Goal: Check status: Check status

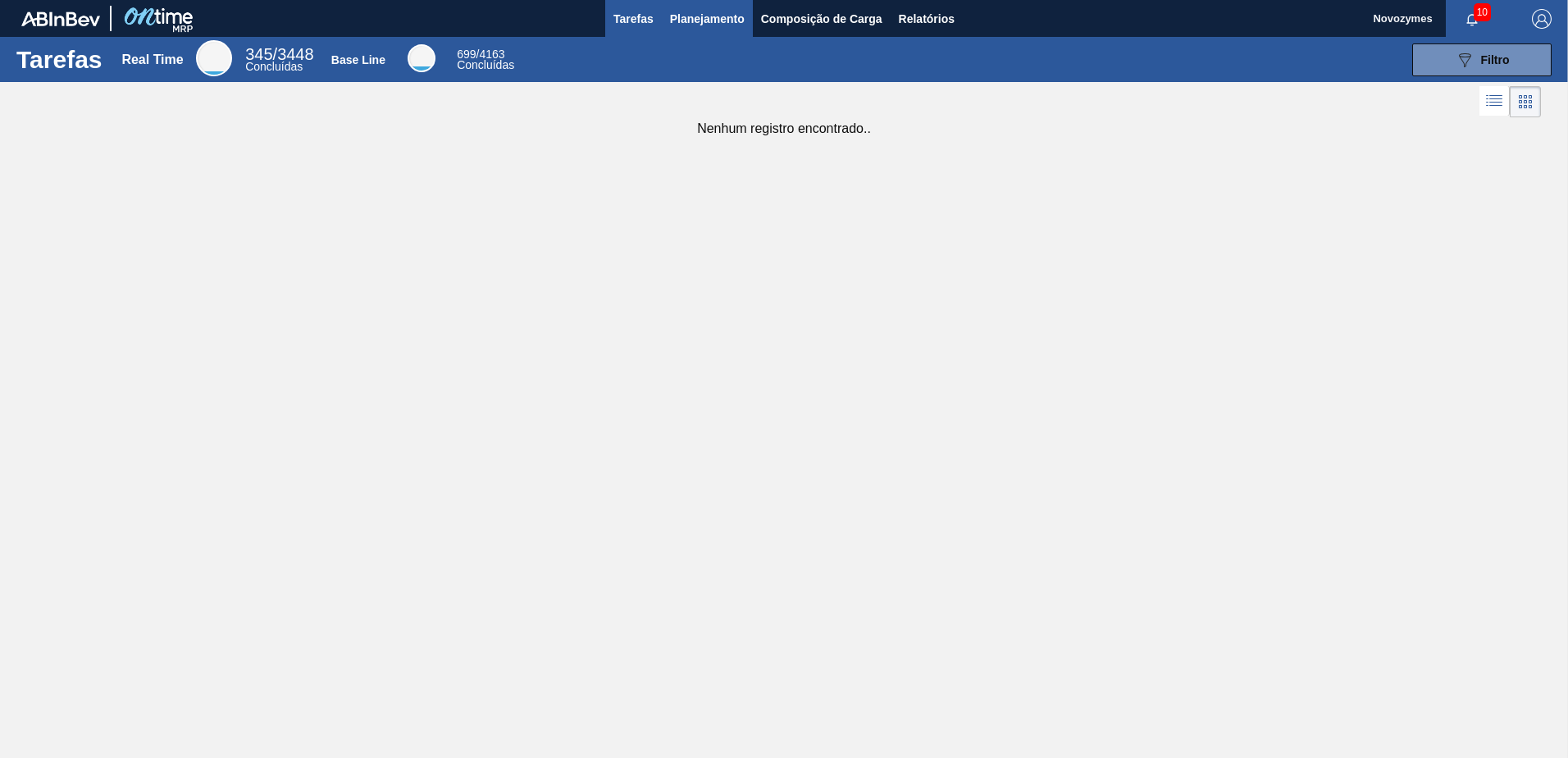
click at [703, 27] on span "Planejamento" at bounding box center [707, 18] width 74 height 20
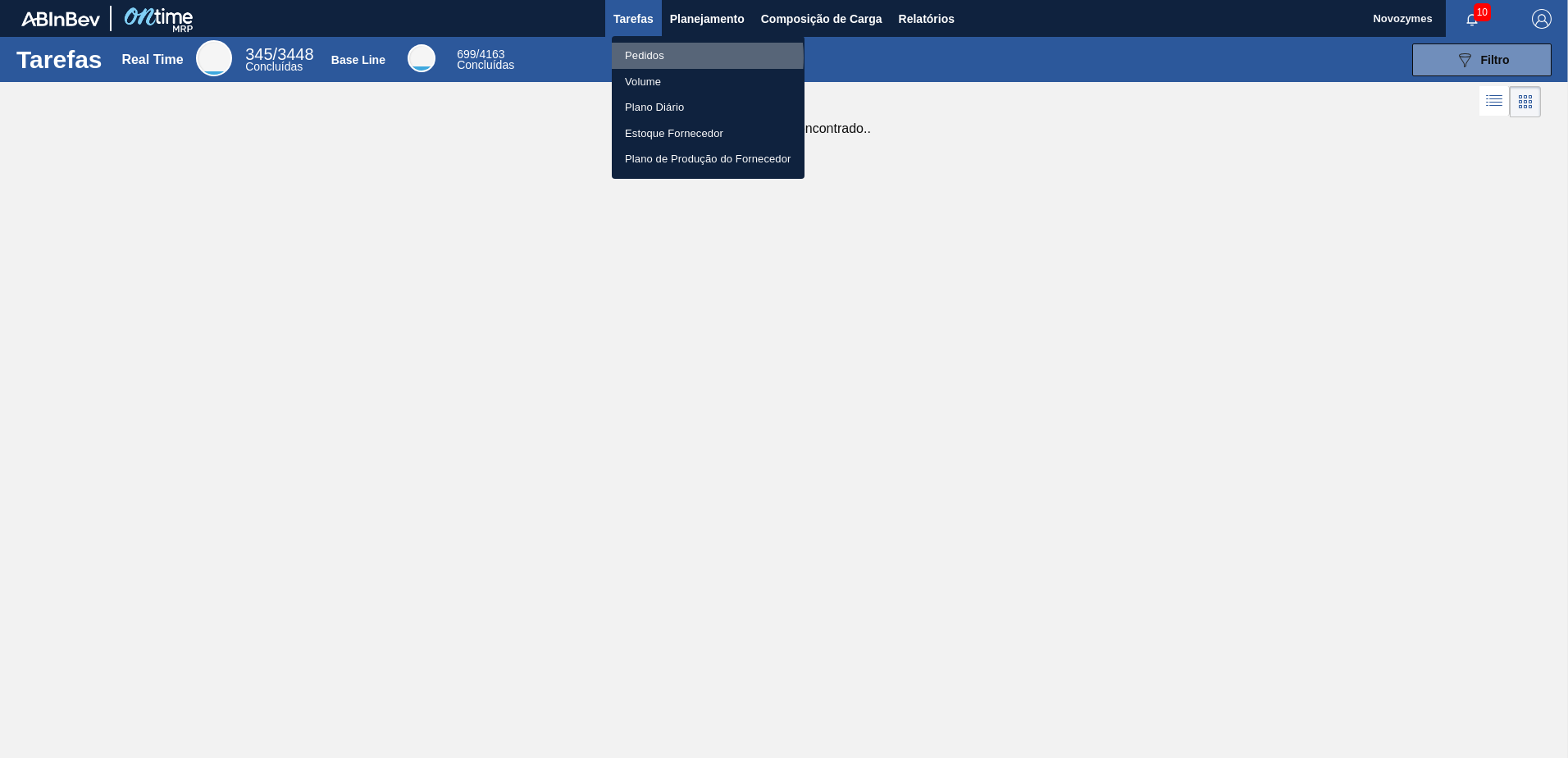
click at [676, 58] on li "Pedidos" at bounding box center [708, 55] width 192 height 26
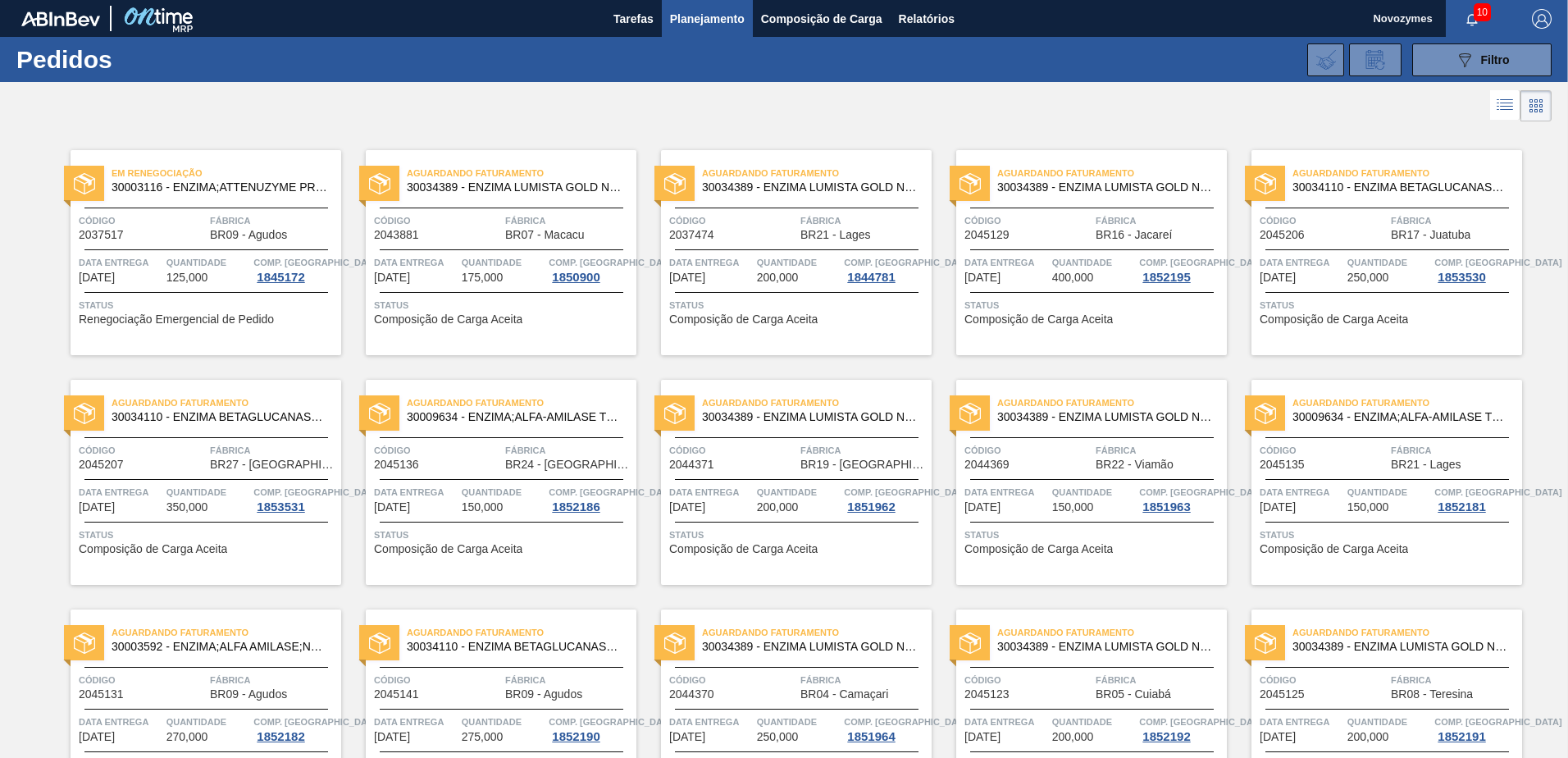
click at [560, 48] on div "089F7B8B-B2A5-4AFE-B5C0-19BA573D28AC Filtro Código Pedido Portal Códido PO SAP …" at bounding box center [910, 60] width 1298 height 49
click at [511, 556] on div "Aguardando Faturamento 30009634 - ENZIMA;ALFA-AMILASE TERMOESTÁVEL;TERMAMY Códi…" at bounding box center [501, 483] width 271 height 205
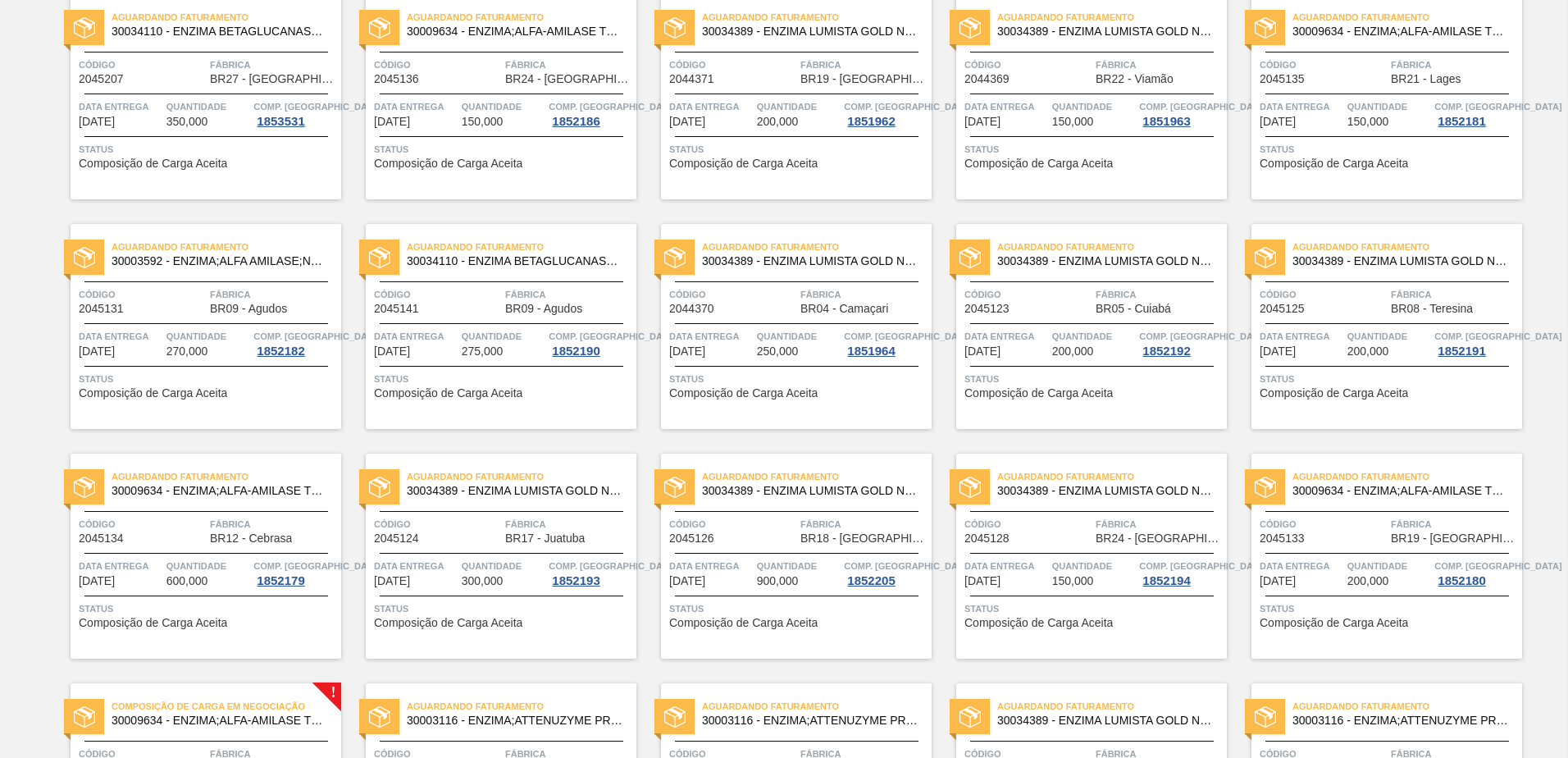
scroll to position [410, 0]
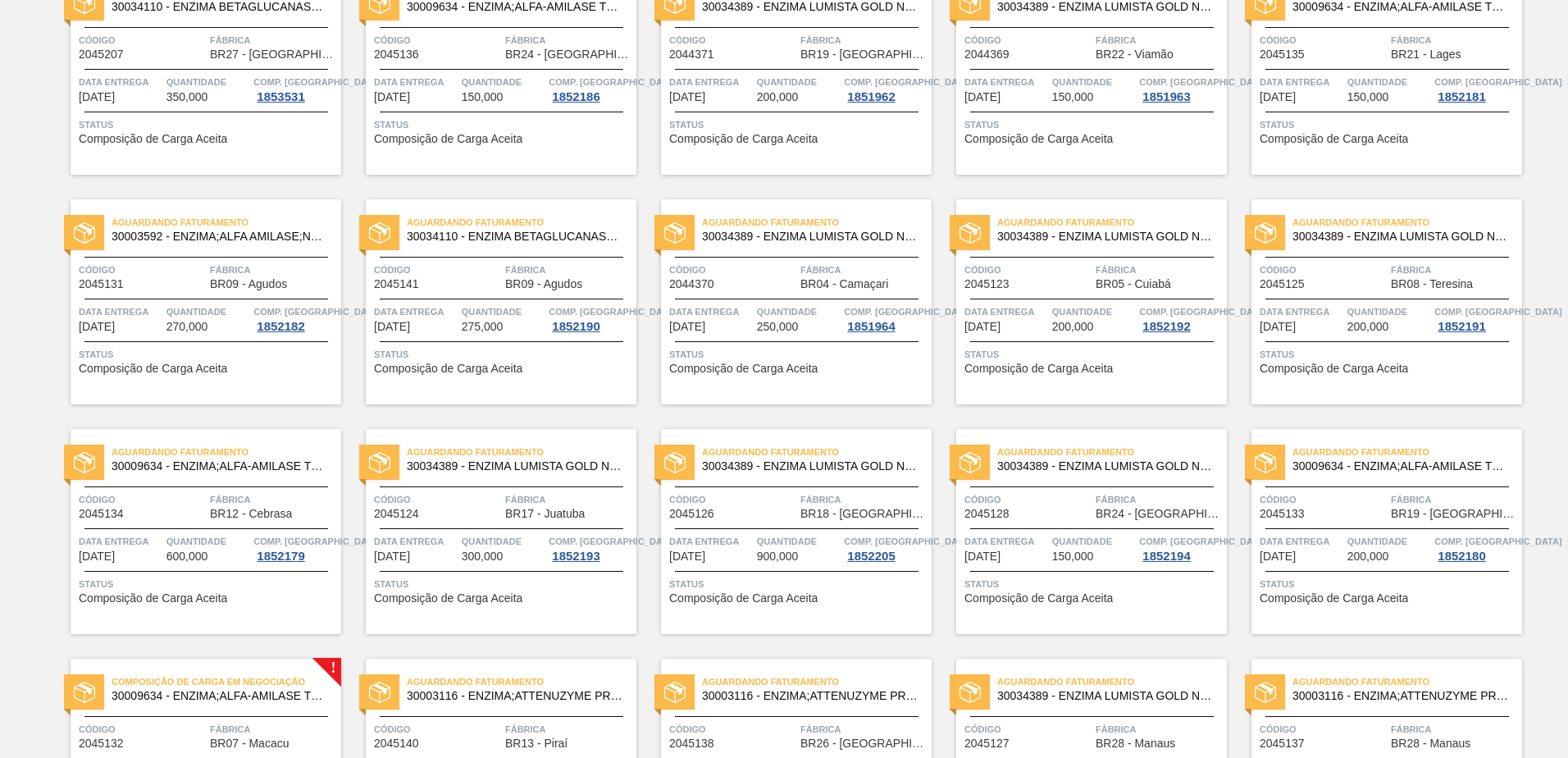
click at [1030, 596] on span "Composição de Carga Aceita" at bounding box center [1039, 598] width 148 height 12
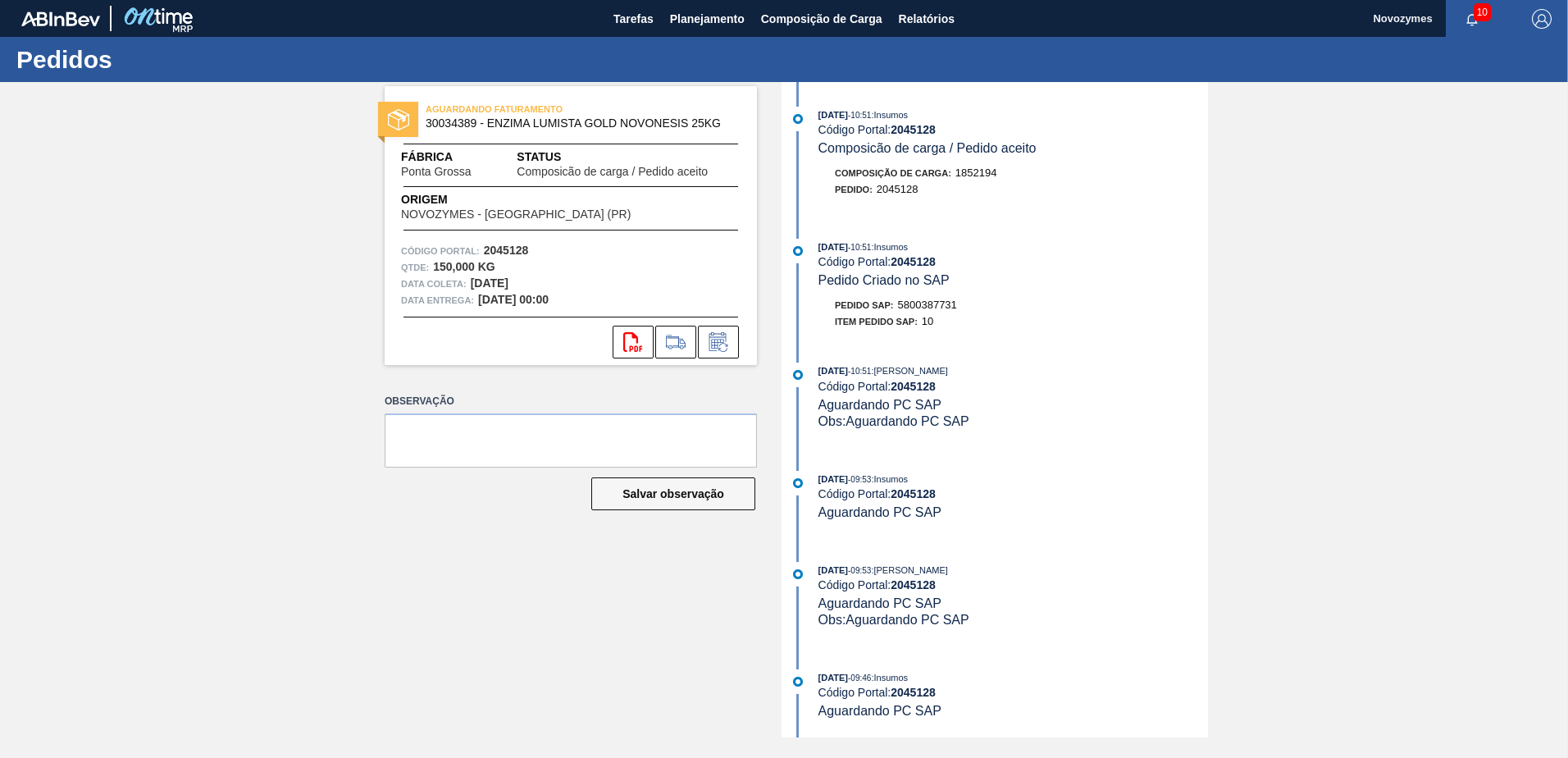
click at [270, 353] on div "AGUARDANDO FATURAMENTO 30034389 - ENZIMA LUMISTA GOLD NOVONESIS 25KG Fábrica Po…" at bounding box center [784, 409] width 1568 height 655
drag, startPoint x: 973, startPoint y: 301, endPoint x: 901, endPoint y: 301, distance: 72.0
click at [901, 301] on div "Pedido SAP: 5800387731" at bounding box center [1012, 305] width 389 height 16
copy span "5800387731"
click at [714, 25] on span "Planejamento" at bounding box center [707, 18] width 74 height 20
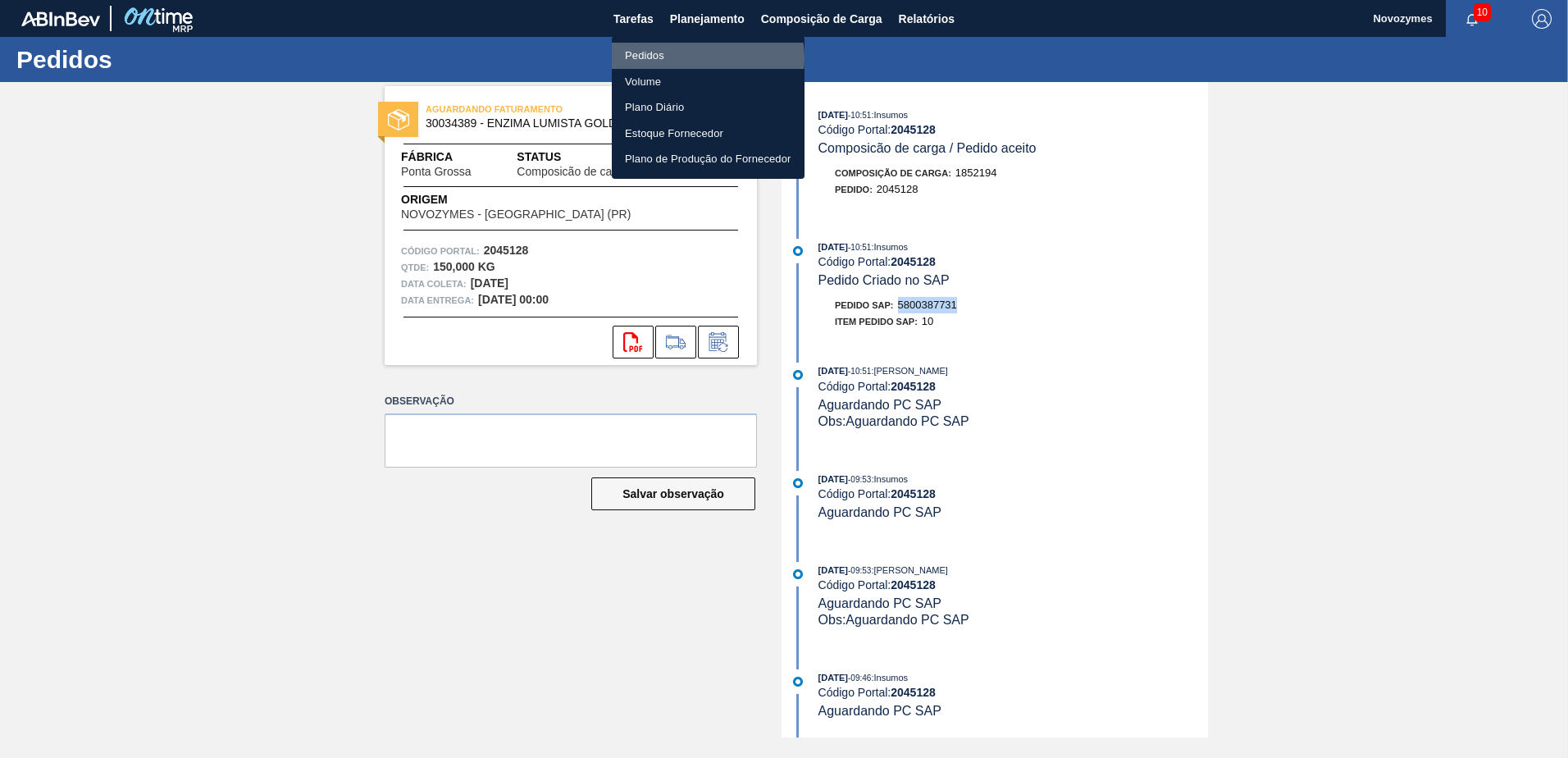
click at [699, 58] on li "Pedidos" at bounding box center [708, 55] width 192 height 26
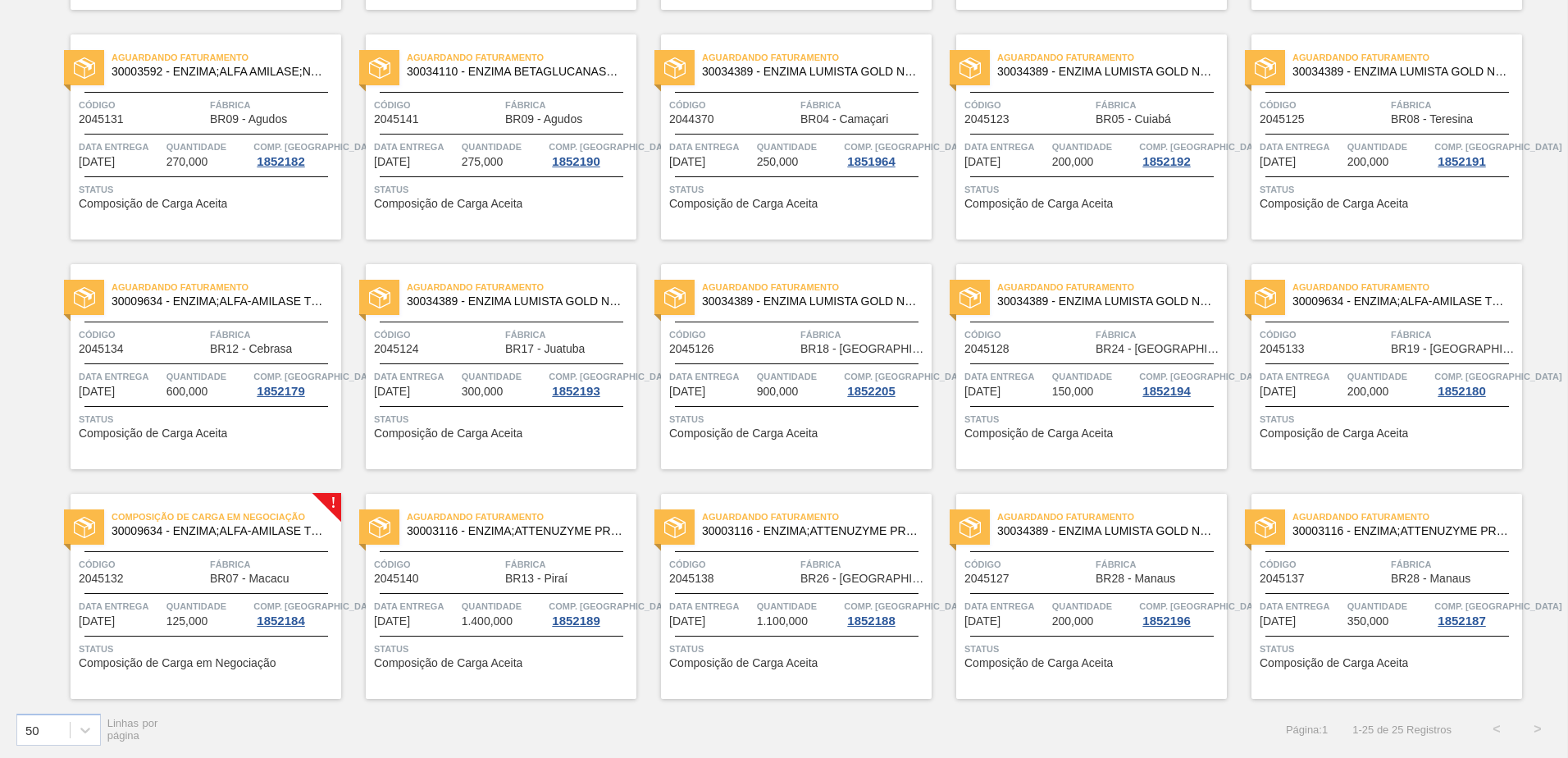
scroll to position [577, 0]
click at [1074, 654] on span "Status" at bounding box center [1093, 647] width 258 height 16
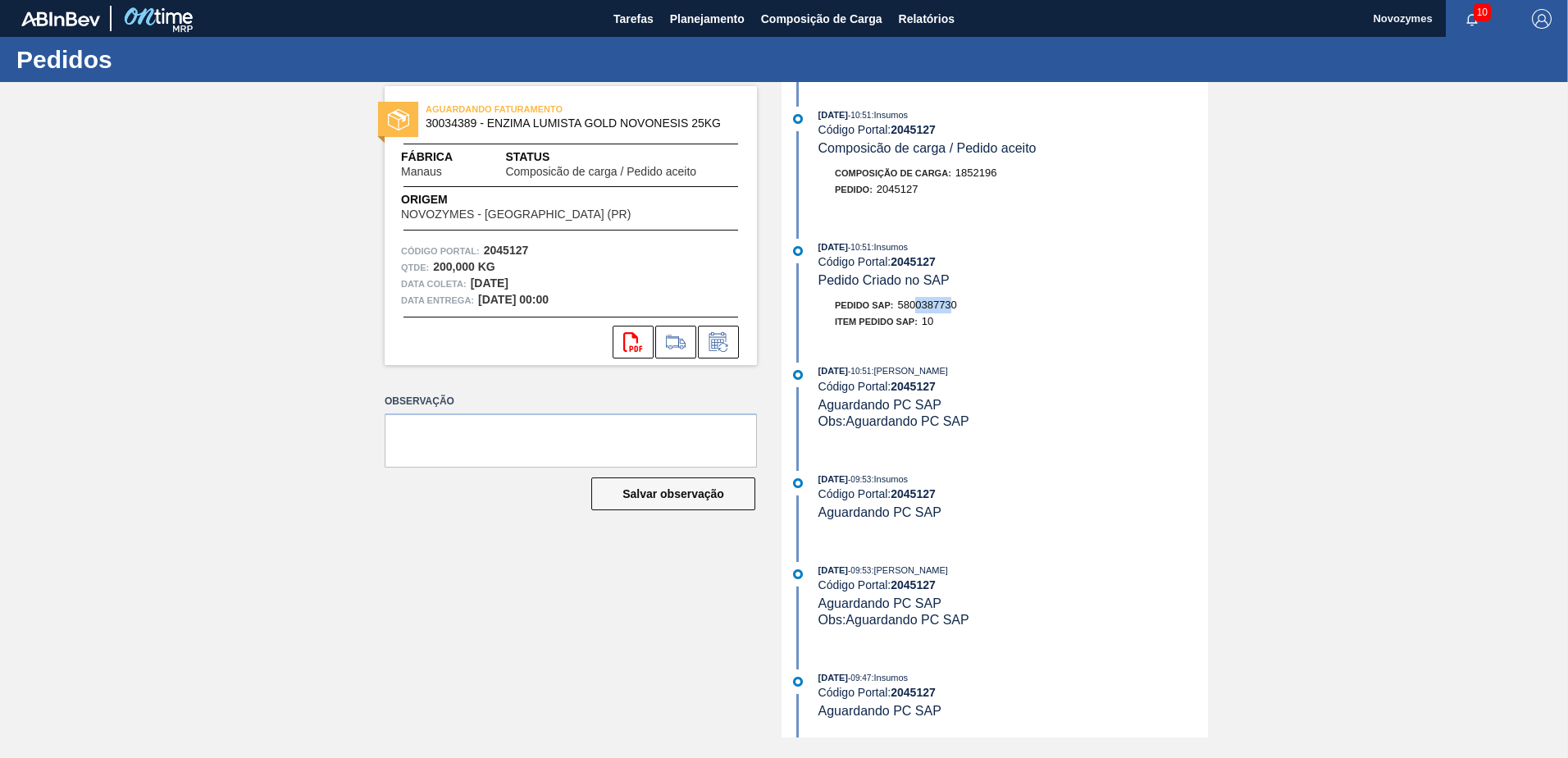
drag, startPoint x: 956, startPoint y: 306, endPoint x: 919, endPoint y: 306, distance: 37.0
click at [919, 306] on span "5800387730" at bounding box center [928, 305] width 59 height 12
drag, startPoint x: 919, startPoint y: 306, endPoint x: 941, endPoint y: 313, distance: 23.1
click at [941, 313] on div "Item pedido SAP: 10" at bounding box center [1012, 321] width 389 height 16
drag, startPoint x: 968, startPoint y: 304, endPoint x: 899, endPoint y: 306, distance: 69.0
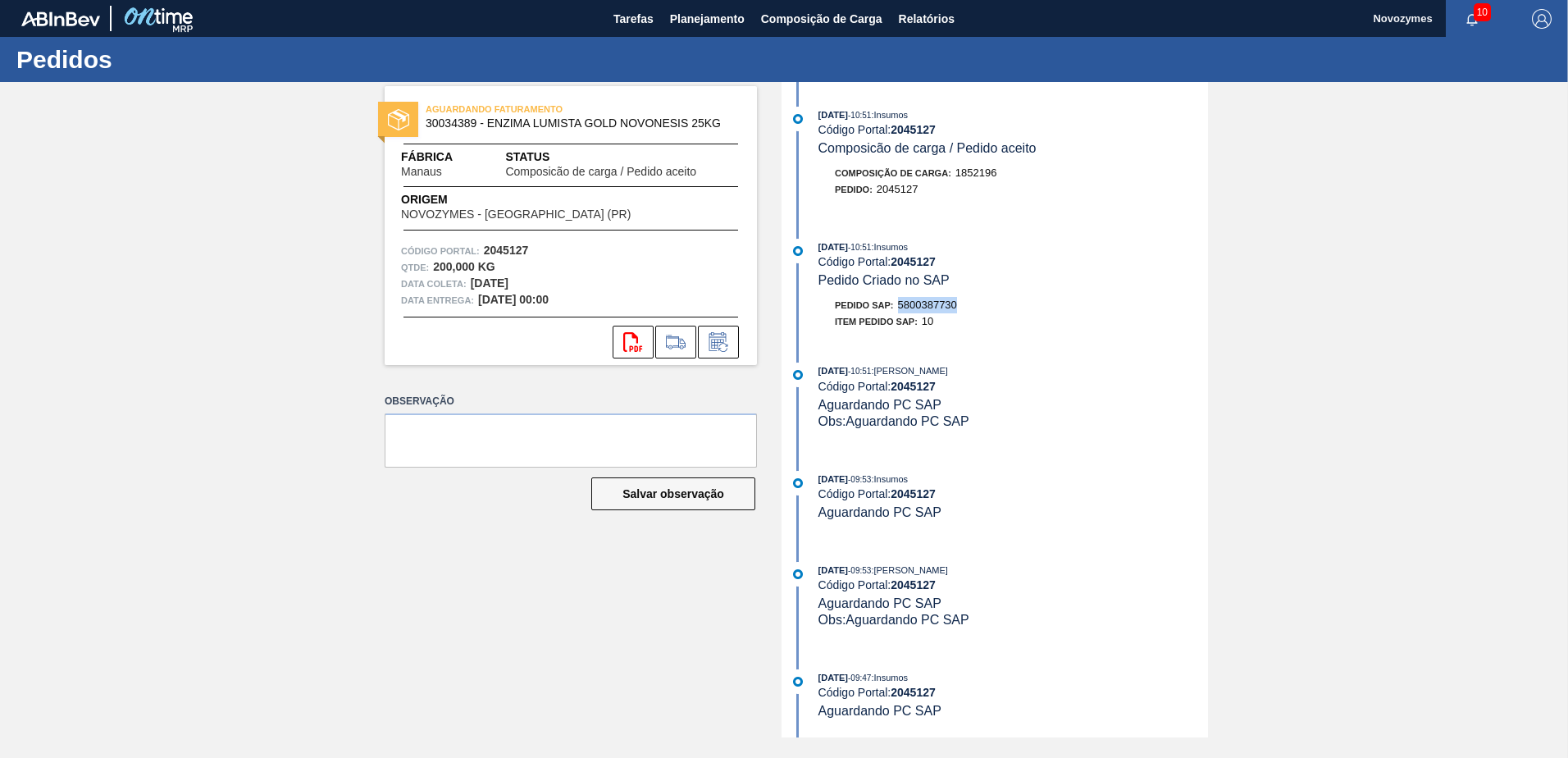
click at [899, 306] on div "Pedido SAP: 5800387730" at bounding box center [1012, 305] width 389 height 16
copy span "5800387730"
click at [684, 35] on button "Planejamento" at bounding box center [707, 18] width 91 height 37
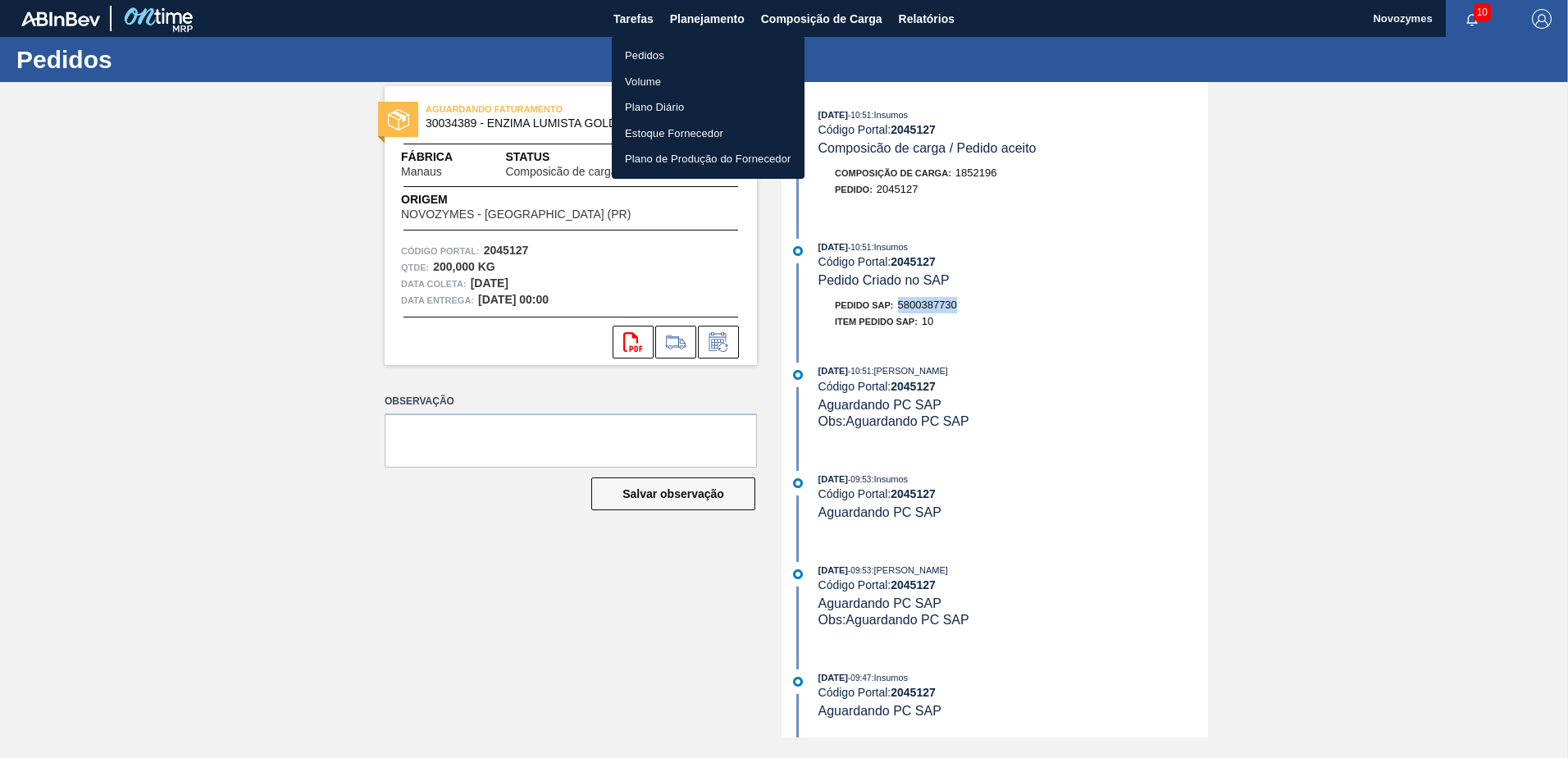
click at [677, 50] on li "Pedidos" at bounding box center [708, 55] width 192 height 26
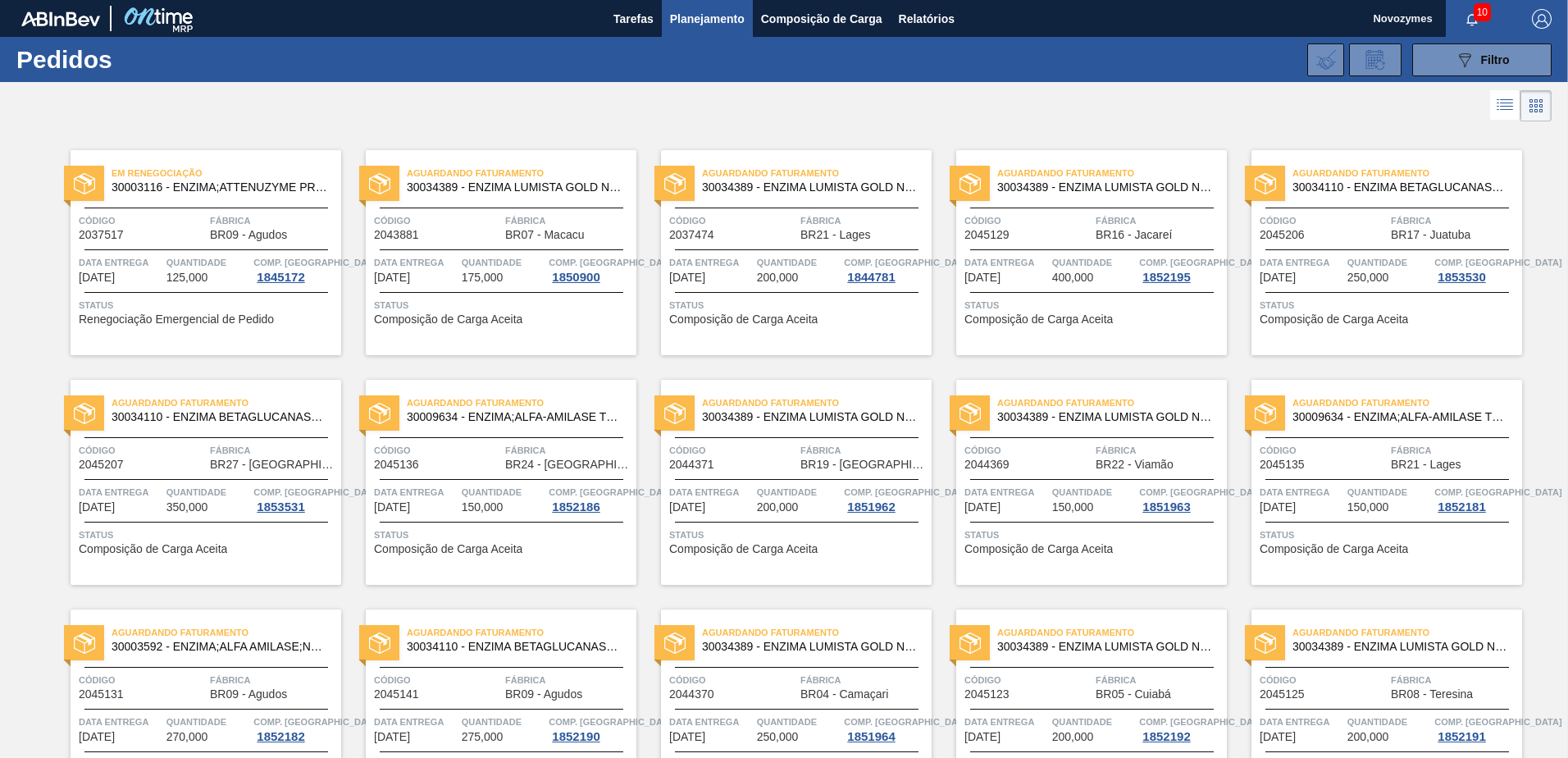
click at [1039, 325] on span "Composição de Carga Aceita" at bounding box center [1039, 319] width 148 height 12
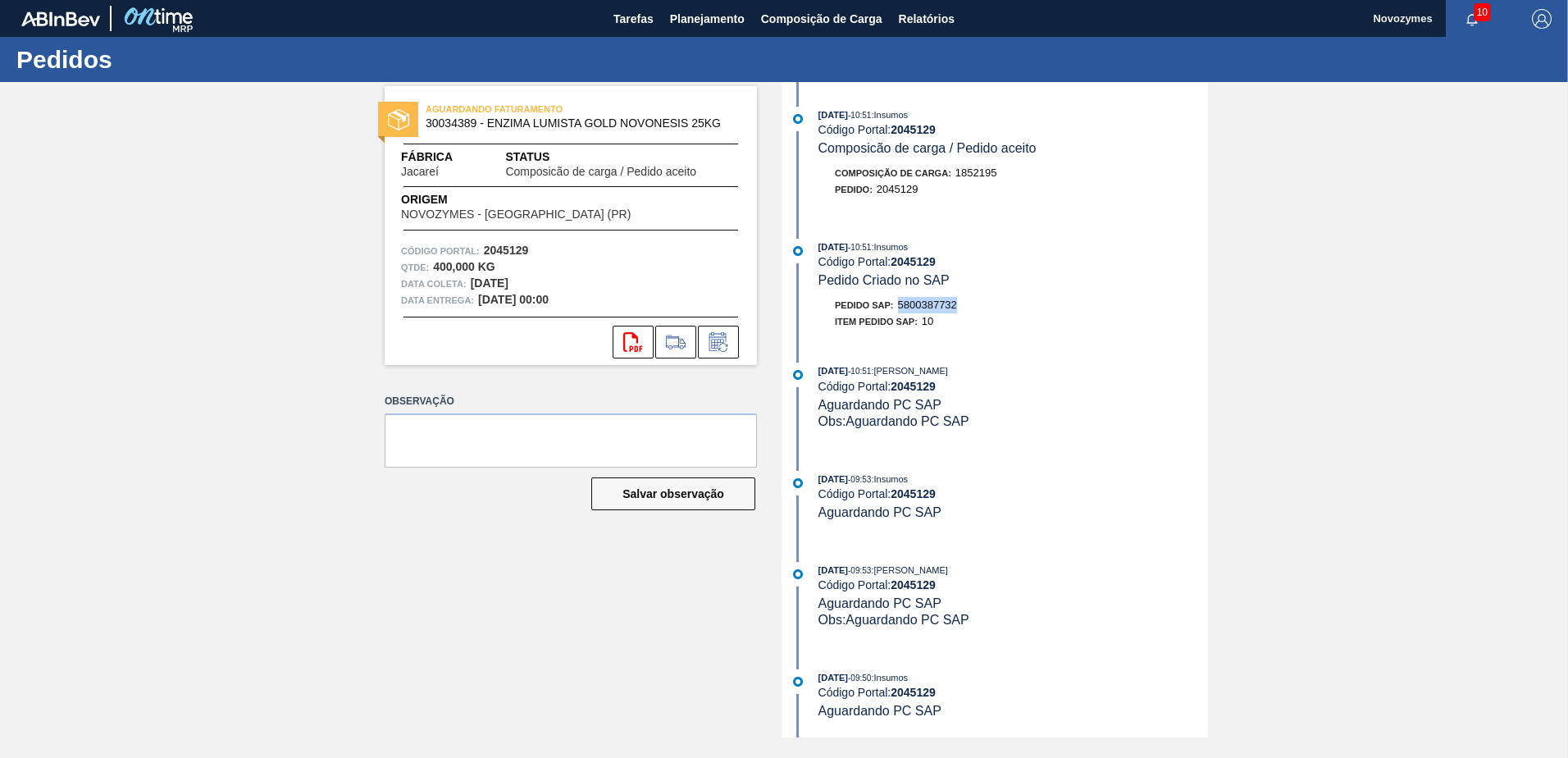
drag, startPoint x: 962, startPoint y: 303, endPoint x: 902, endPoint y: 305, distance: 60.0
click at [902, 305] on div "Pedido SAP: 5800387732" at bounding box center [1012, 305] width 389 height 16
copy span "5800387732"
click at [727, 19] on span "Planejamento" at bounding box center [707, 18] width 74 height 20
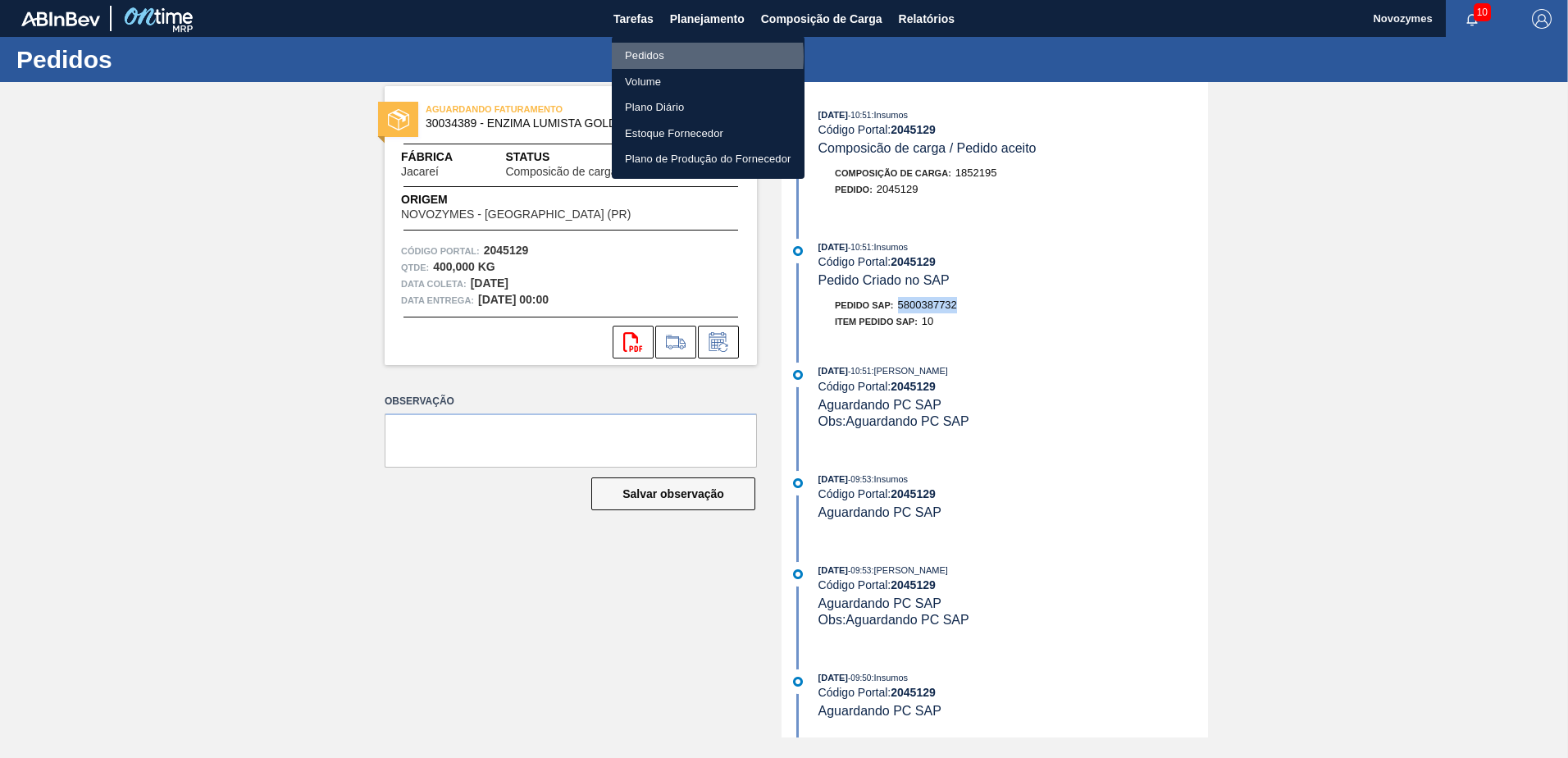
click at [661, 56] on li "Pedidos" at bounding box center [708, 55] width 192 height 26
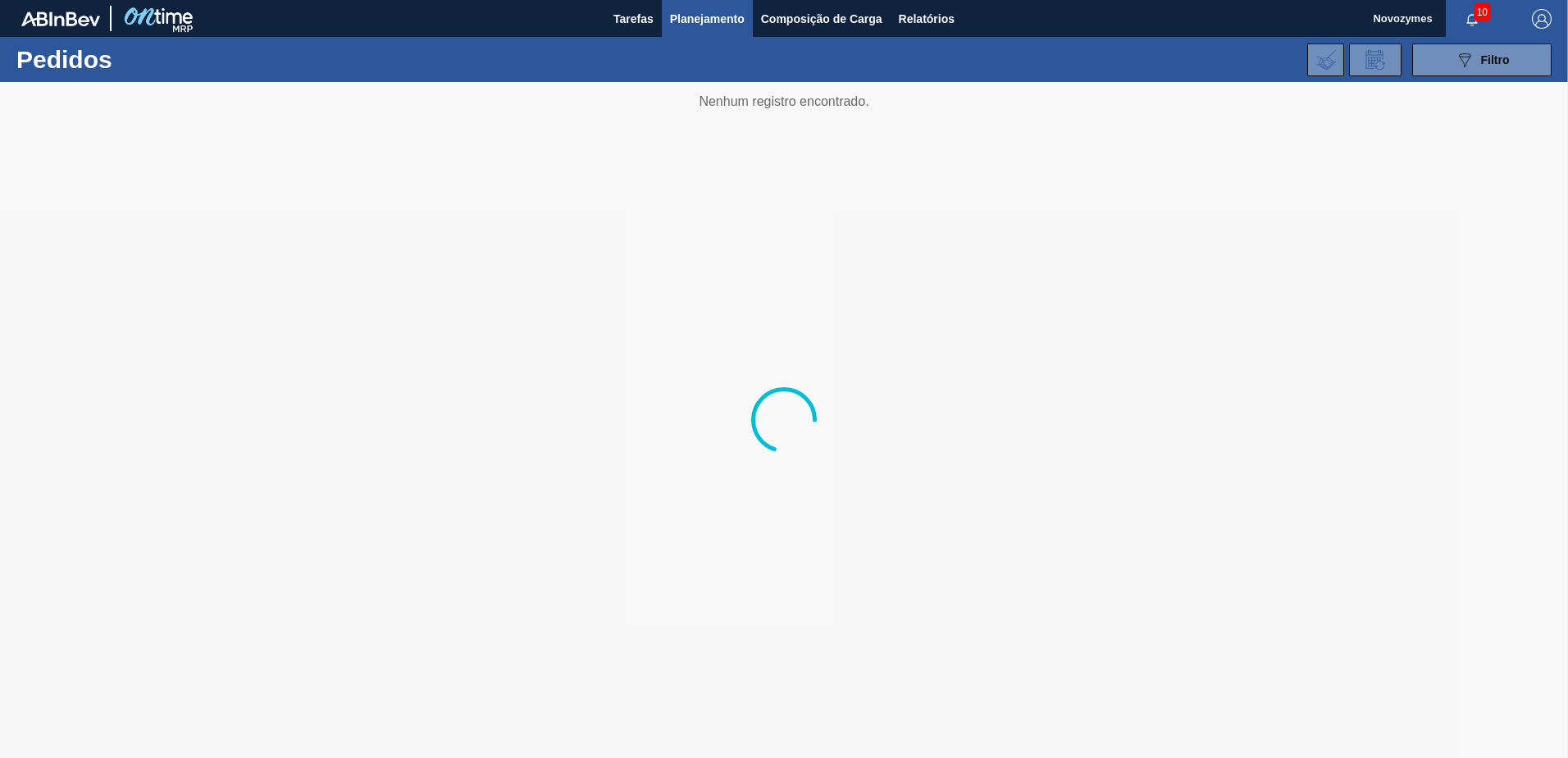
click at [551, 43] on div "089F7B8B-B2A5-4AFE-B5C0-19BA573D28AC Filtro Código Pedido Portal Códido PO SAP …" at bounding box center [910, 60] width 1298 height 49
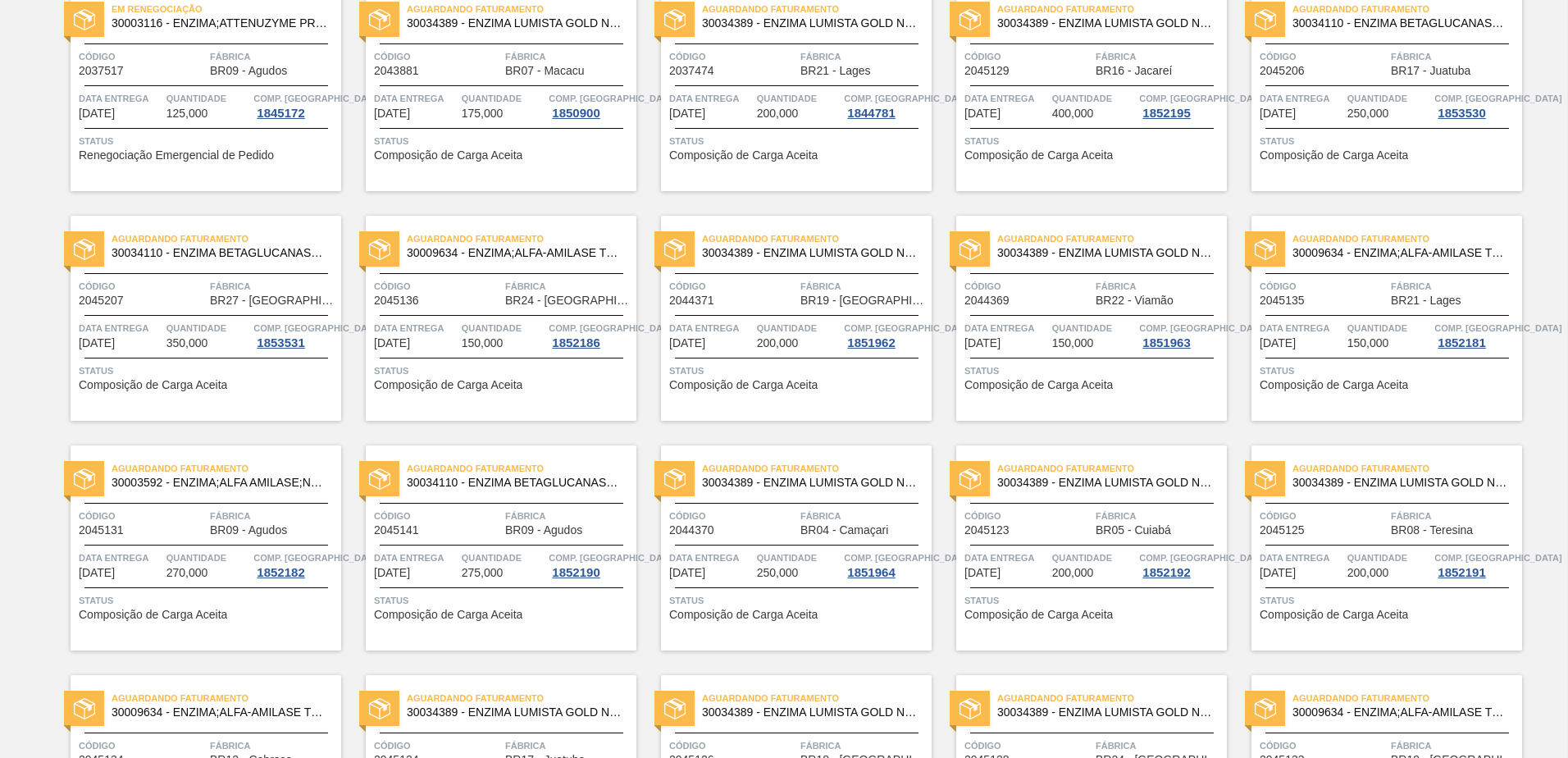
scroll to position [410, 0]
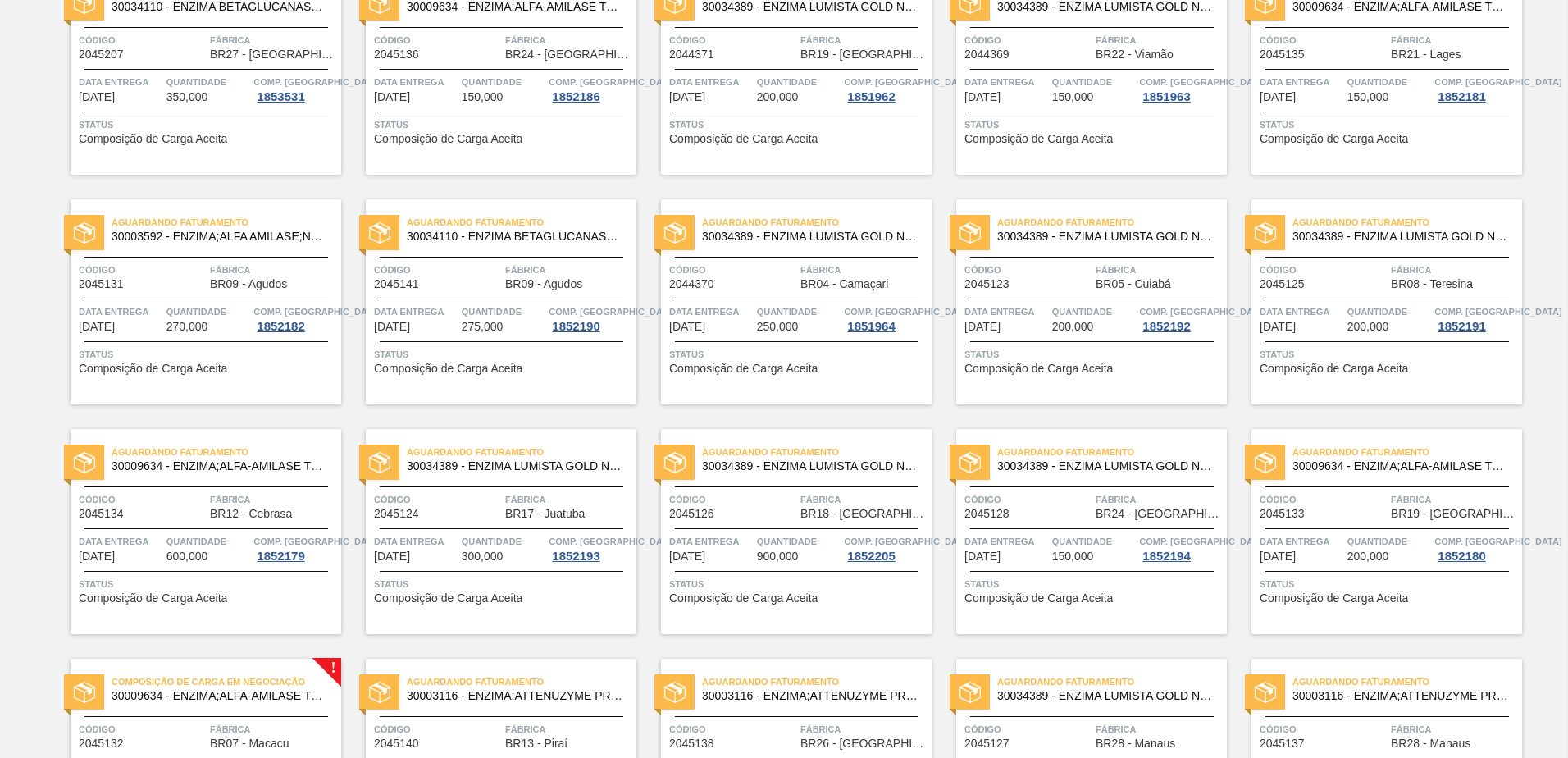
click at [775, 595] on span "Composição de Carga Aceita" at bounding box center [743, 598] width 148 height 12
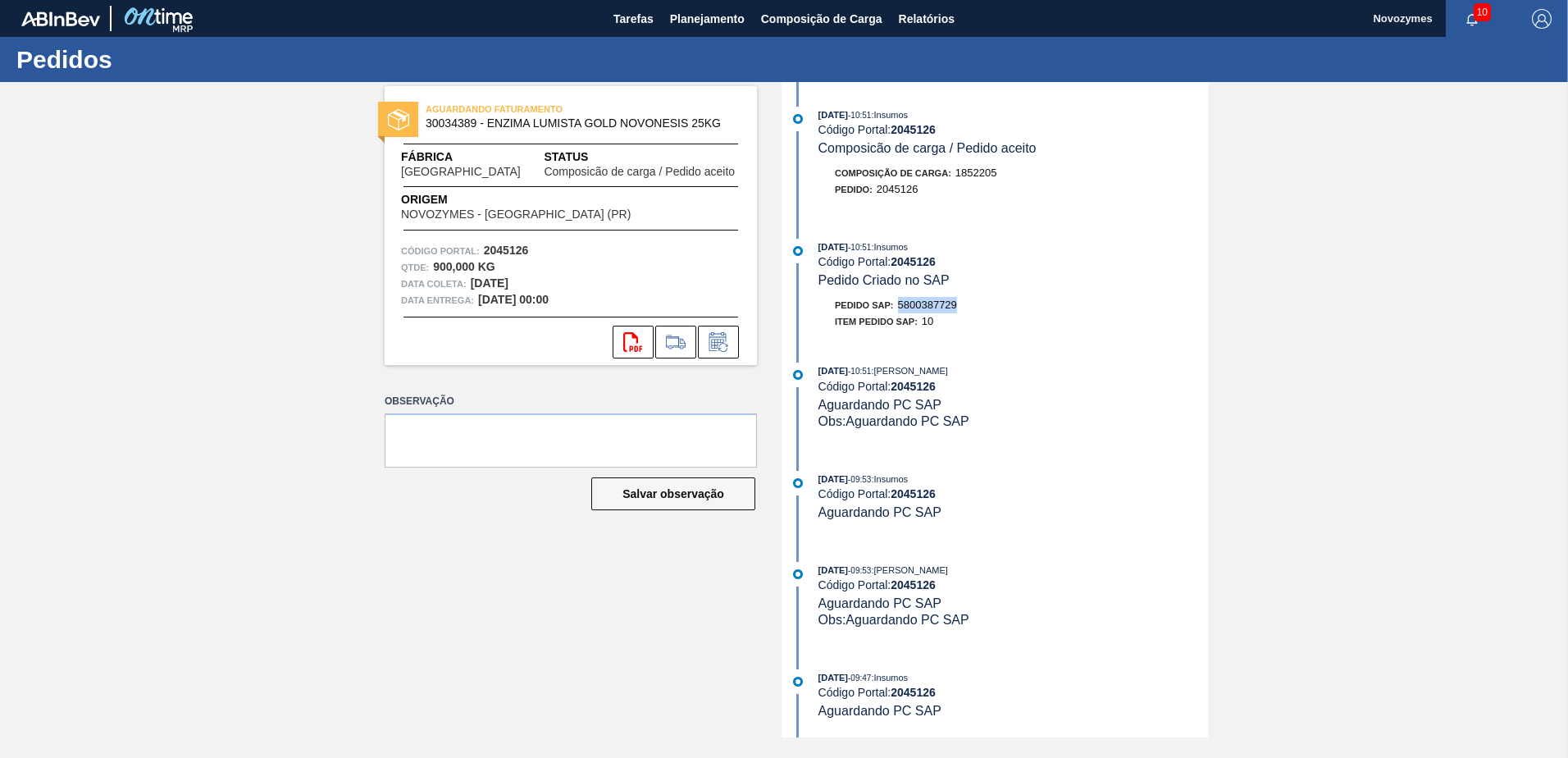
drag, startPoint x: 976, startPoint y: 310, endPoint x: 901, endPoint y: 305, distance: 75.2
click at [901, 305] on div "Pedido SAP: 5800387729" at bounding box center [1012, 305] width 389 height 16
copy span "5800387729"
click at [691, 16] on span "Planejamento" at bounding box center [707, 18] width 74 height 20
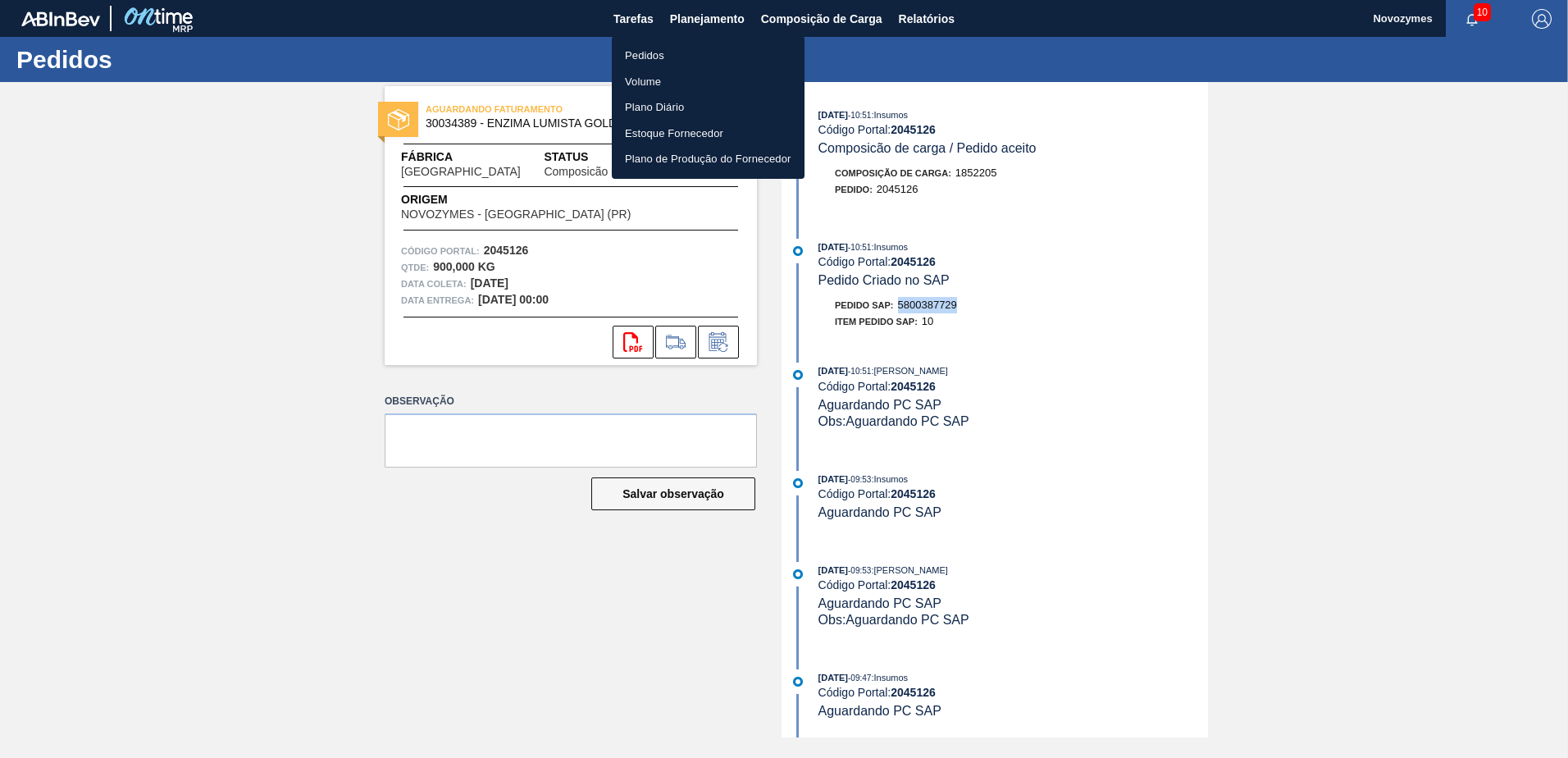
click at [671, 52] on li "Pedidos" at bounding box center [708, 55] width 192 height 26
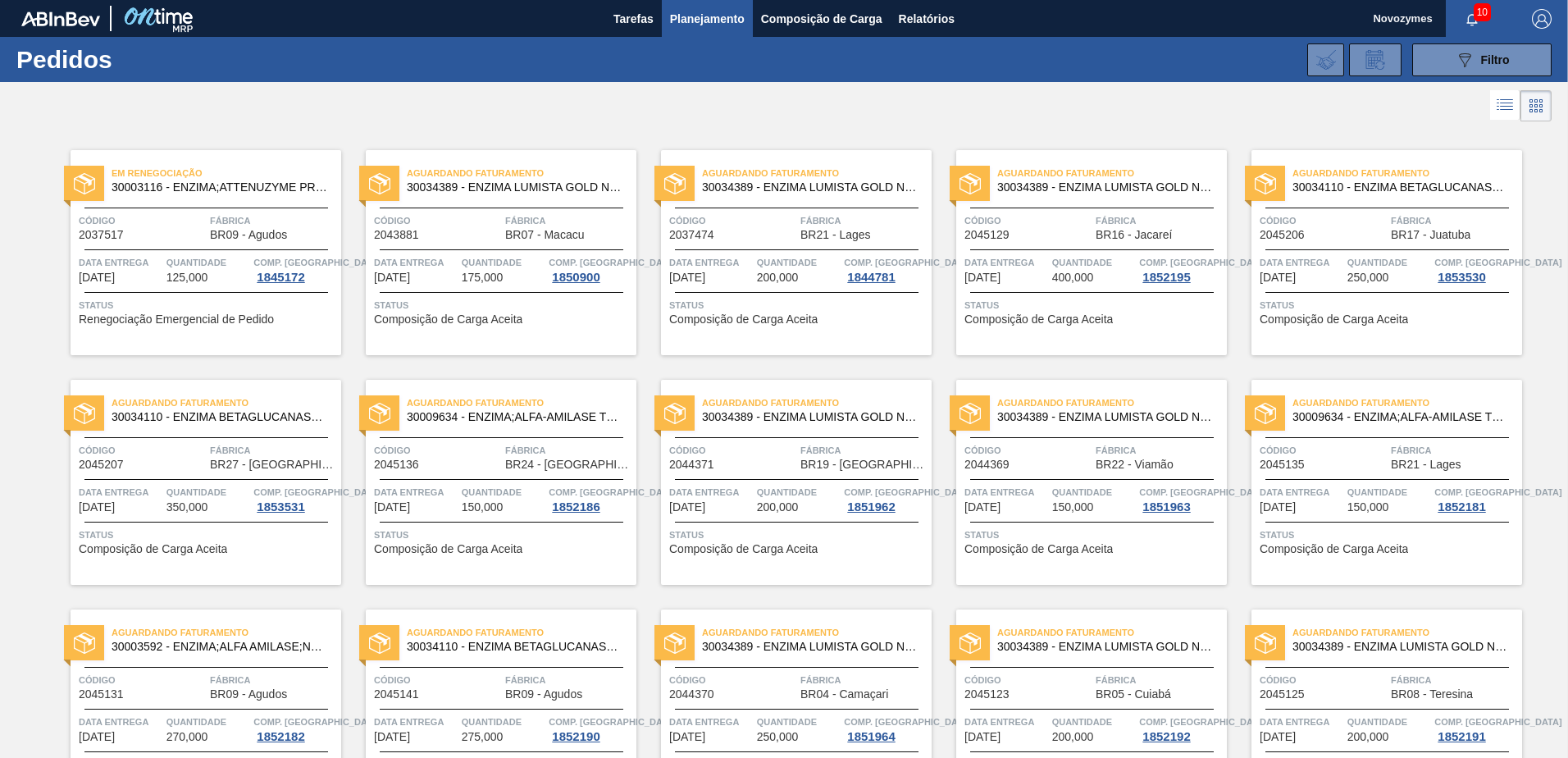
click at [179, 324] on span "Renegociação Emergencial de Pedido" at bounding box center [176, 319] width 195 height 12
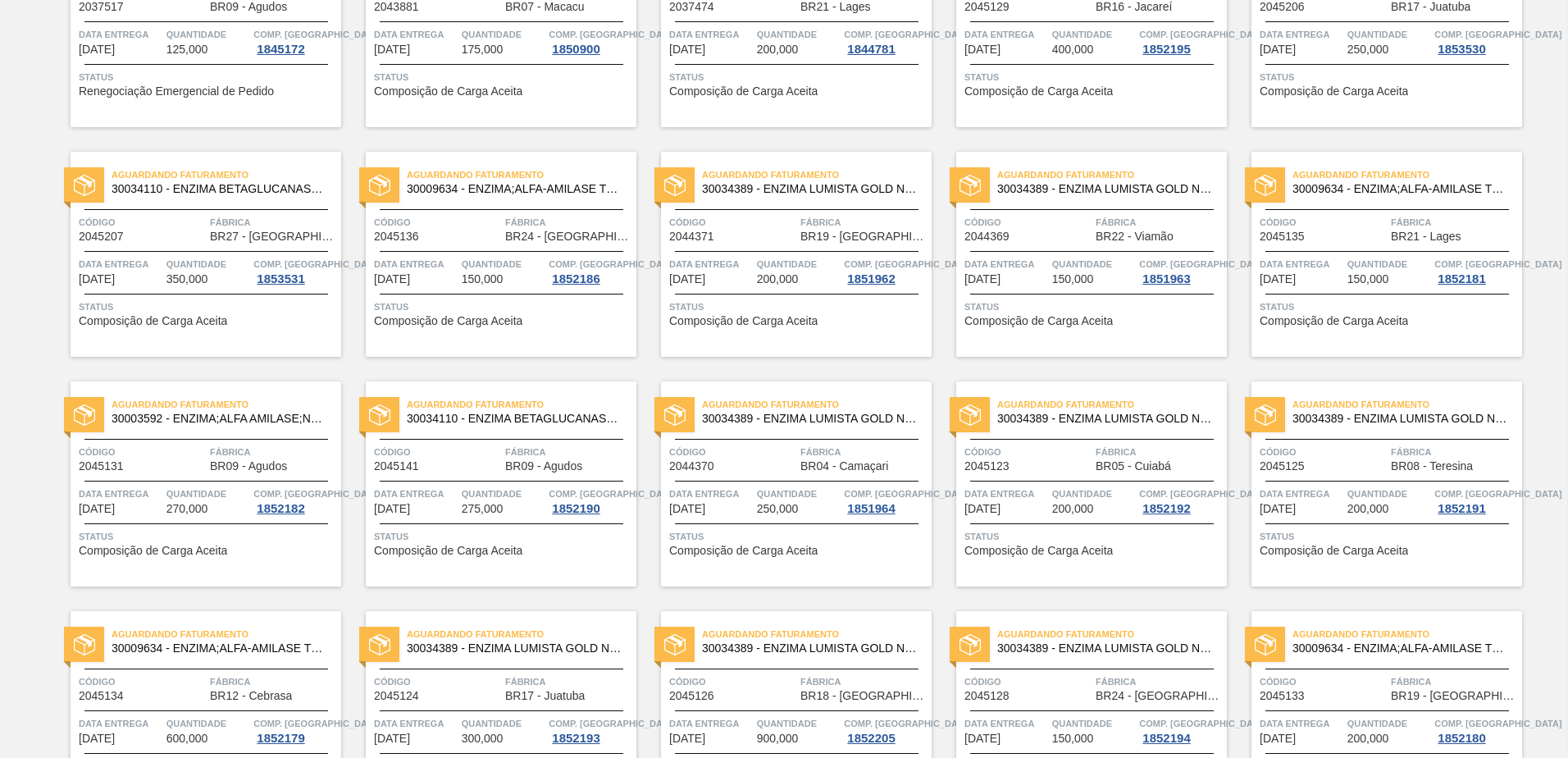
scroll to position [246, 0]
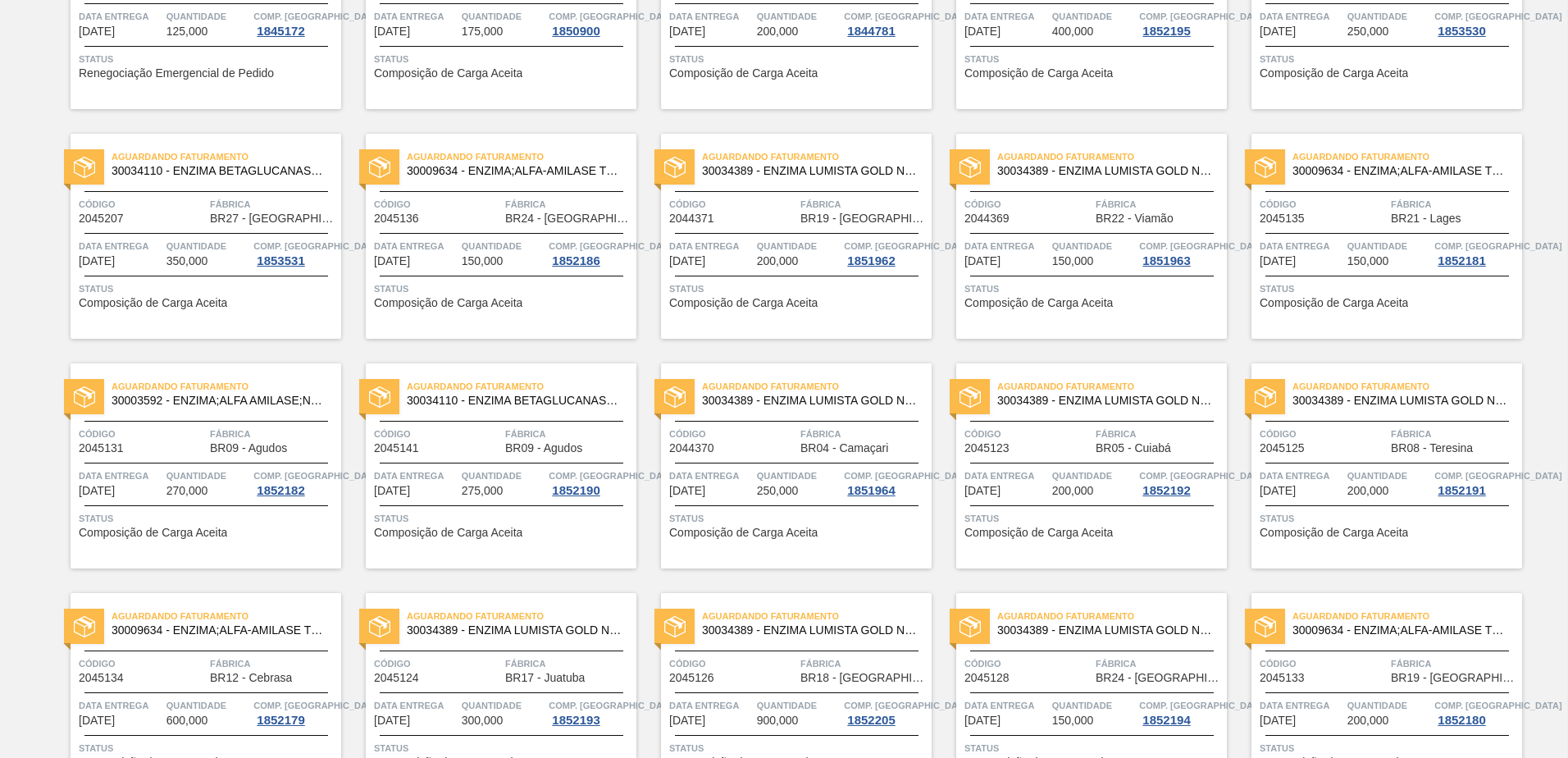
click at [1376, 537] on span "Composição de Carga Aceita" at bounding box center [1334, 533] width 148 height 12
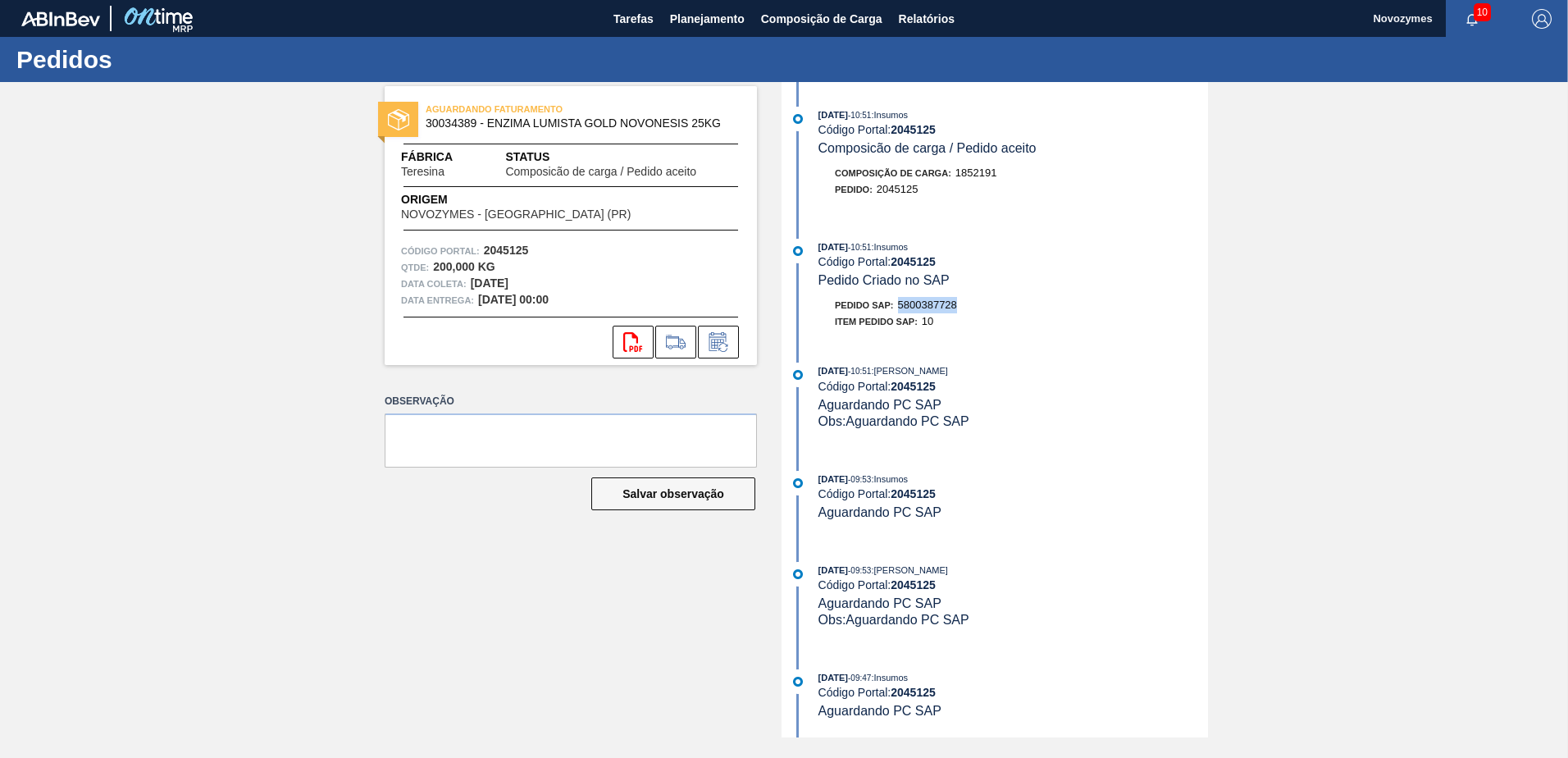
drag, startPoint x: 964, startPoint y: 301, endPoint x: 901, endPoint y: 306, distance: 63.2
click at [901, 306] on div "Pedido SAP: 5800387728" at bounding box center [1012, 305] width 389 height 16
click at [677, 9] on span "Planejamento" at bounding box center [707, 18] width 74 height 20
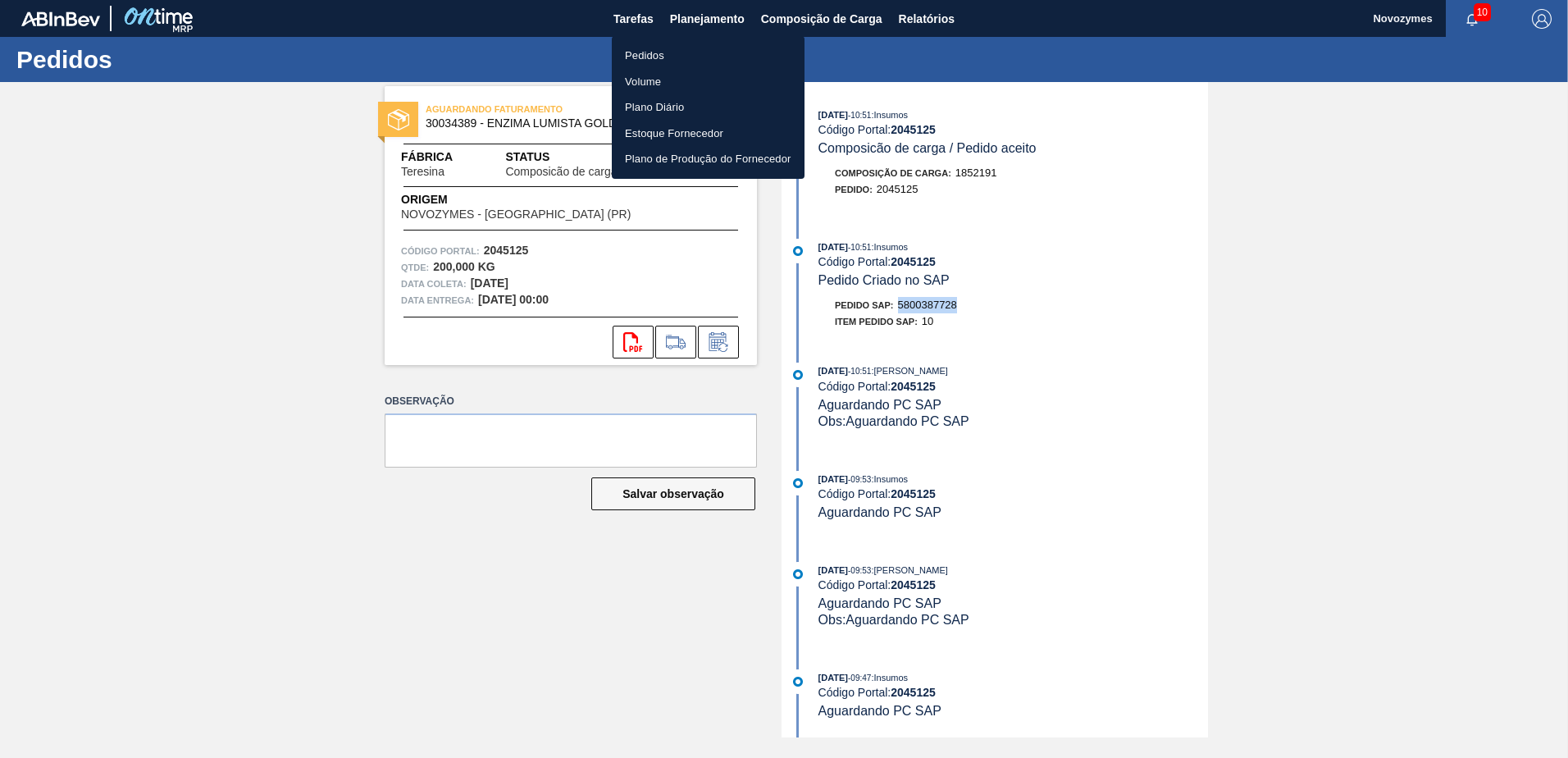
click at [640, 56] on li "Pedidos" at bounding box center [708, 55] width 192 height 26
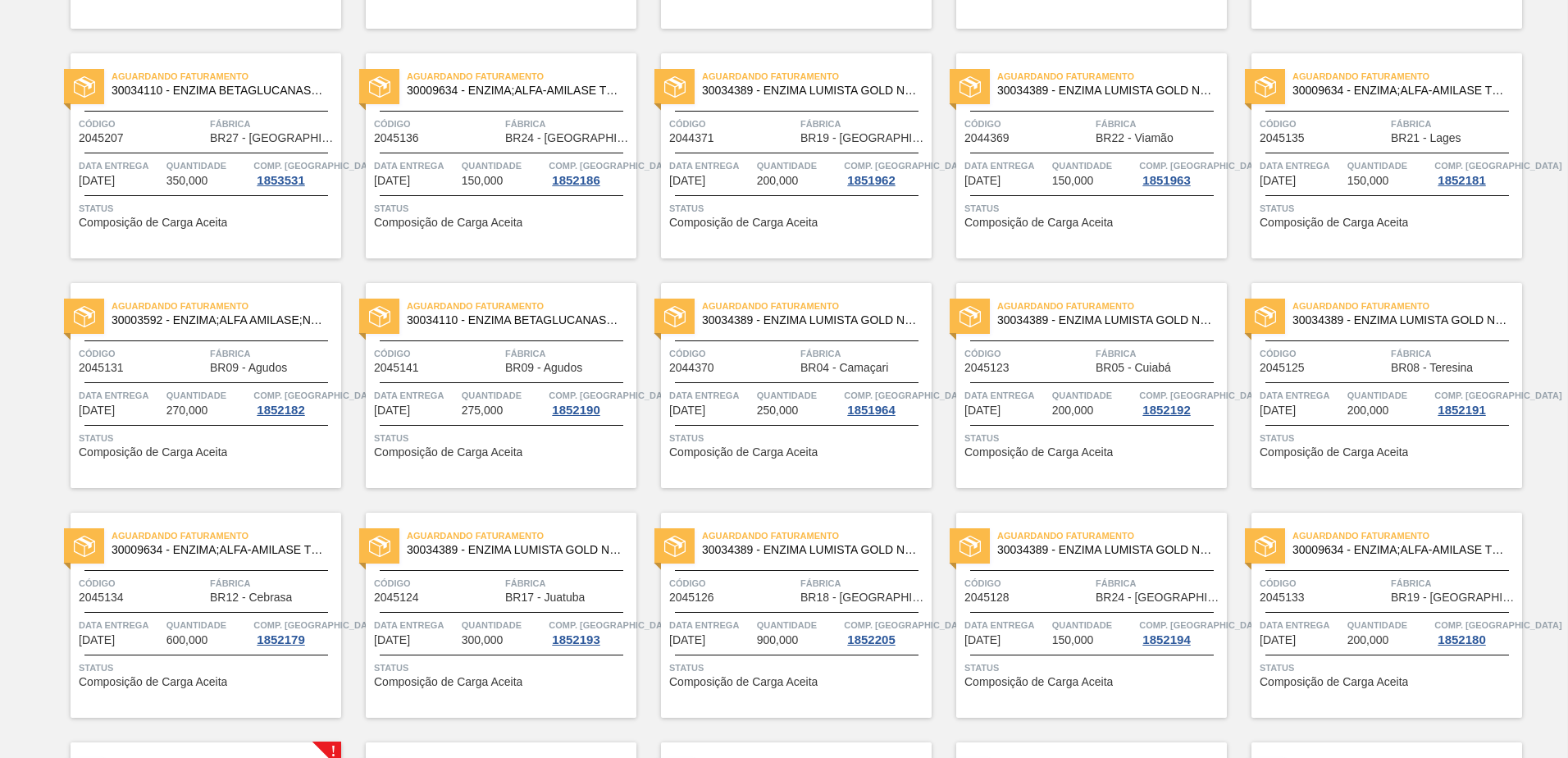
scroll to position [328, 0]
click at [435, 607] on div "Aguardando Faturamento 30034389 - ENZIMA LUMISTA GOLD NOVONESIS 25KG Código 204…" at bounding box center [501, 614] width 271 height 205
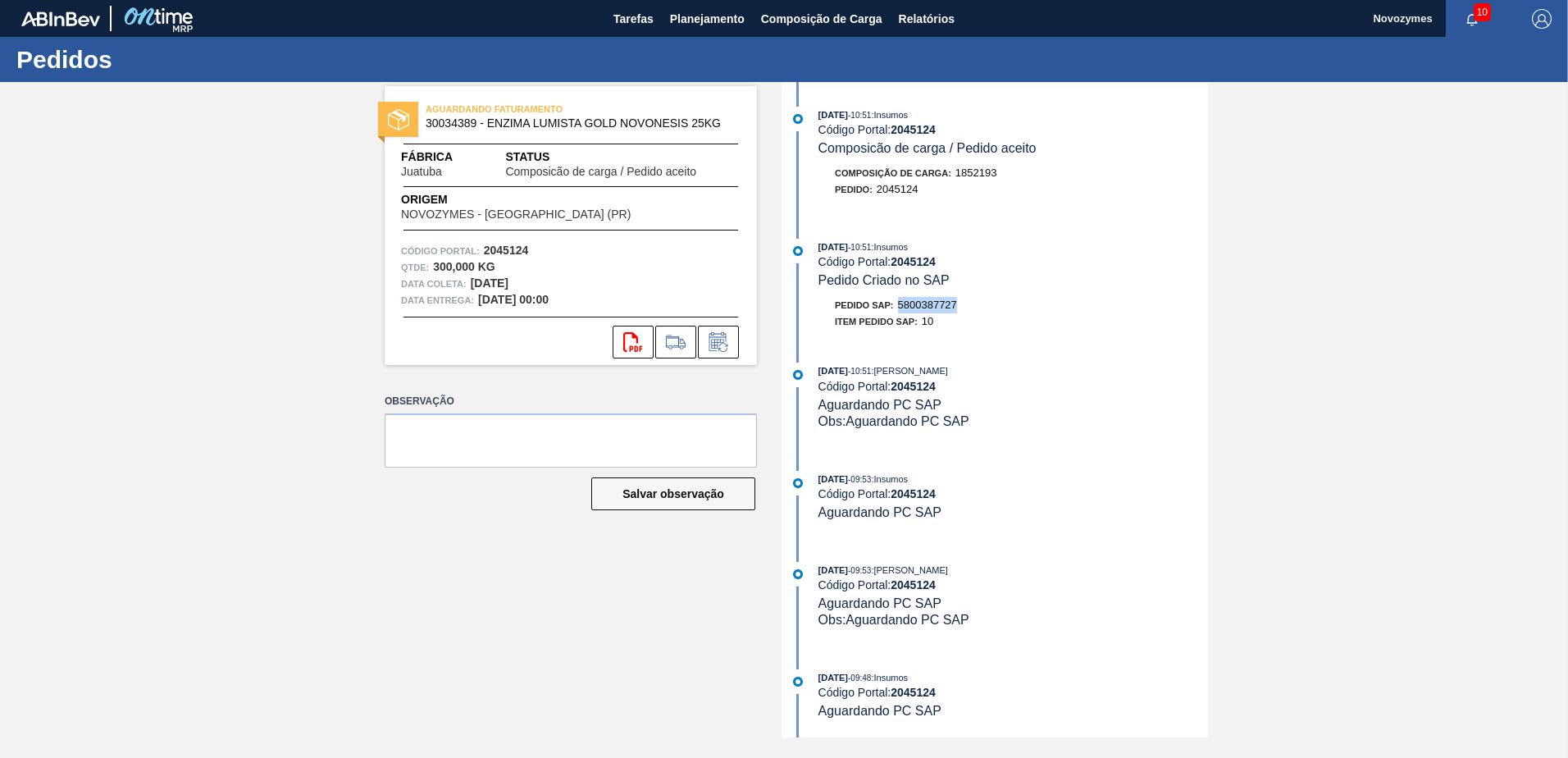
drag, startPoint x: 962, startPoint y: 300, endPoint x: 903, endPoint y: 305, distance: 59.2
click at [903, 305] on div "Pedido SAP: 5800387727" at bounding box center [1012, 305] width 389 height 16
copy span "5800387727"
click at [702, 25] on span "Planejamento" at bounding box center [707, 18] width 74 height 20
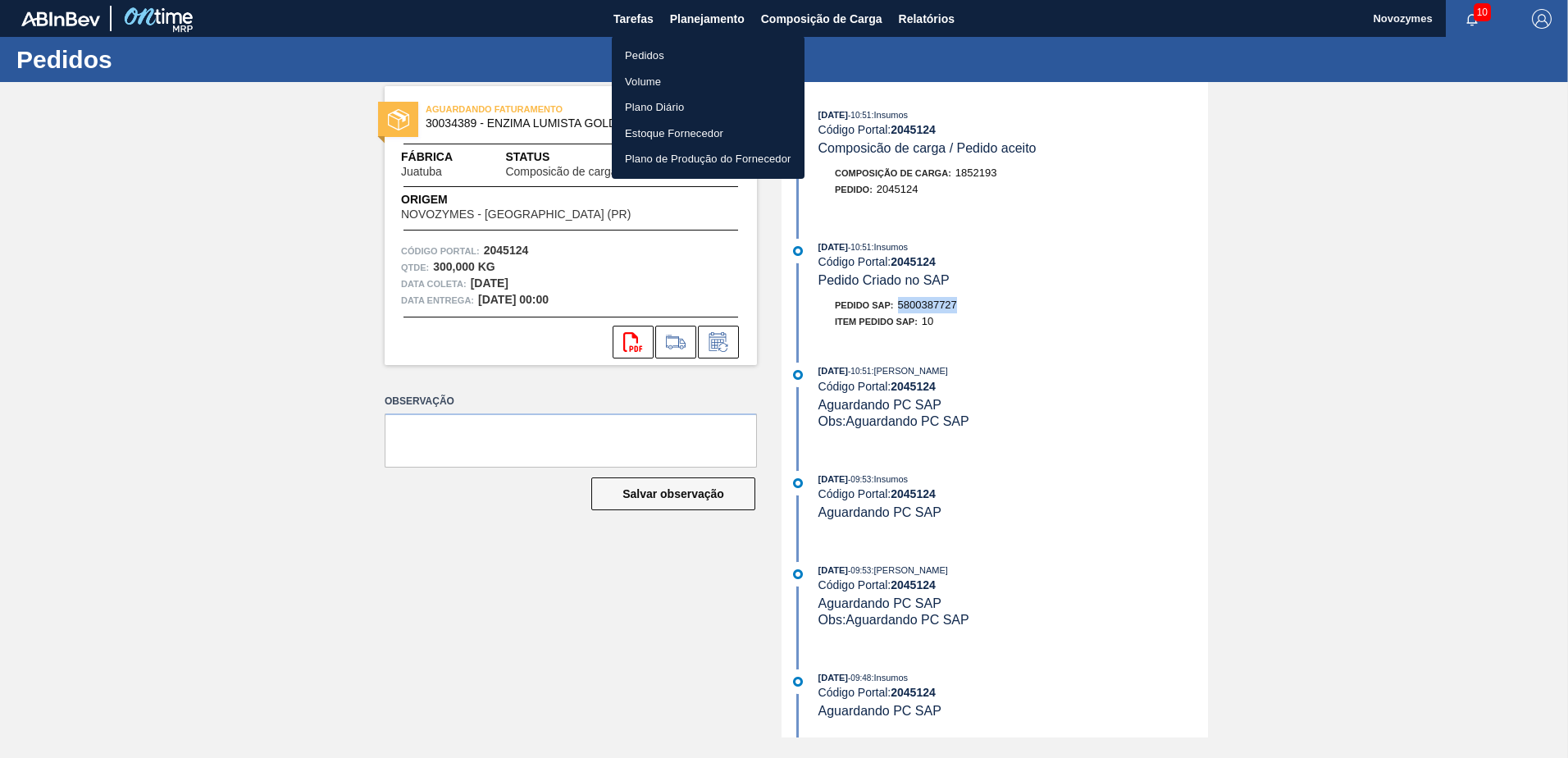
click at [650, 58] on li "Pedidos" at bounding box center [708, 55] width 192 height 26
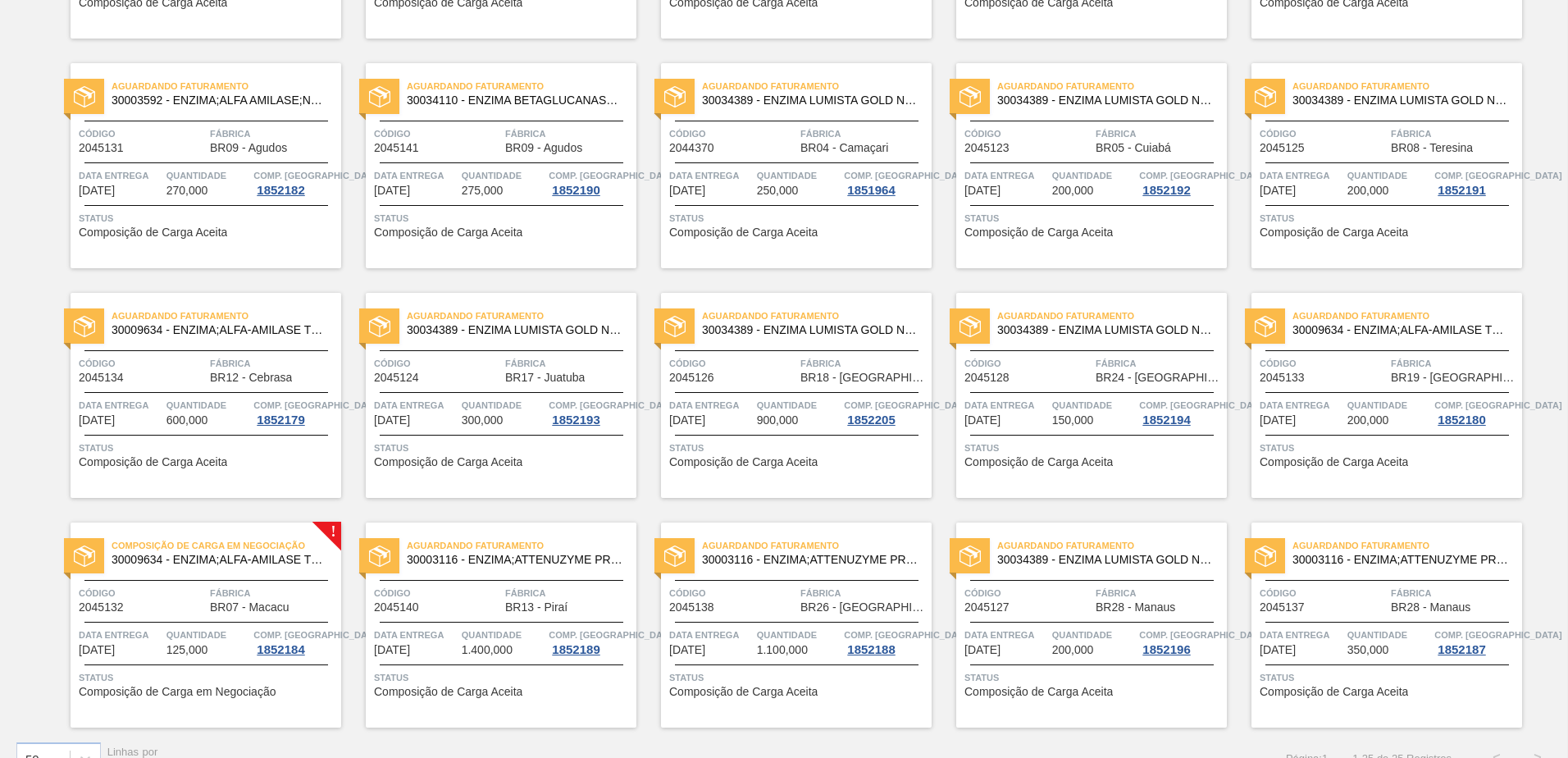
scroll to position [574, 0]
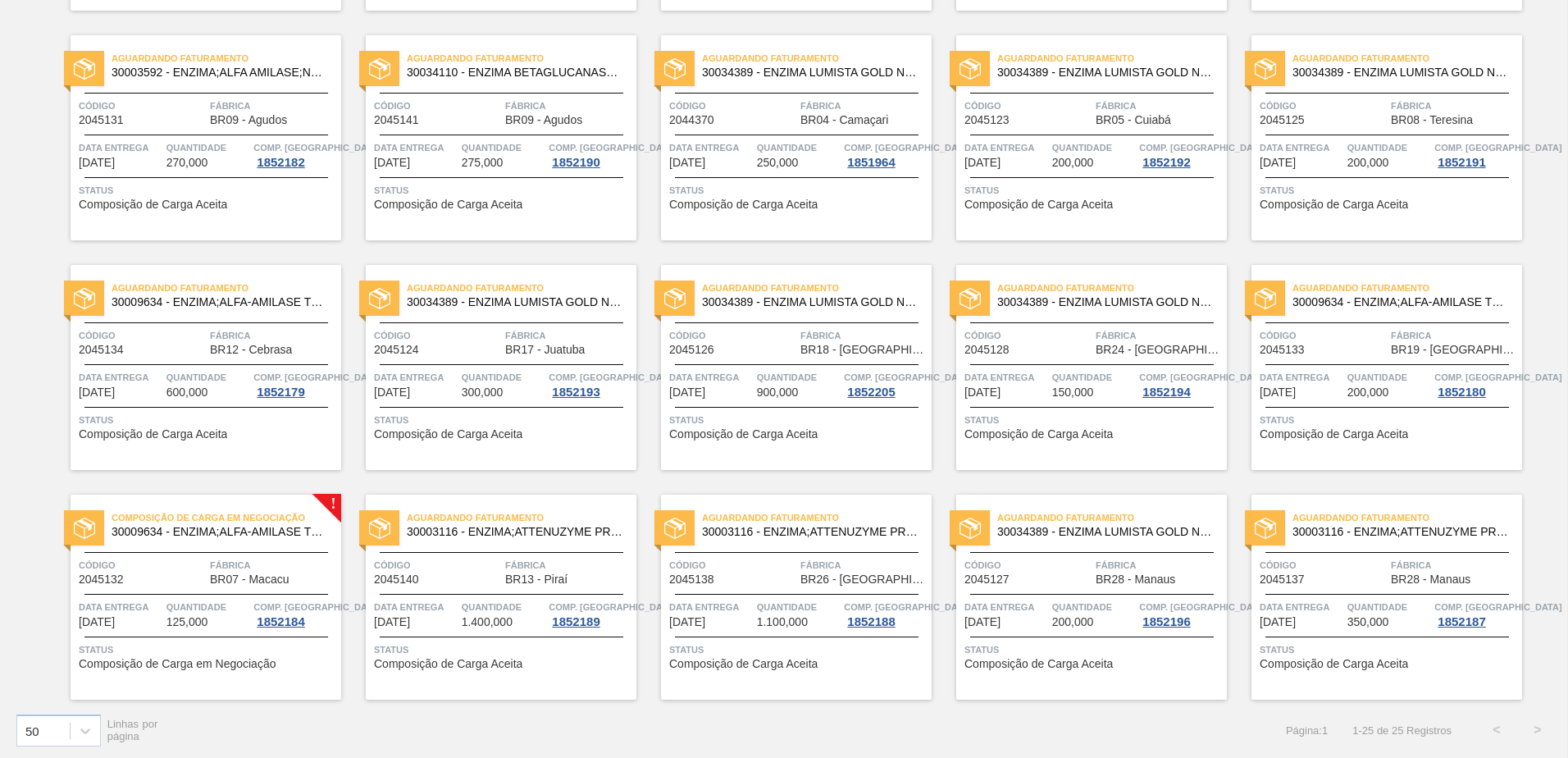
click at [195, 617] on span "125,000" at bounding box center [187, 622] width 41 height 12
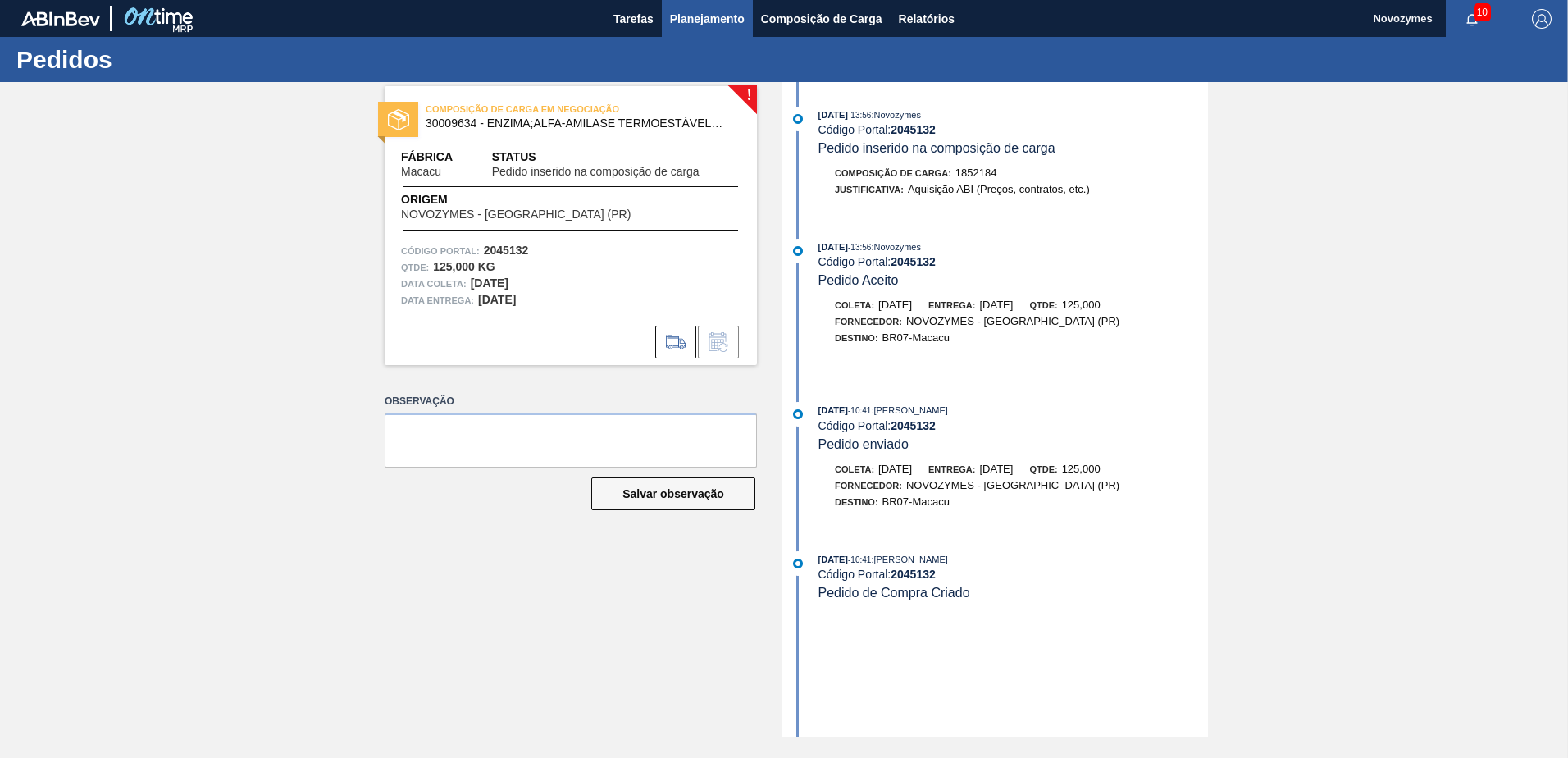
click at [722, 14] on span "Planejamento" at bounding box center [707, 18] width 74 height 20
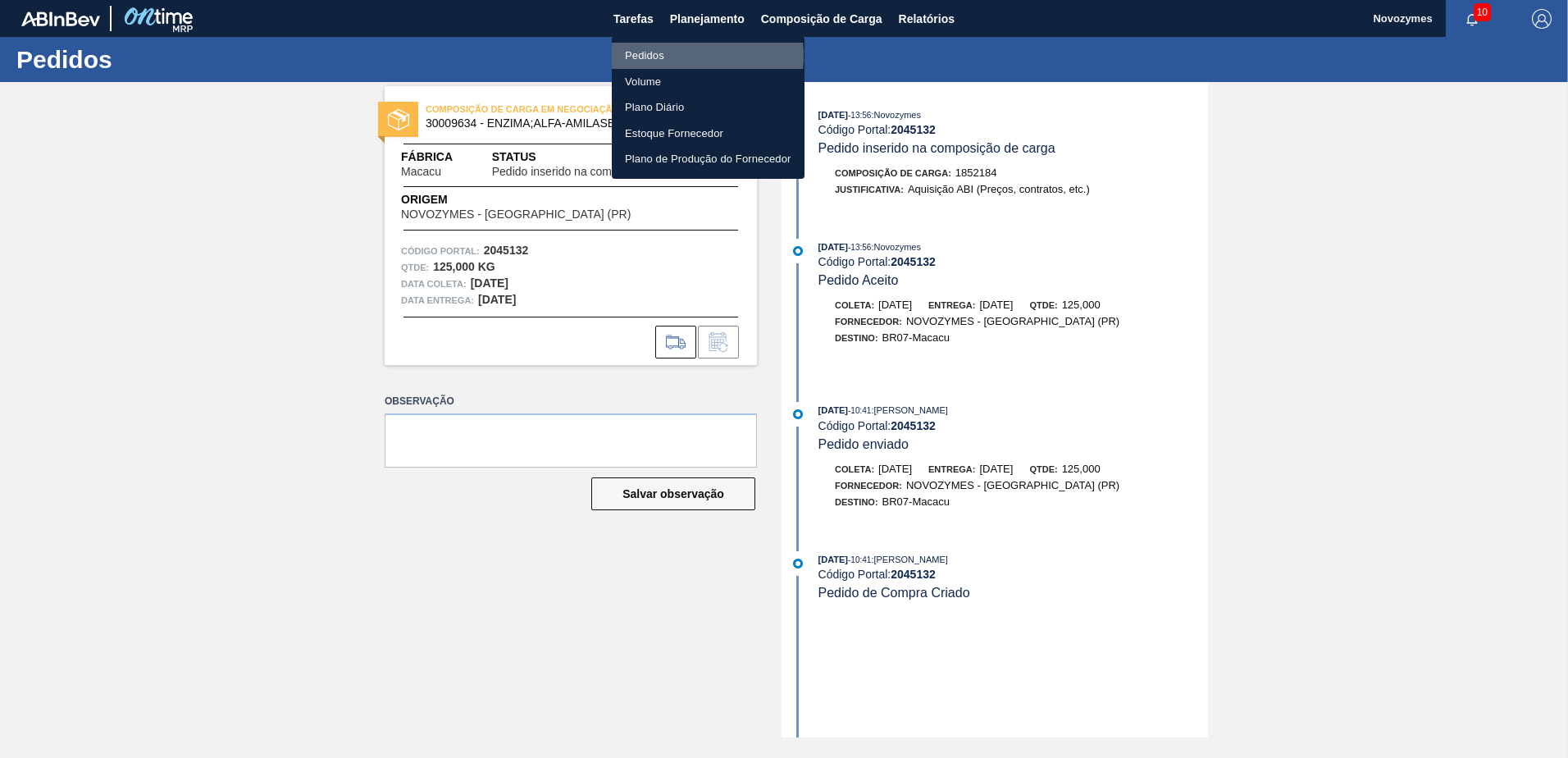
click at [669, 56] on li "Pedidos" at bounding box center [708, 55] width 192 height 26
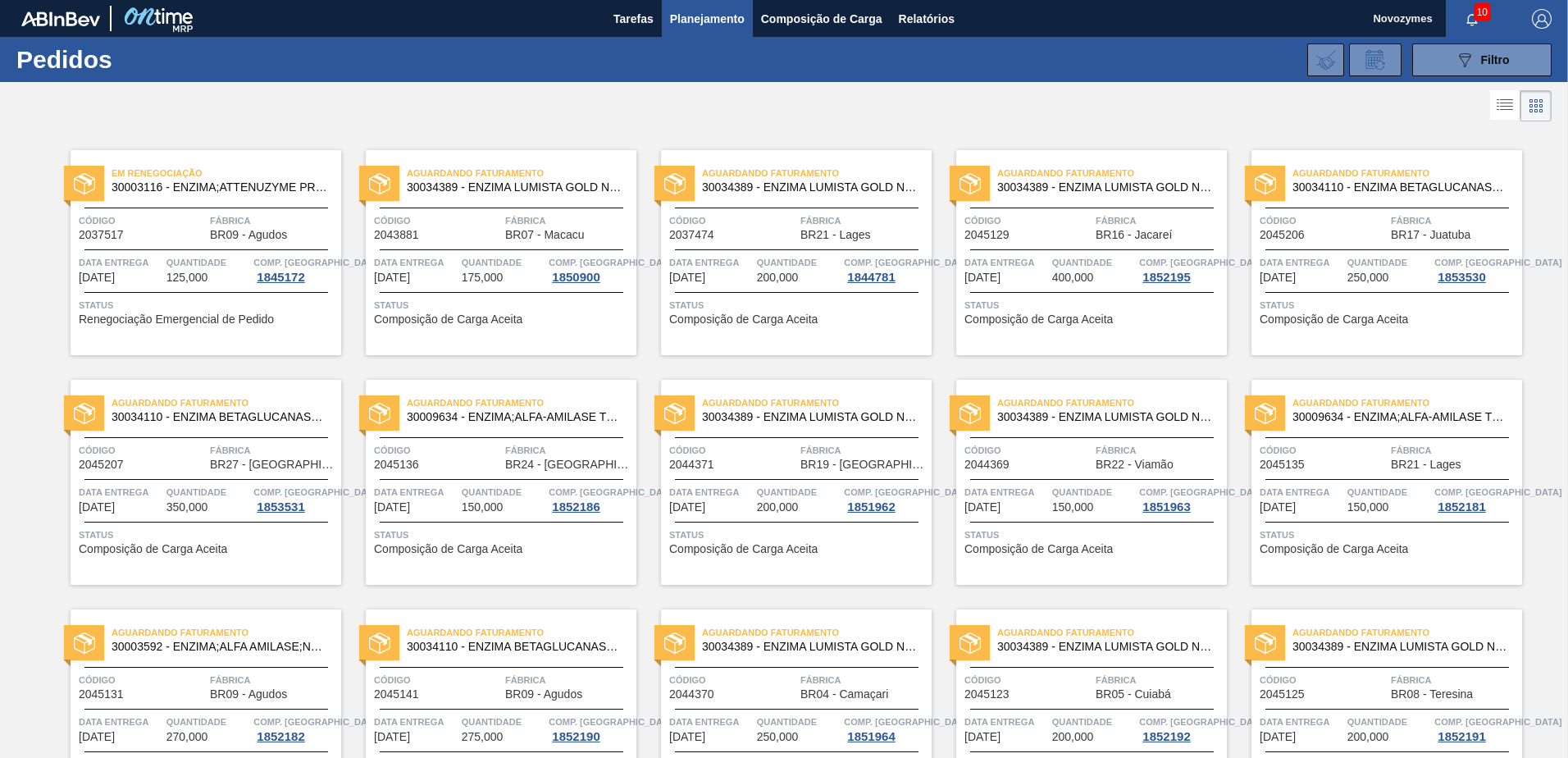
click at [1338, 255] on span "Data Entrega" at bounding box center [1301, 262] width 84 height 16
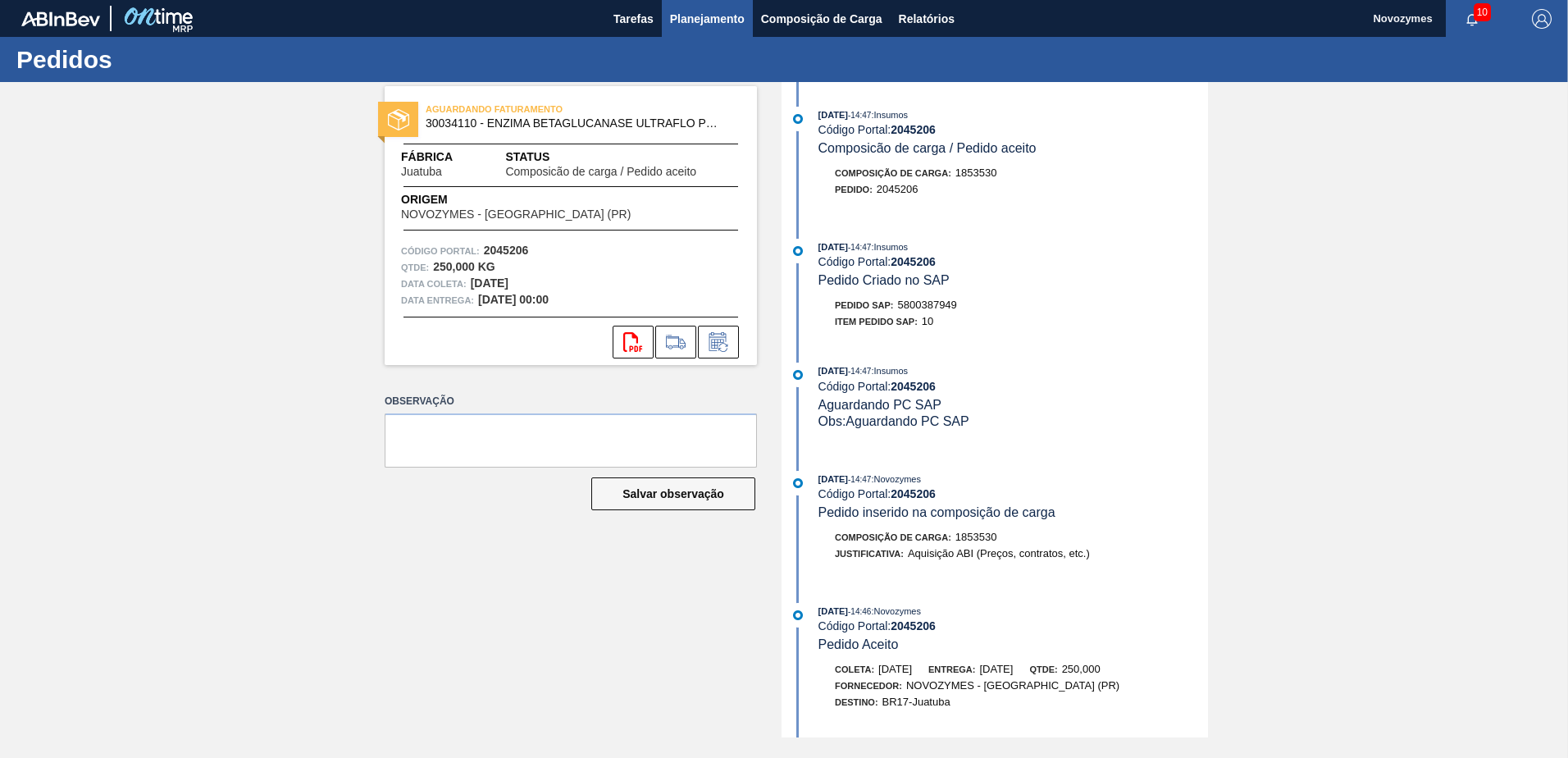
click at [704, 21] on span "Planejamento" at bounding box center [707, 18] width 74 height 20
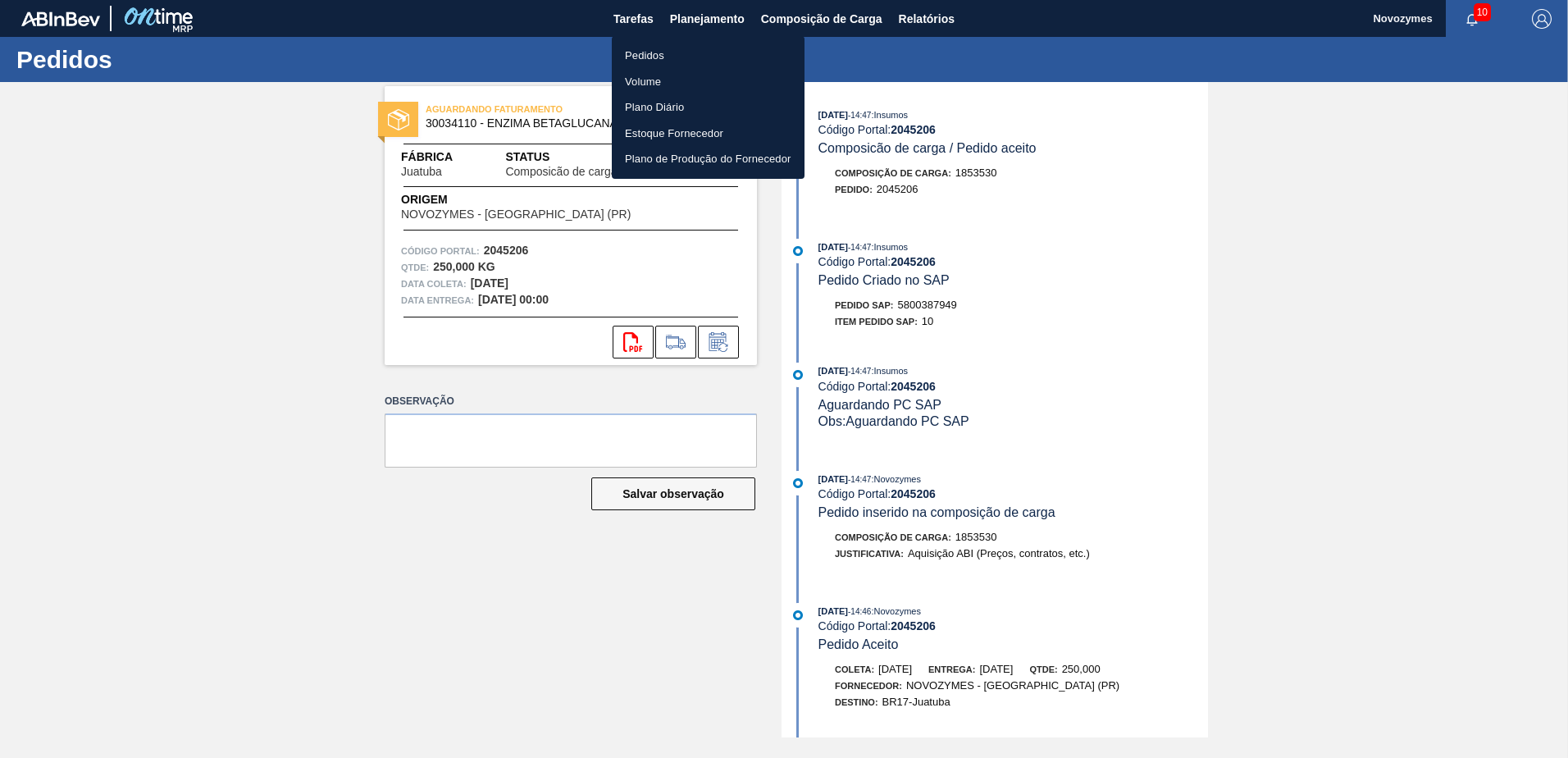
click at [1302, 316] on div at bounding box center [784, 379] width 1568 height 758
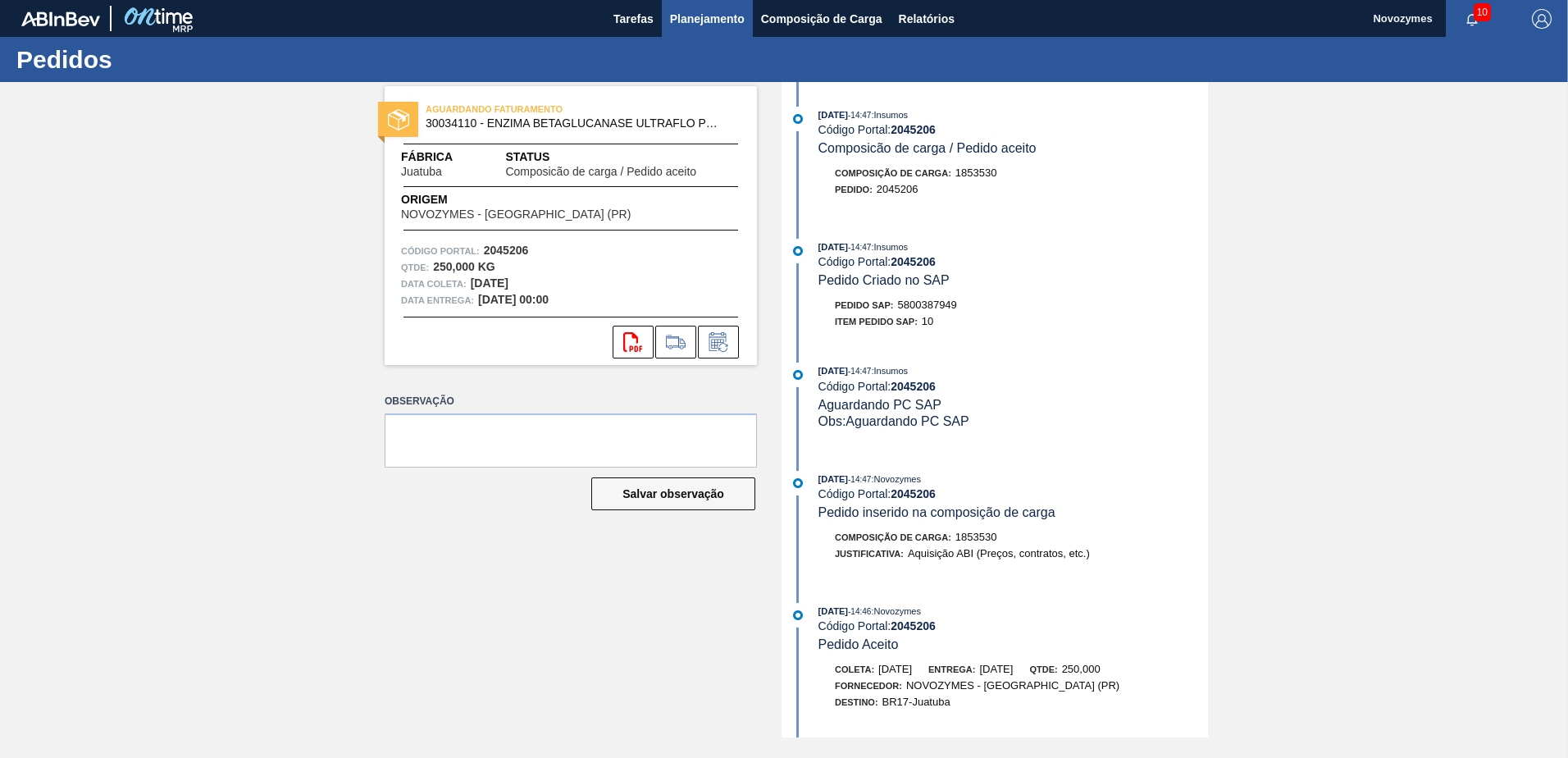
click at [675, 35] on button "Planejamento" at bounding box center [707, 18] width 91 height 37
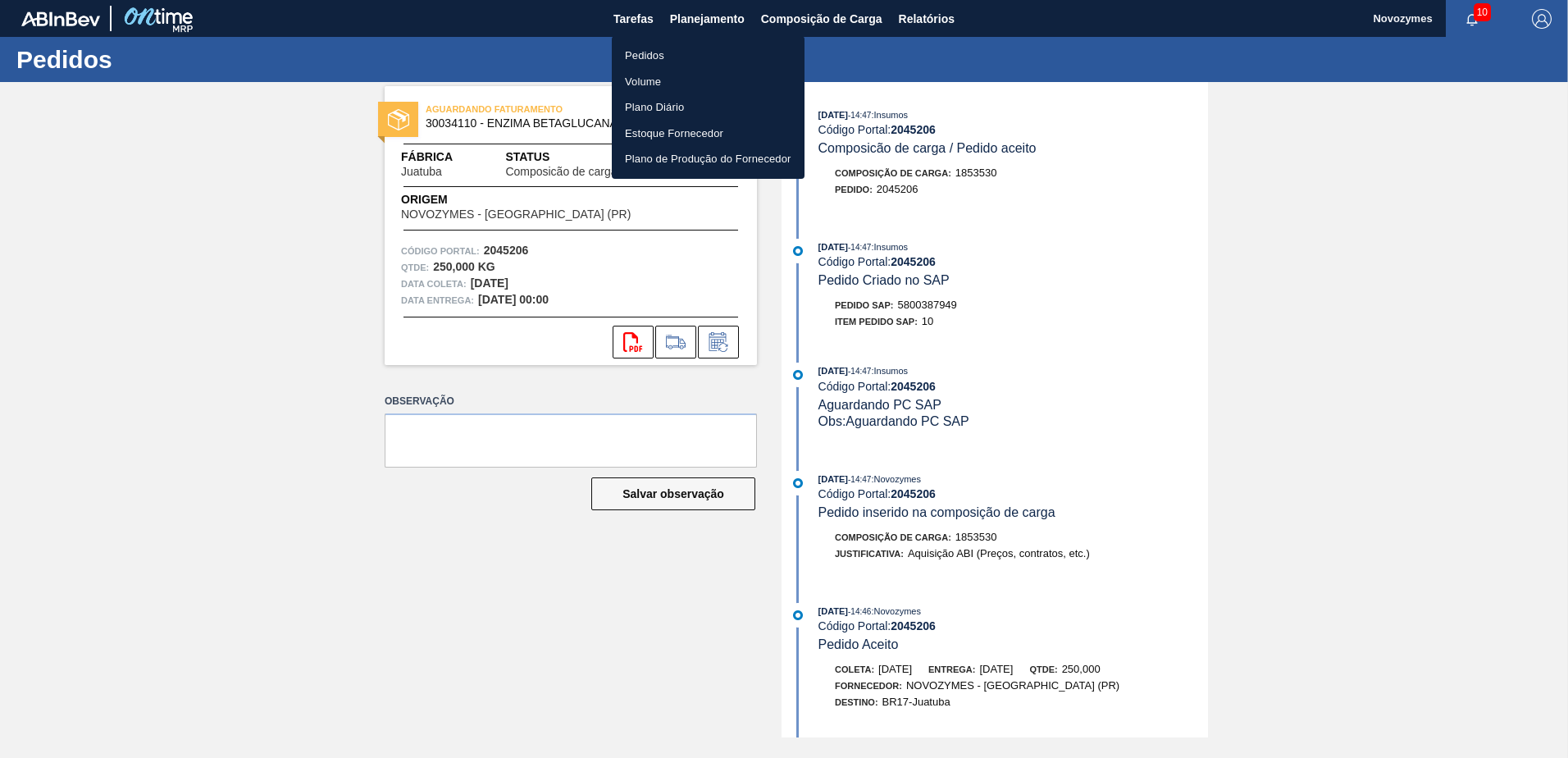
click at [217, 130] on div at bounding box center [784, 379] width 1568 height 758
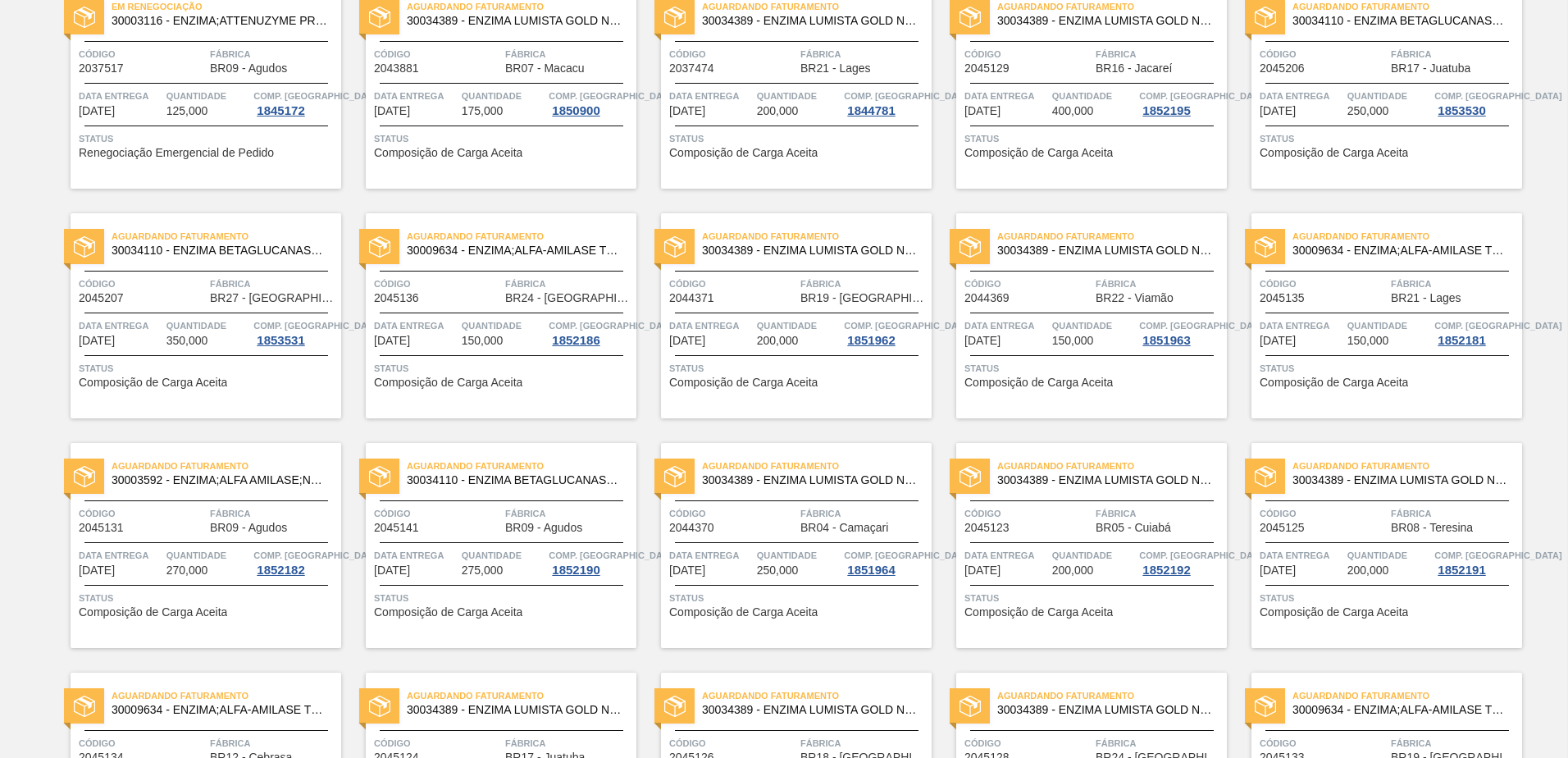
scroll to position [3, 0]
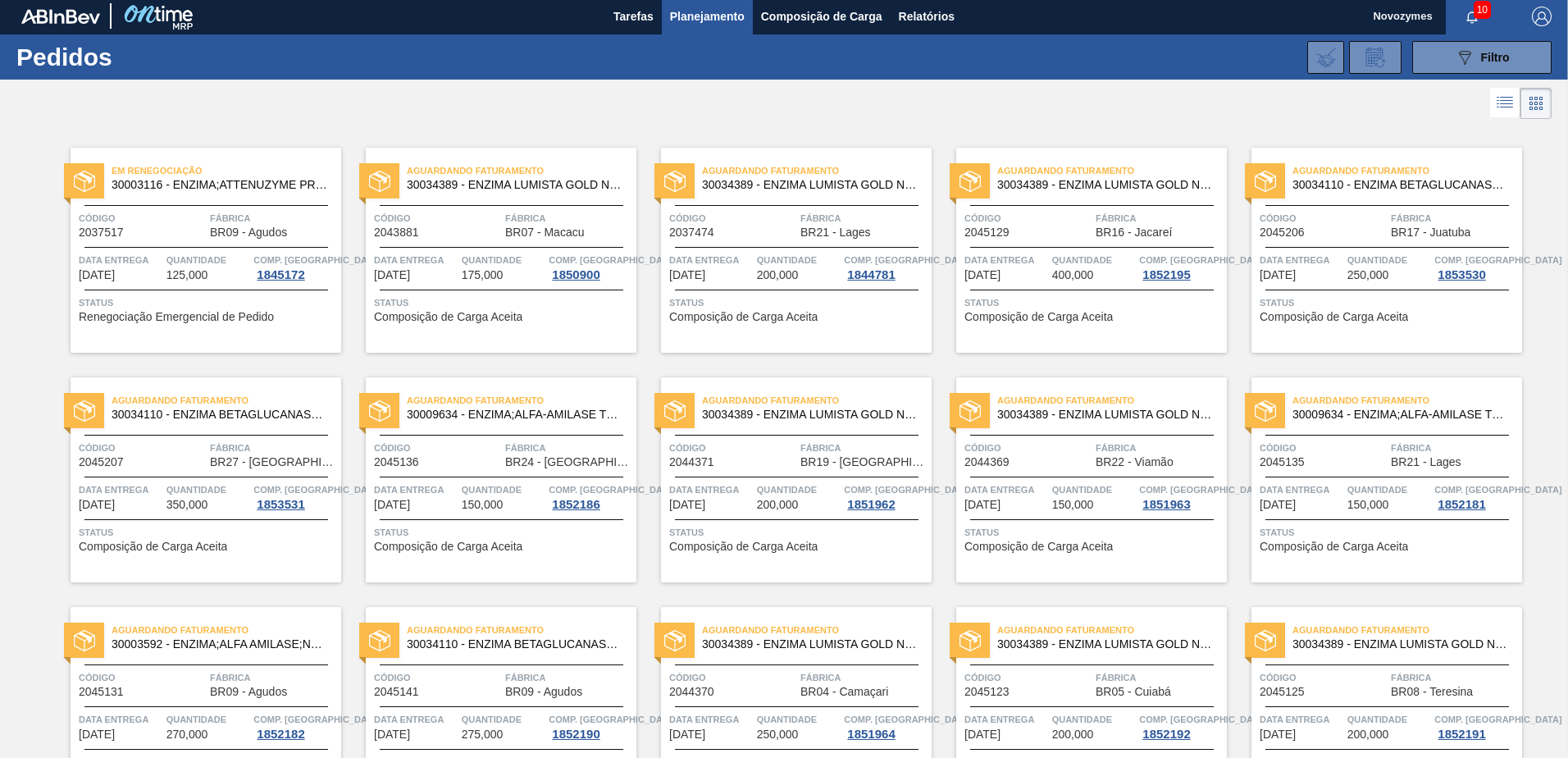
click at [148, 468] on div "Código 2045207" at bounding box center [142, 453] width 127 height 28
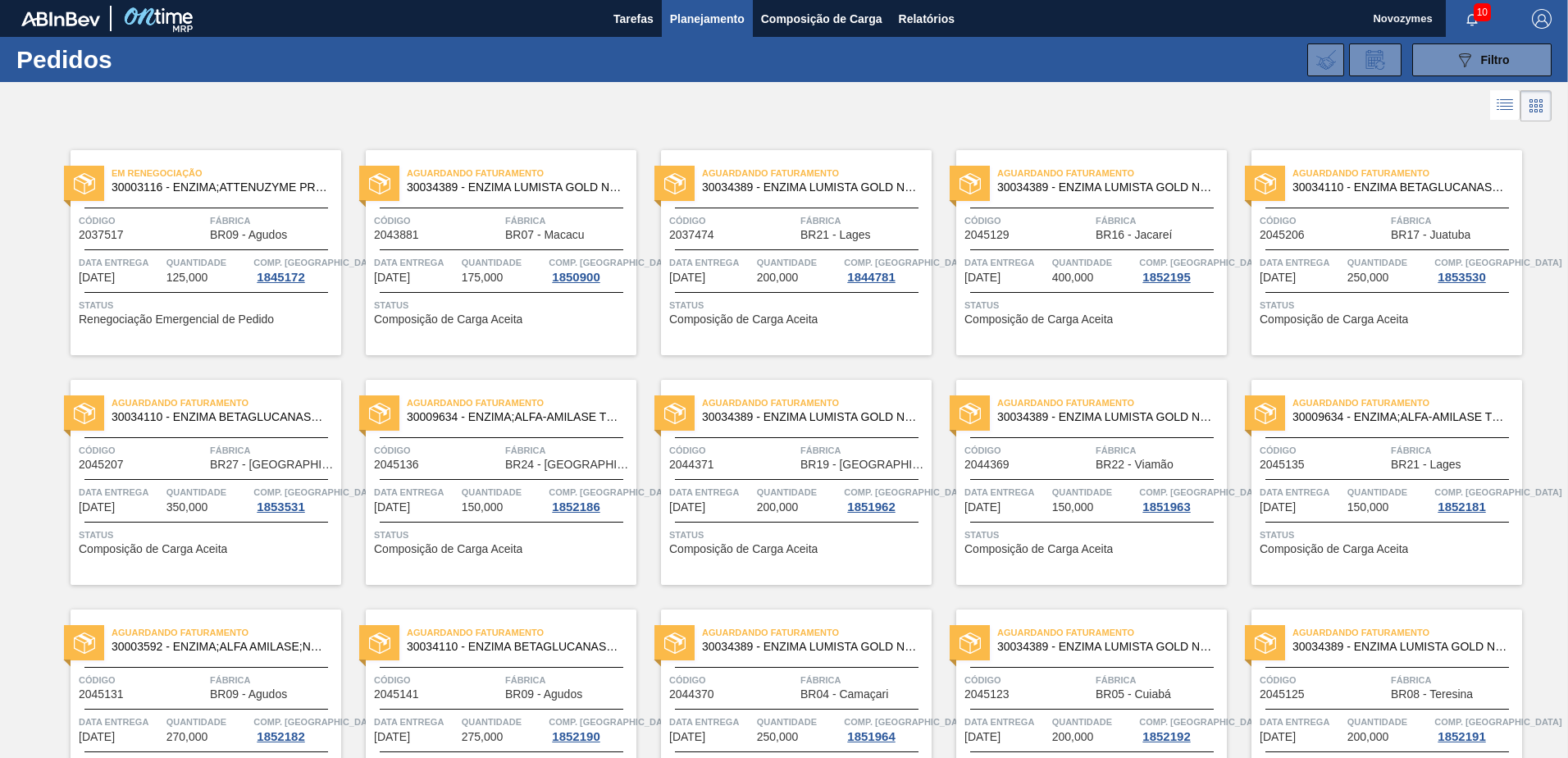
scroll to position [82, 0]
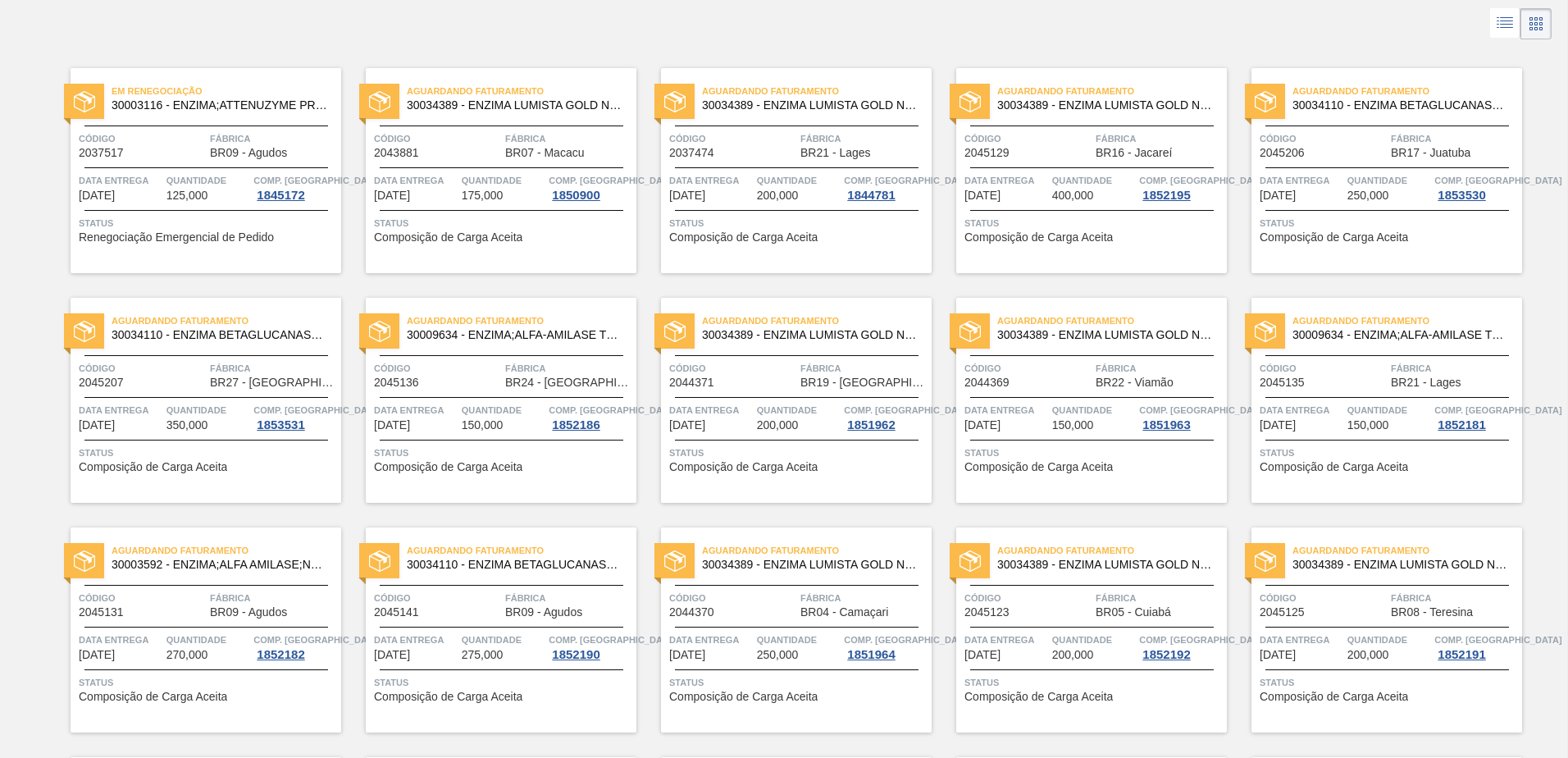
click at [1335, 405] on span "Data Entrega" at bounding box center [1301, 410] width 84 height 16
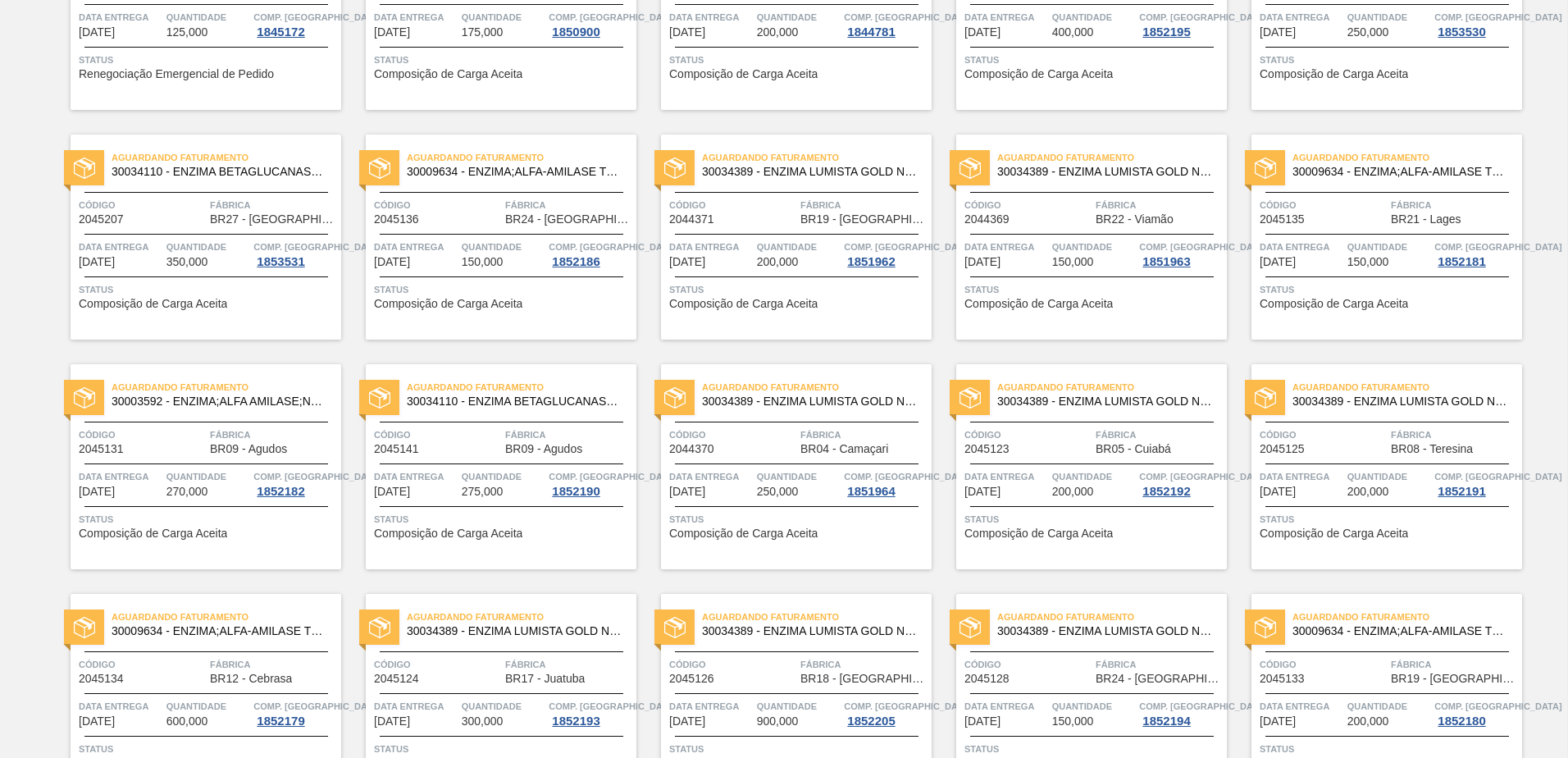
scroll to position [246, 0]
click at [176, 414] on div "Aguardando Faturamento 30003592 - ENZIMA;ALFA AMILASE;NAO TERMOESTAVEL BAN Códi…" at bounding box center [206, 466] width 271 height 205
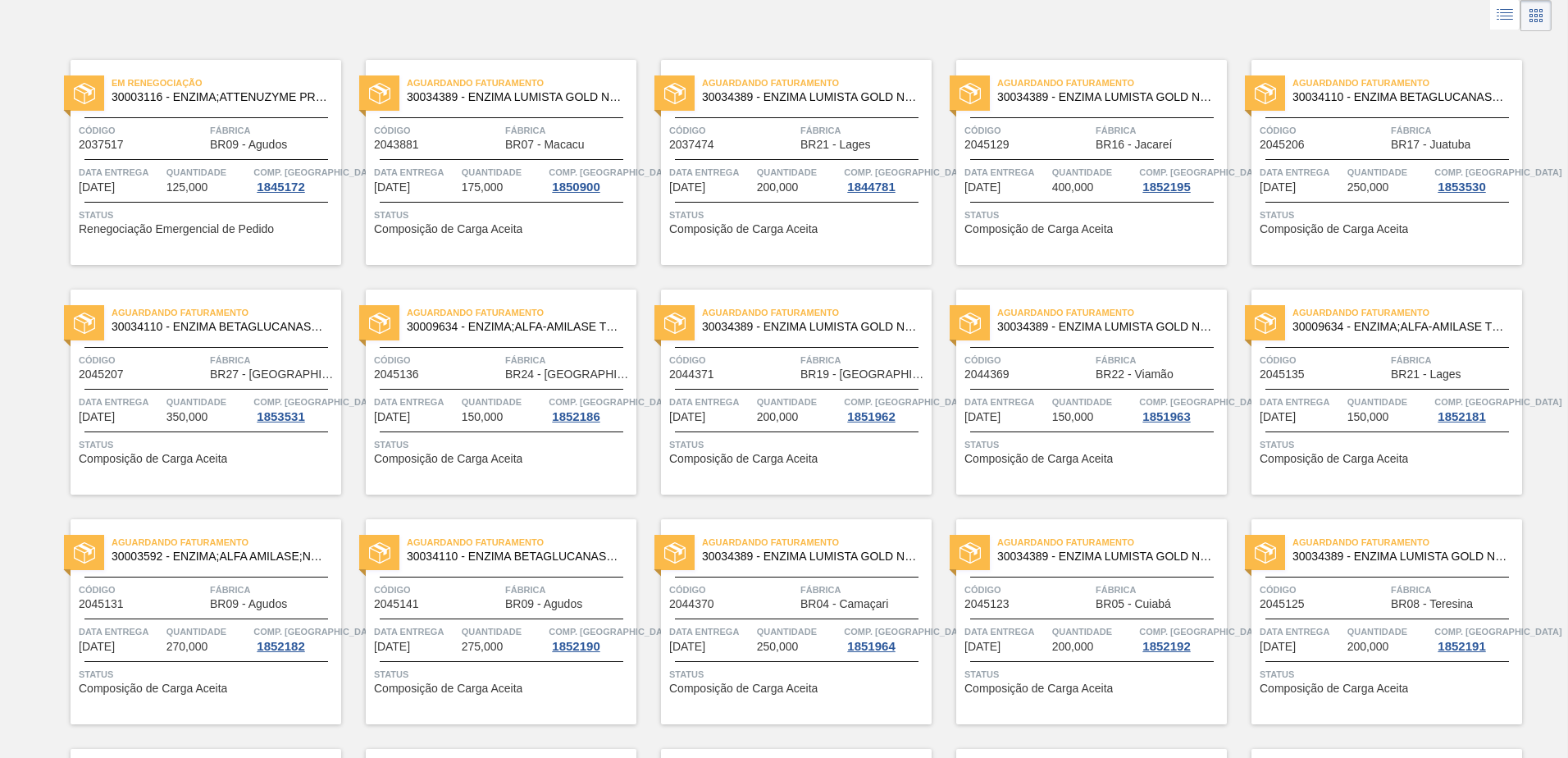
scroll to position [246, 0]
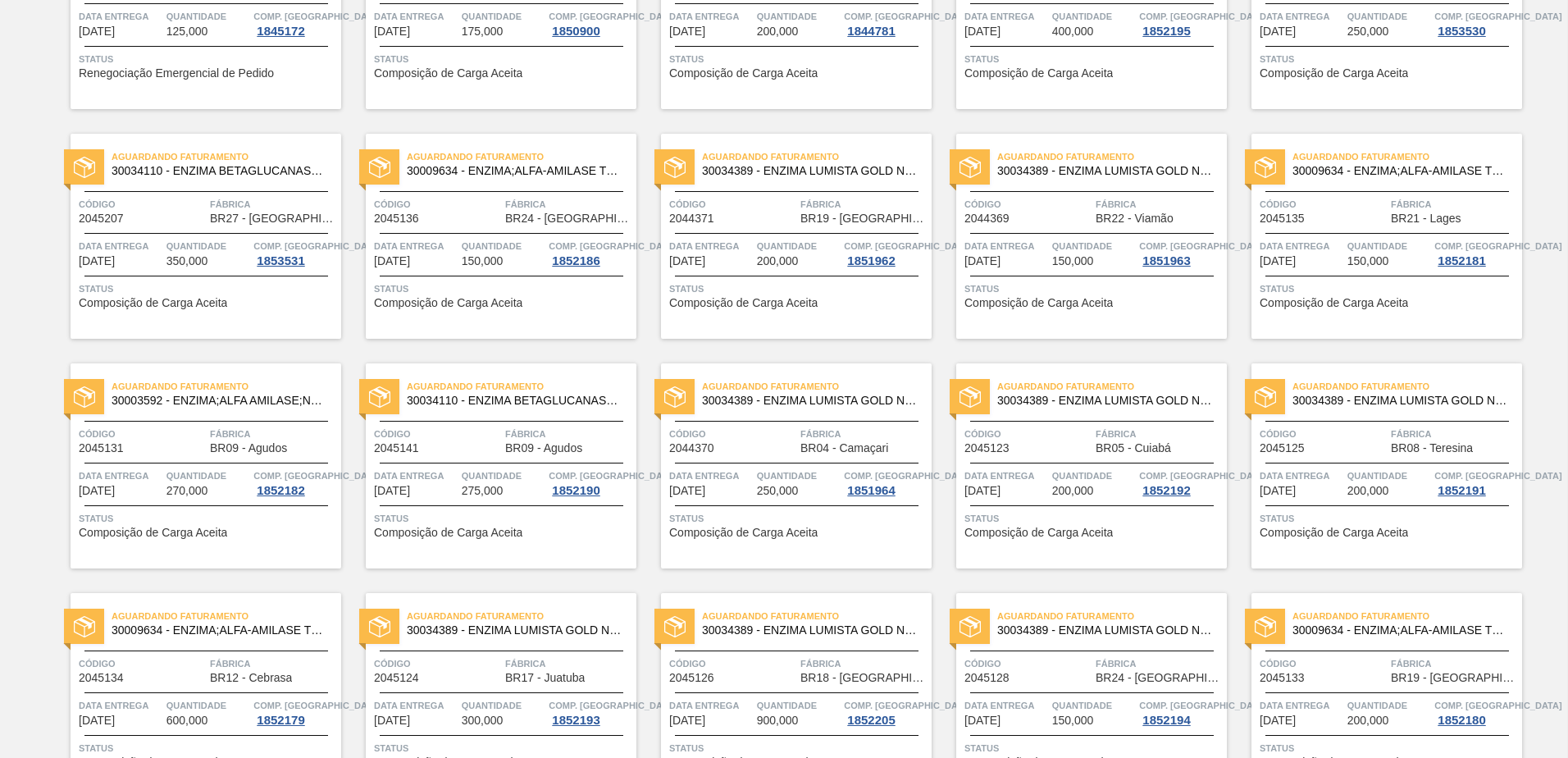
click at [485, 423] on div "Aguardando Faturamento 30034110 - ENZIMA BETAGLUCANASE ULTRAFLO PRIME Código 20…" at bounding box center [501, 466] width 271 height 205
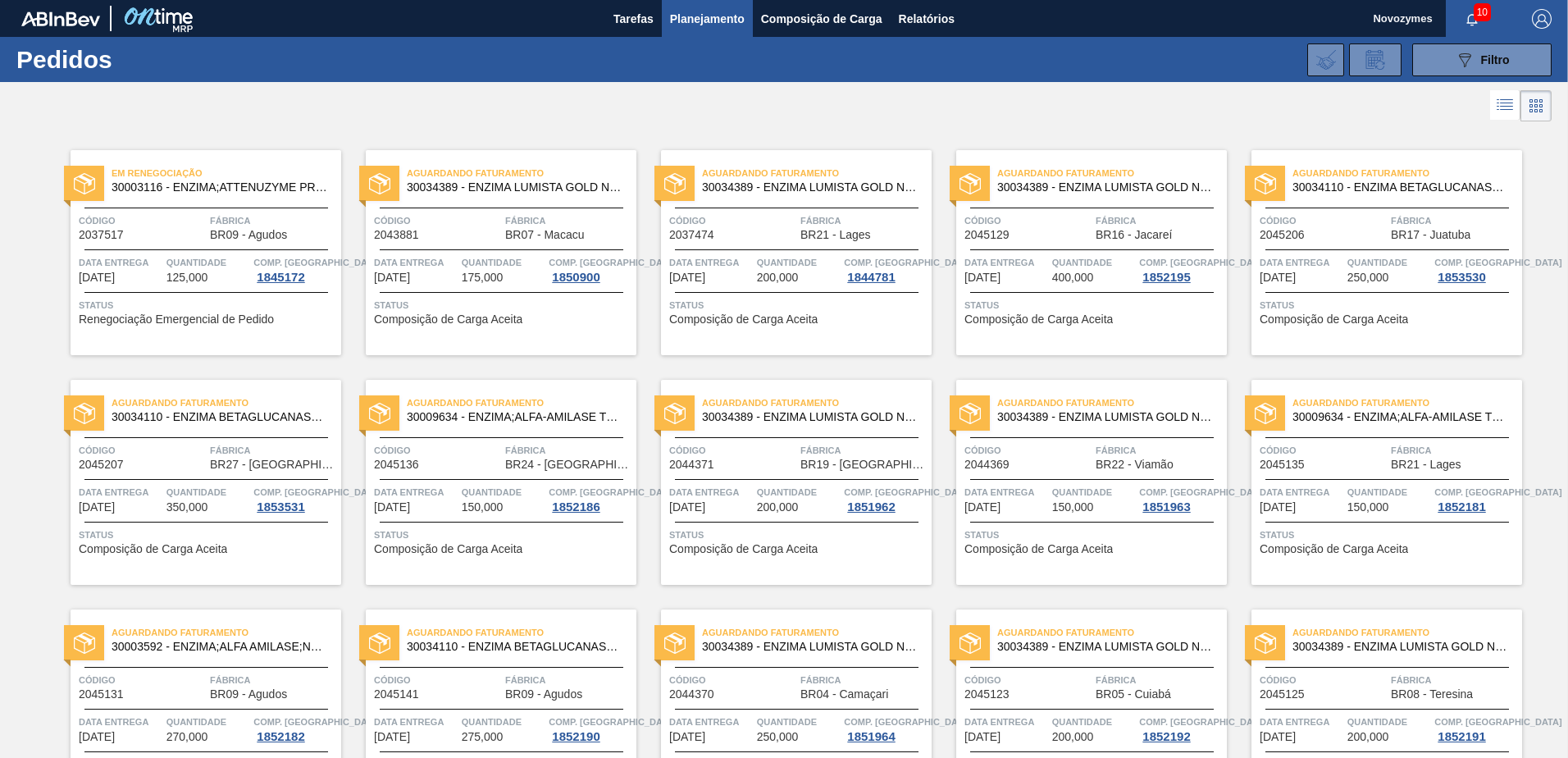
click at [212, 662] on div "Aguardando Faturamento 30003592 - ENZIMA;ALFA AMILASE;NAO TERMOESTAVEL BAN Códi…" at bounding box center [206, 712] width 271 height 205
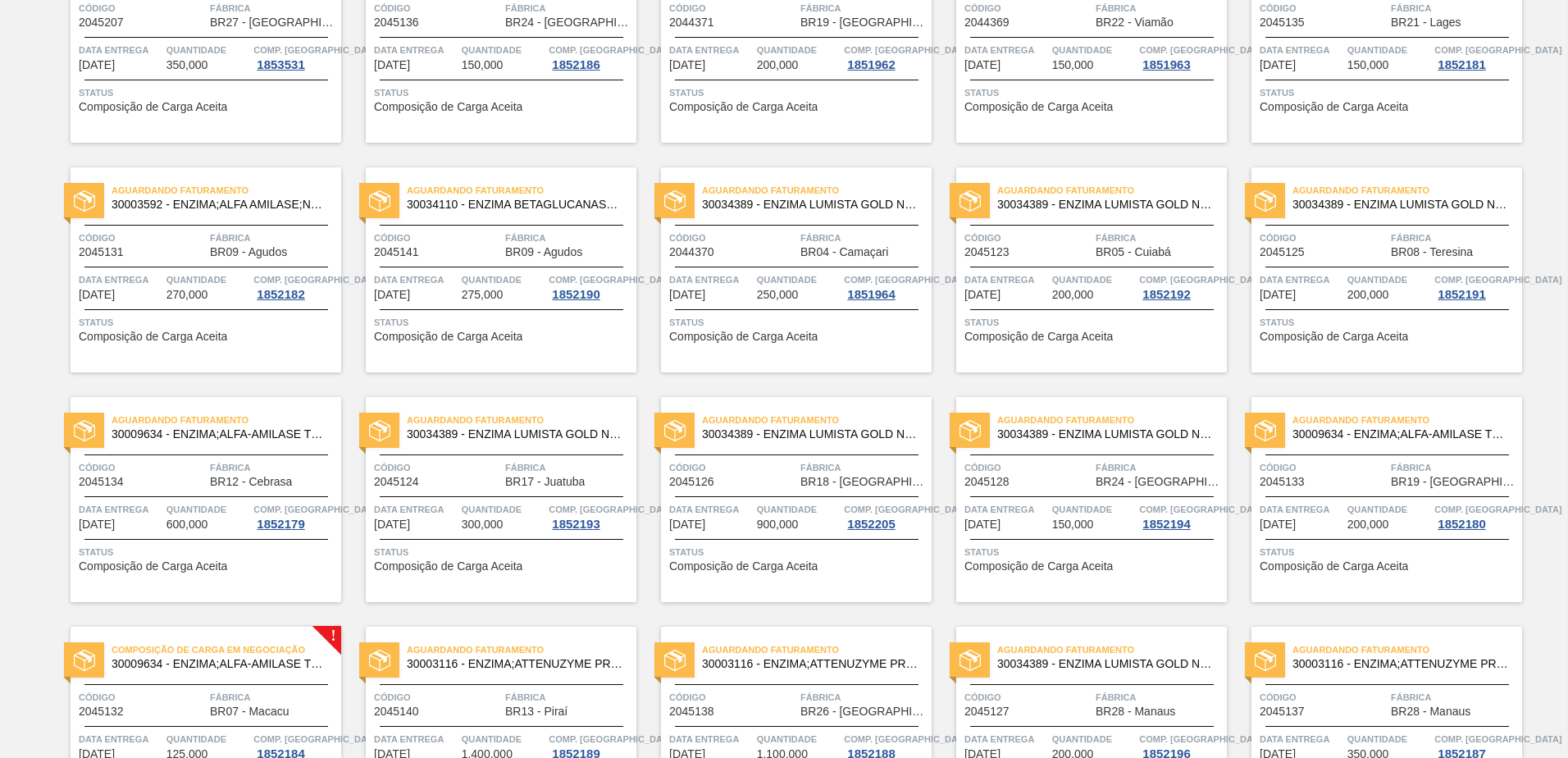
scroll to position [574, 0]
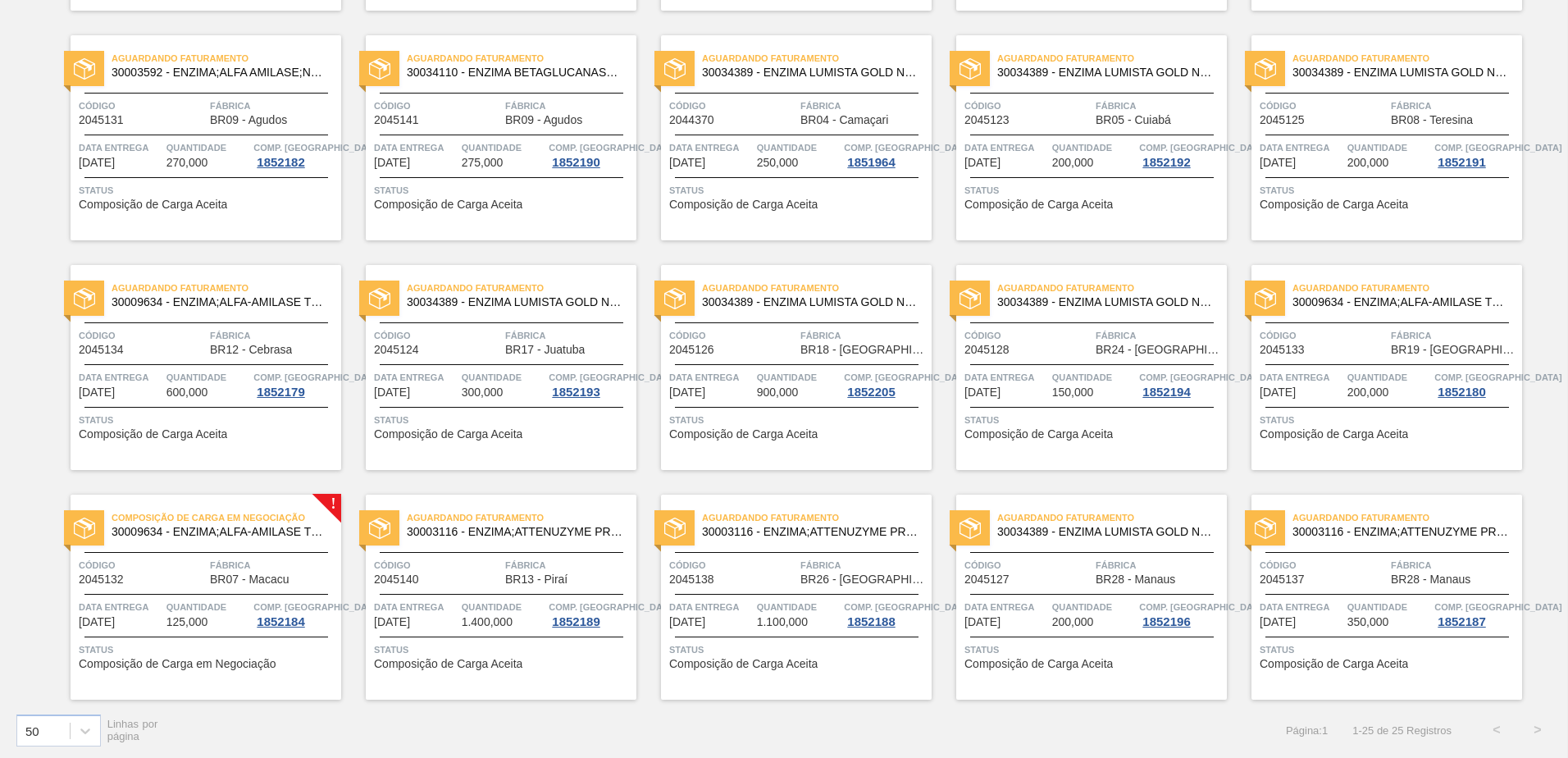
click at [178, 435] on span "Composição de Carga Aceita" at bounding box center [153, 434] width 148 height 12
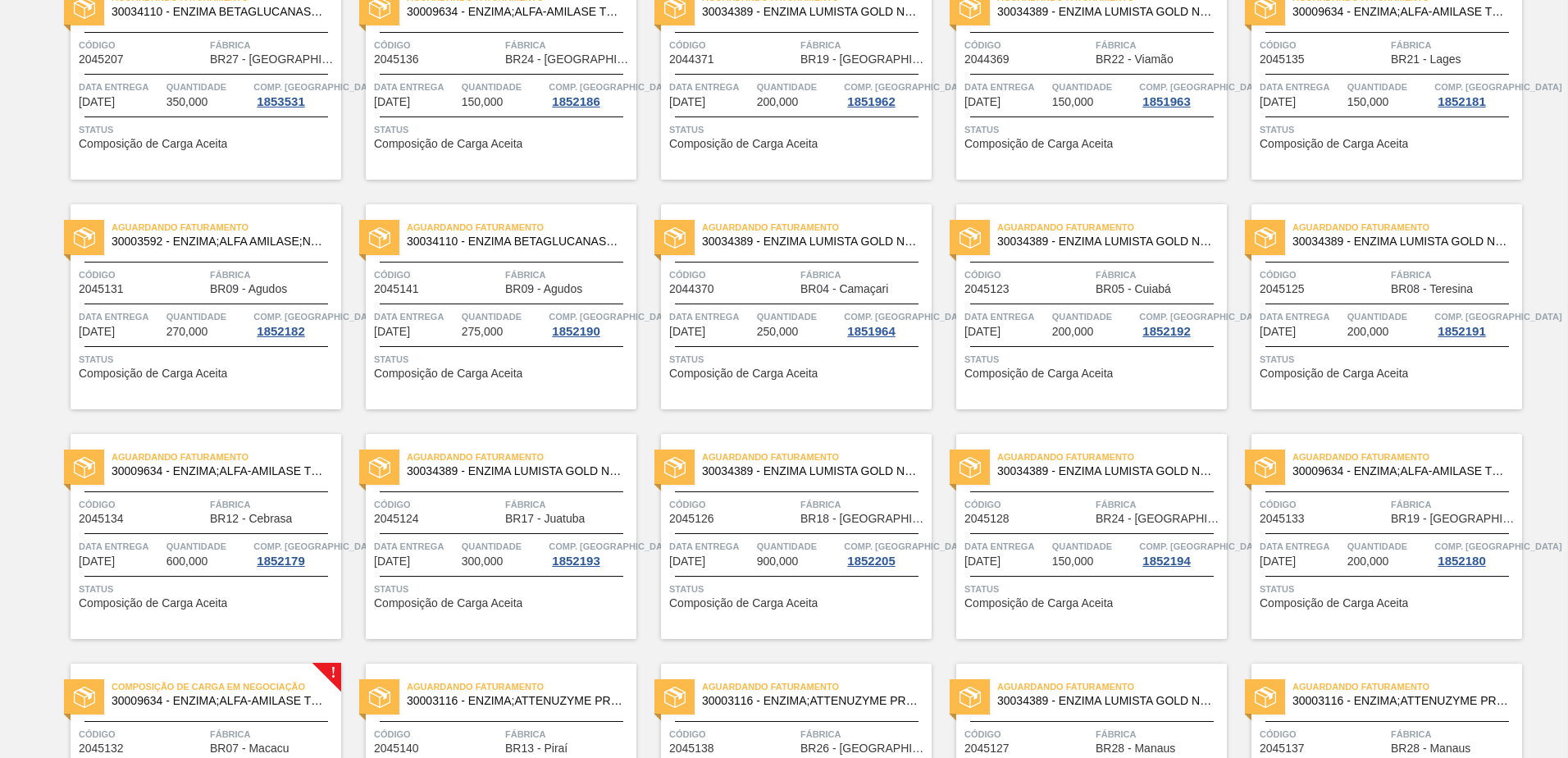
scroll to position [577, 0]
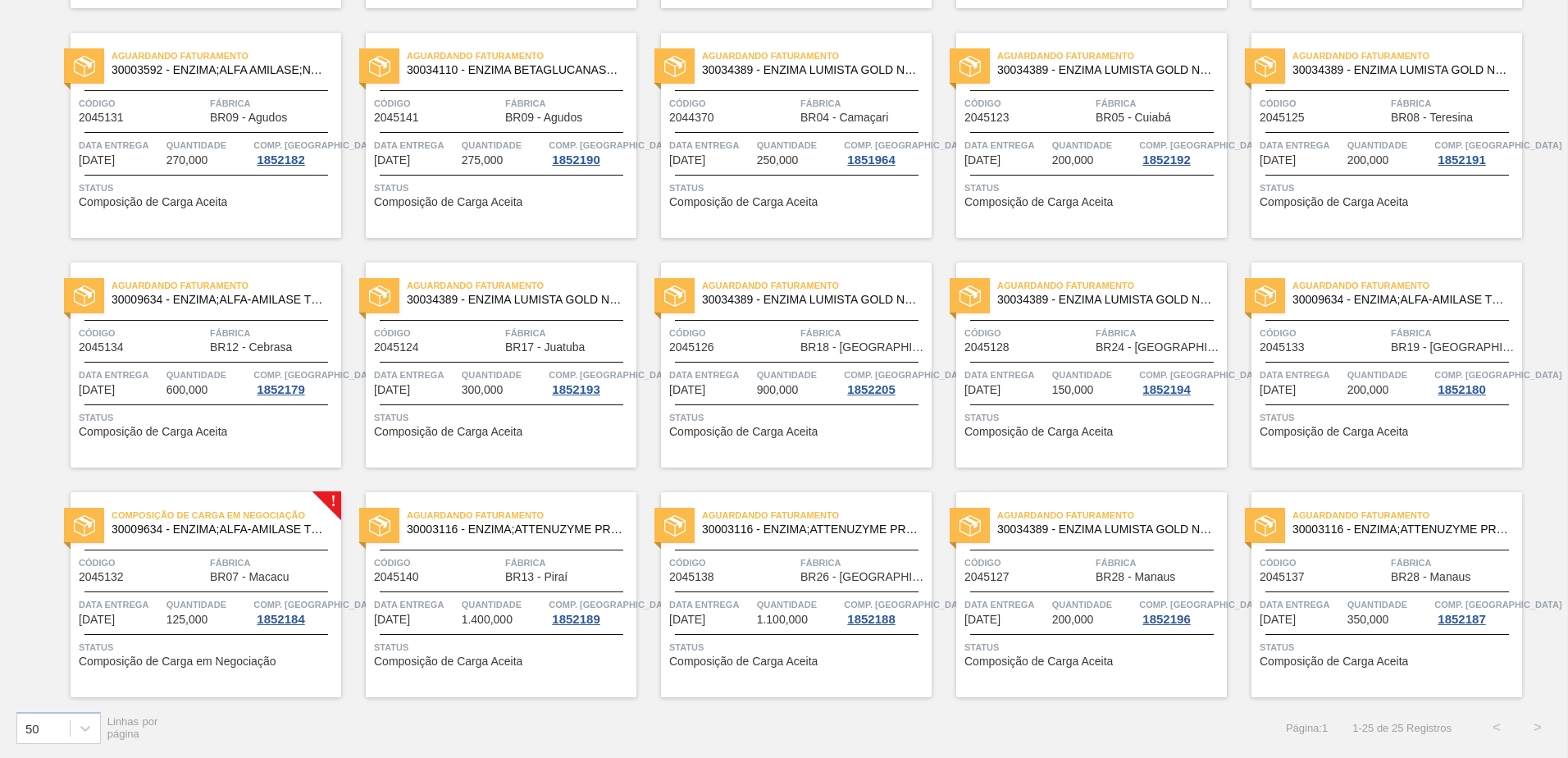
click at [536, 667] on div "Aguardando Faturamento 30003116 - ENZIMA;ATTENUZYME PRO;NOVOZYMES; Código 20451…" at bounding box center [501, 595] width 271 height 205
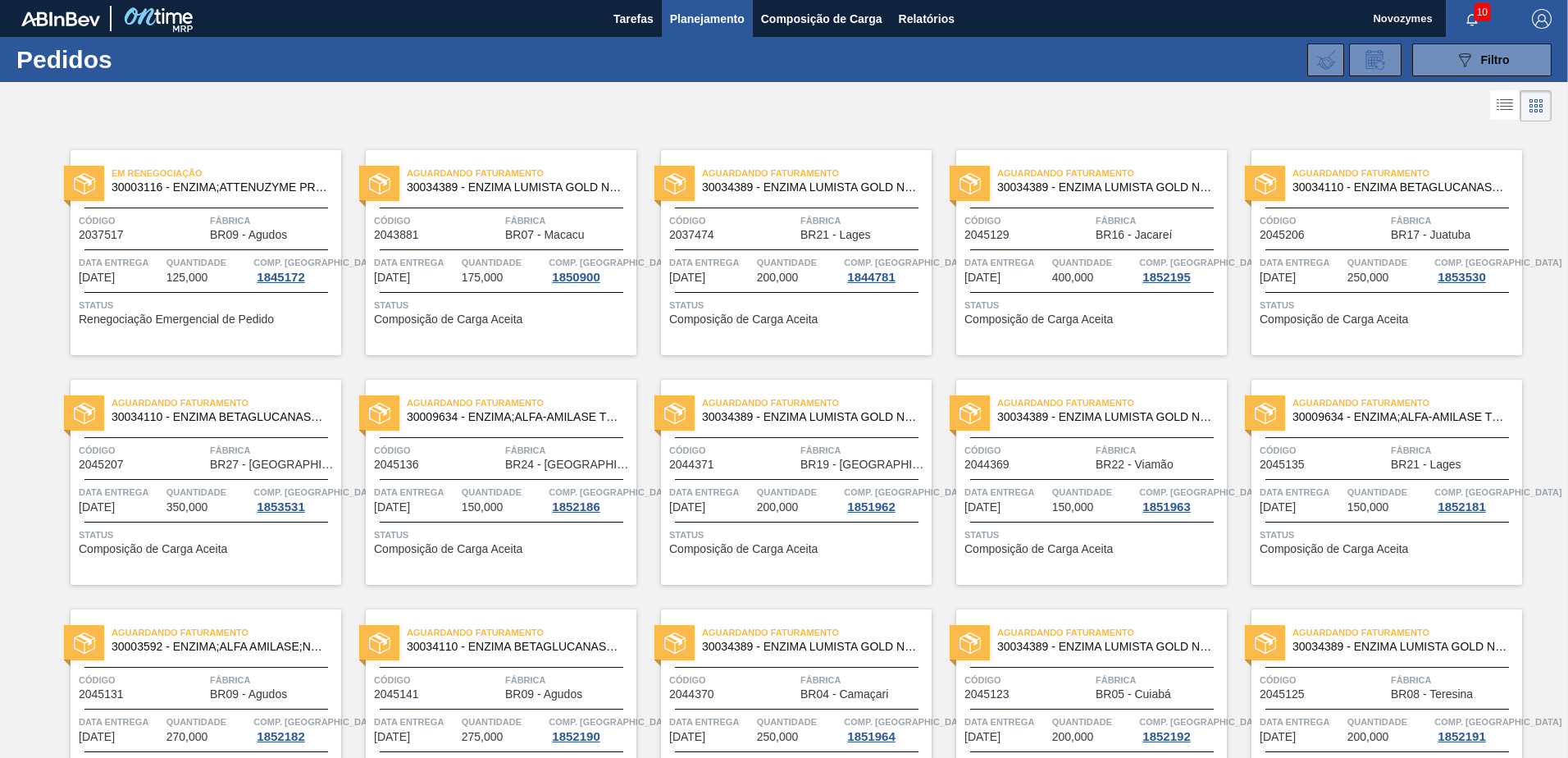
click at [196, 225] on span "Código" at bounding box center [142, 220] width 127 height 16
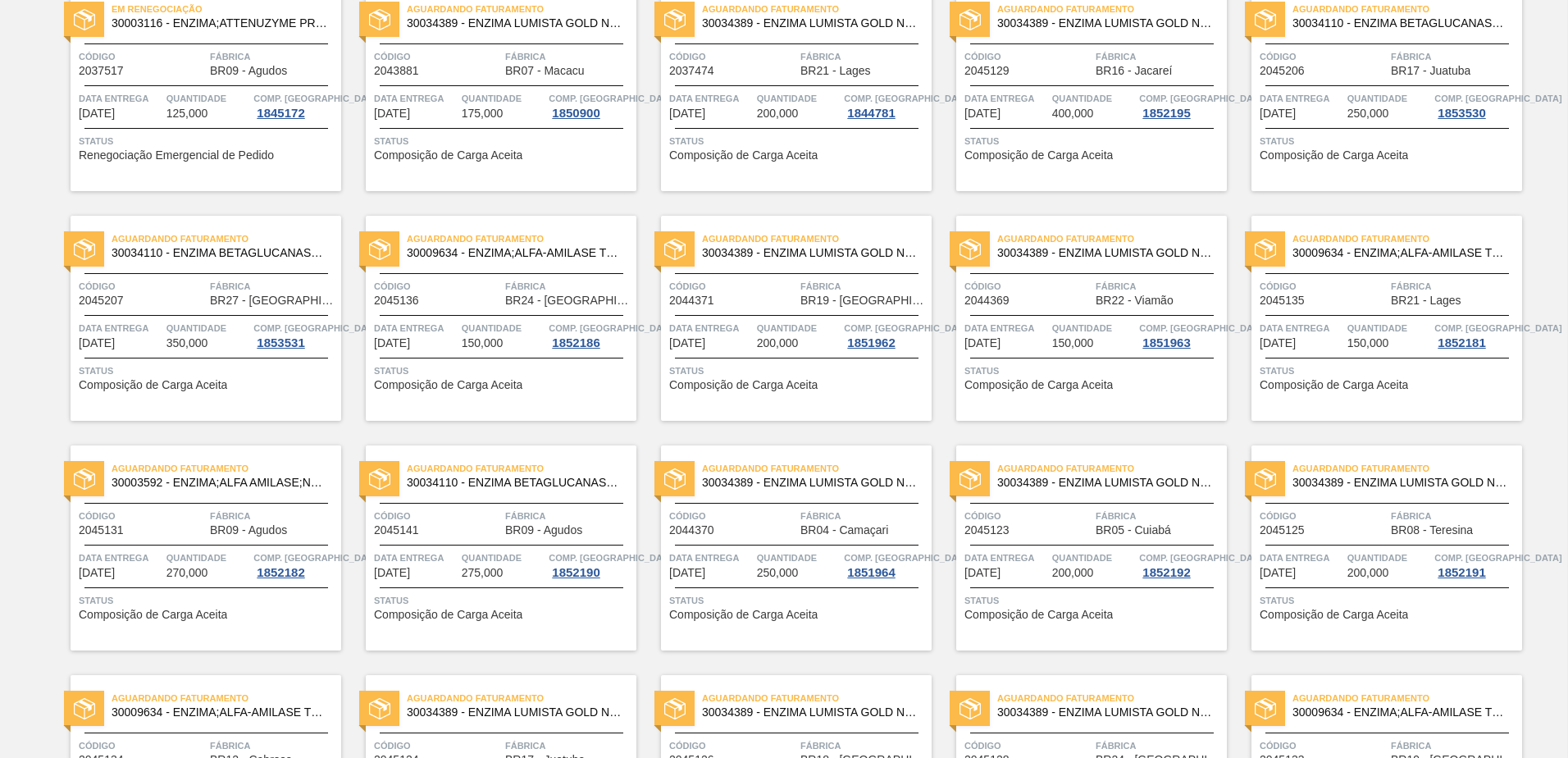
scroll to position [328, 0]
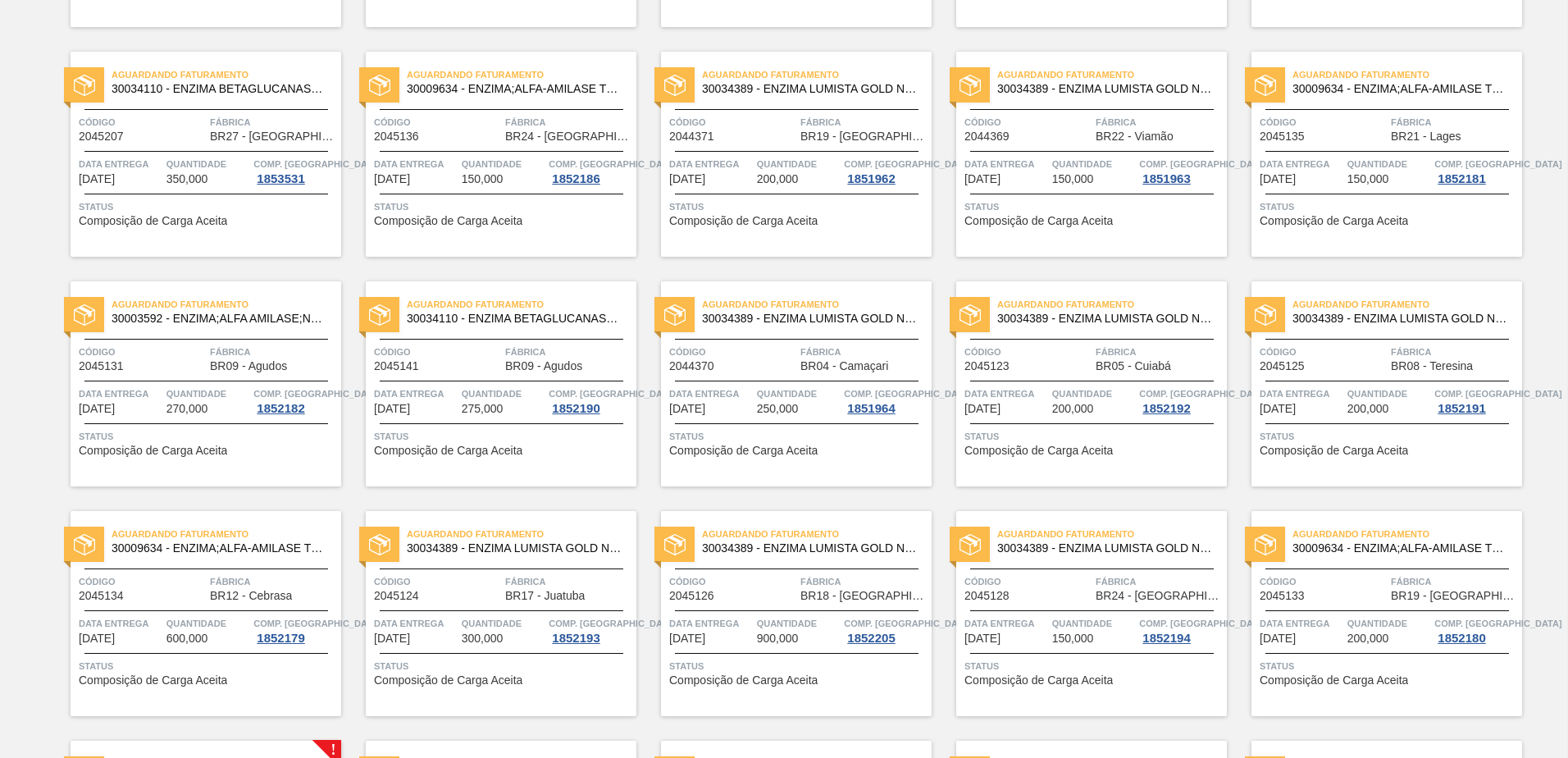
click at [1029, 442] on span "Status" at bounding box center [1093, 436] width 258 height 16
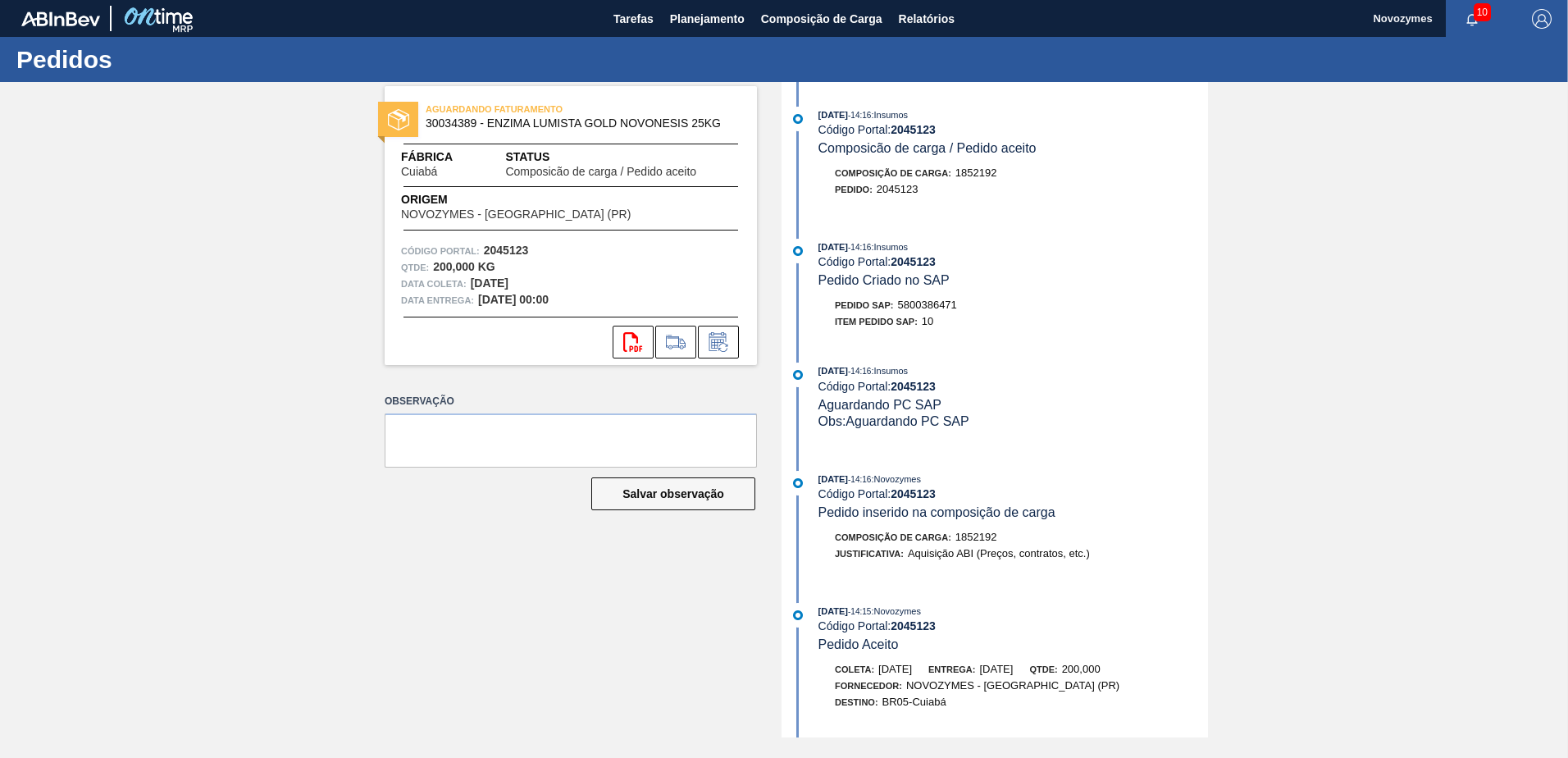
drag, startPoint x: 158, startPoint y: 268, endPoint x: 164, endPoint y: 208, distance: 60.3
click at [158, 268] on div "AGUARDANDO FATURAMENTO 30034389 - ENZIMA LUMISTA GOLD NOVONESIS 25KG Fábrica Cu…" at bounding box center [784, 409] width 1568 height 655
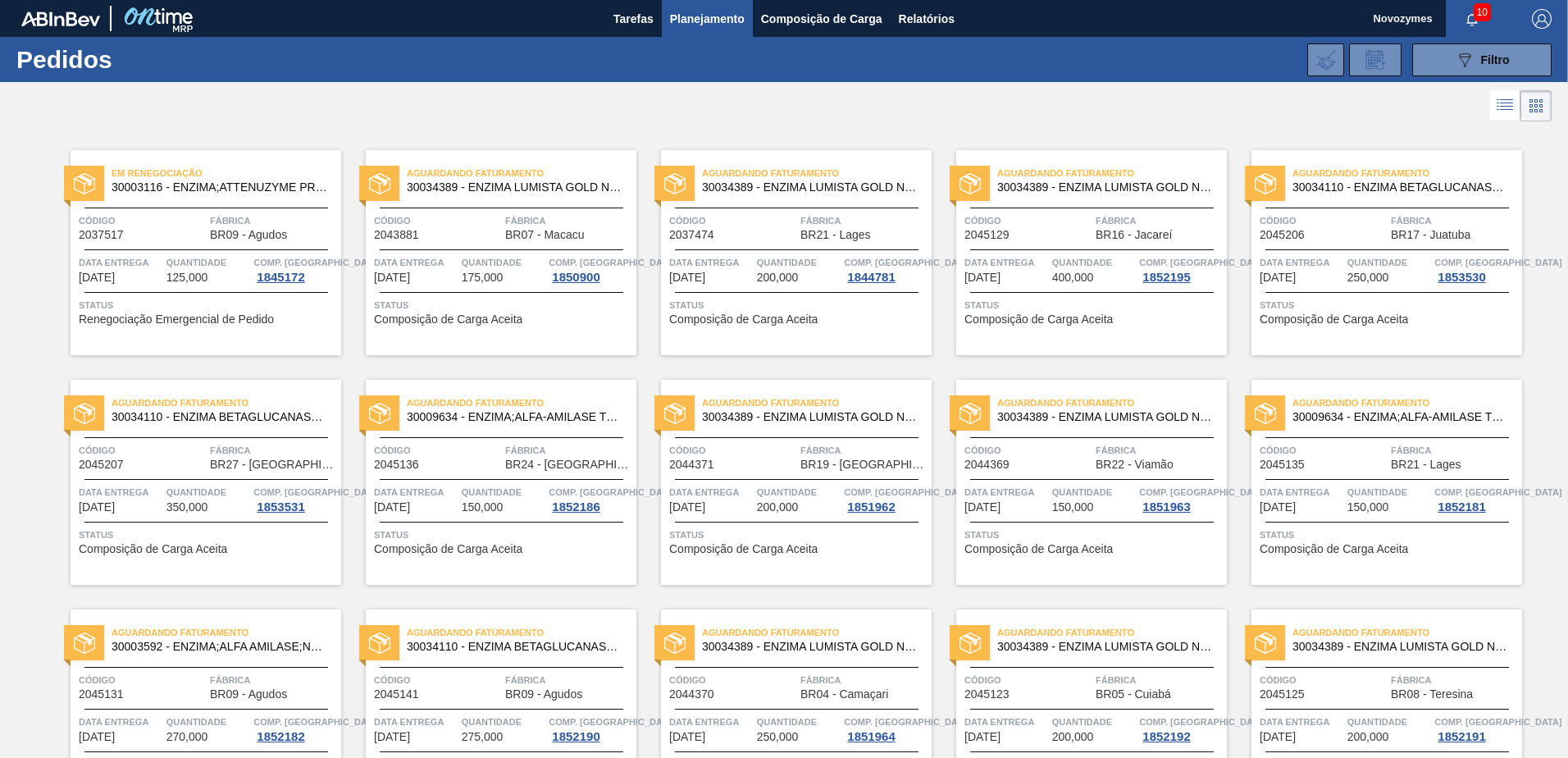
click at [791, 509] on span "200,000" at bounding box center [778, 508] width 41 height 12
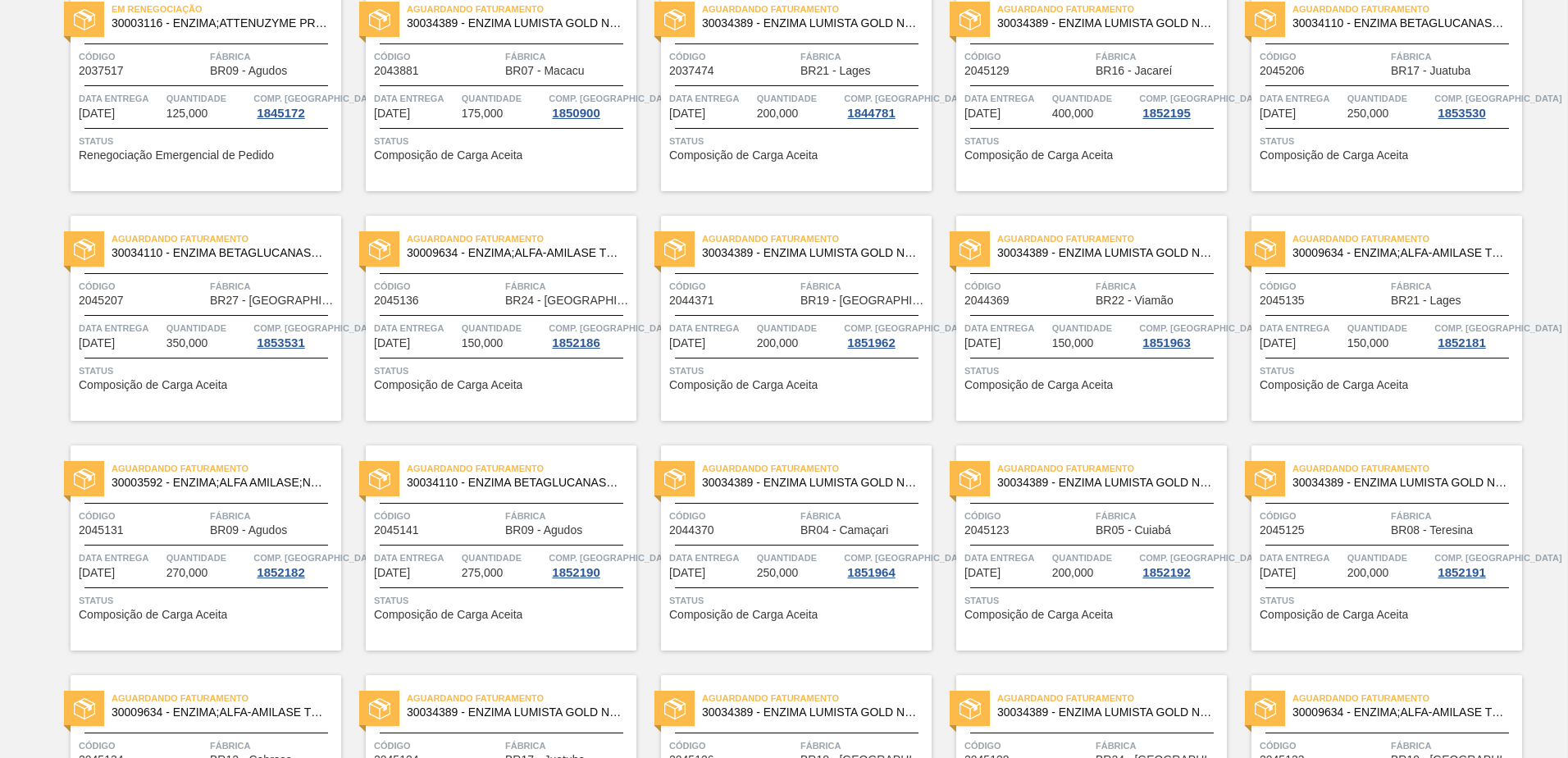
scroll to position [410, 0]
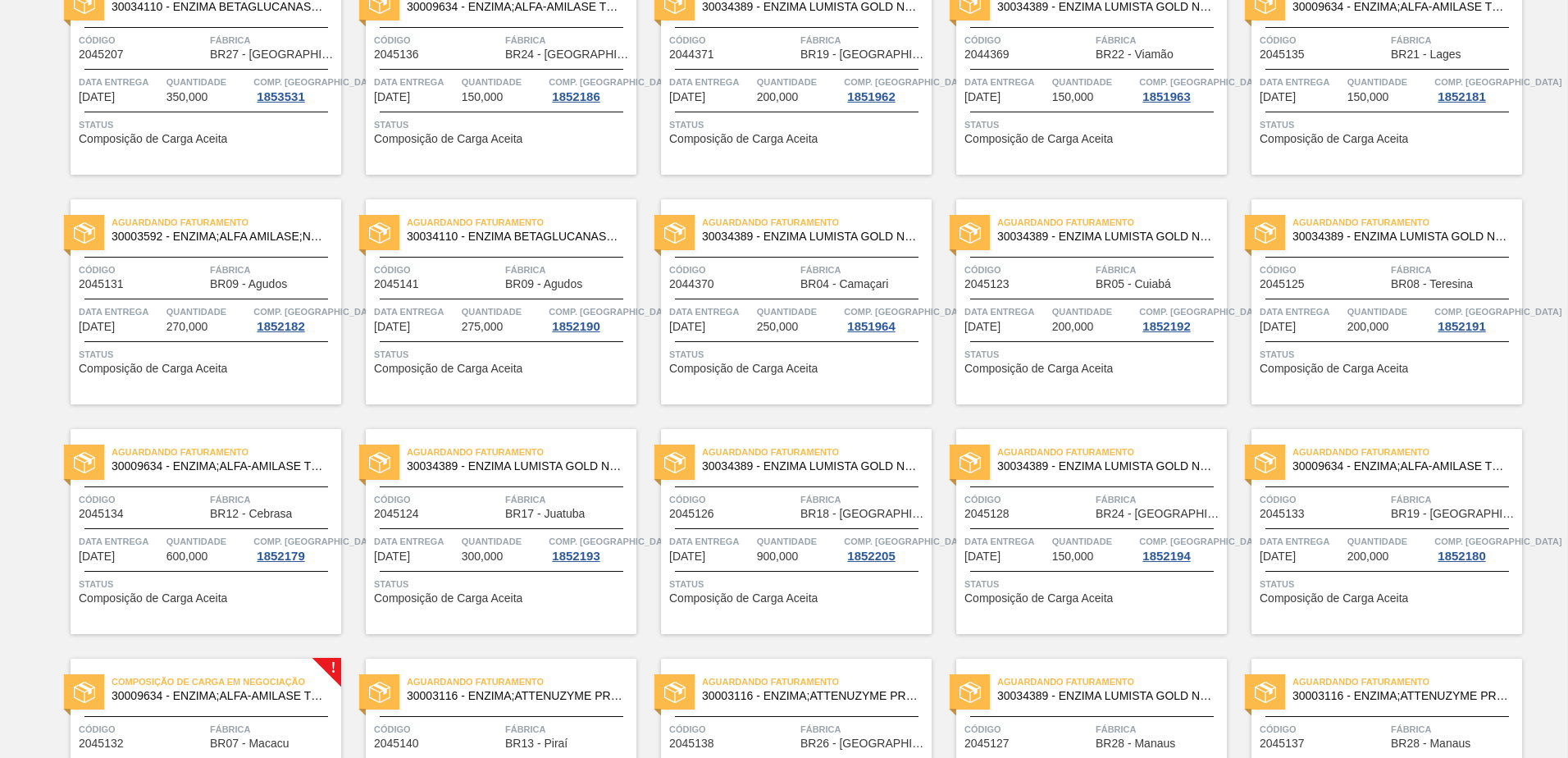
click at [1372, 609] on div "Aguardando Faturamento 30009634 - ENZIMA;ALFA-AMILASE TERMOESTÁVEL;TERMAMY Códi…" at bounding box center [1387, 532] width 271 height 205
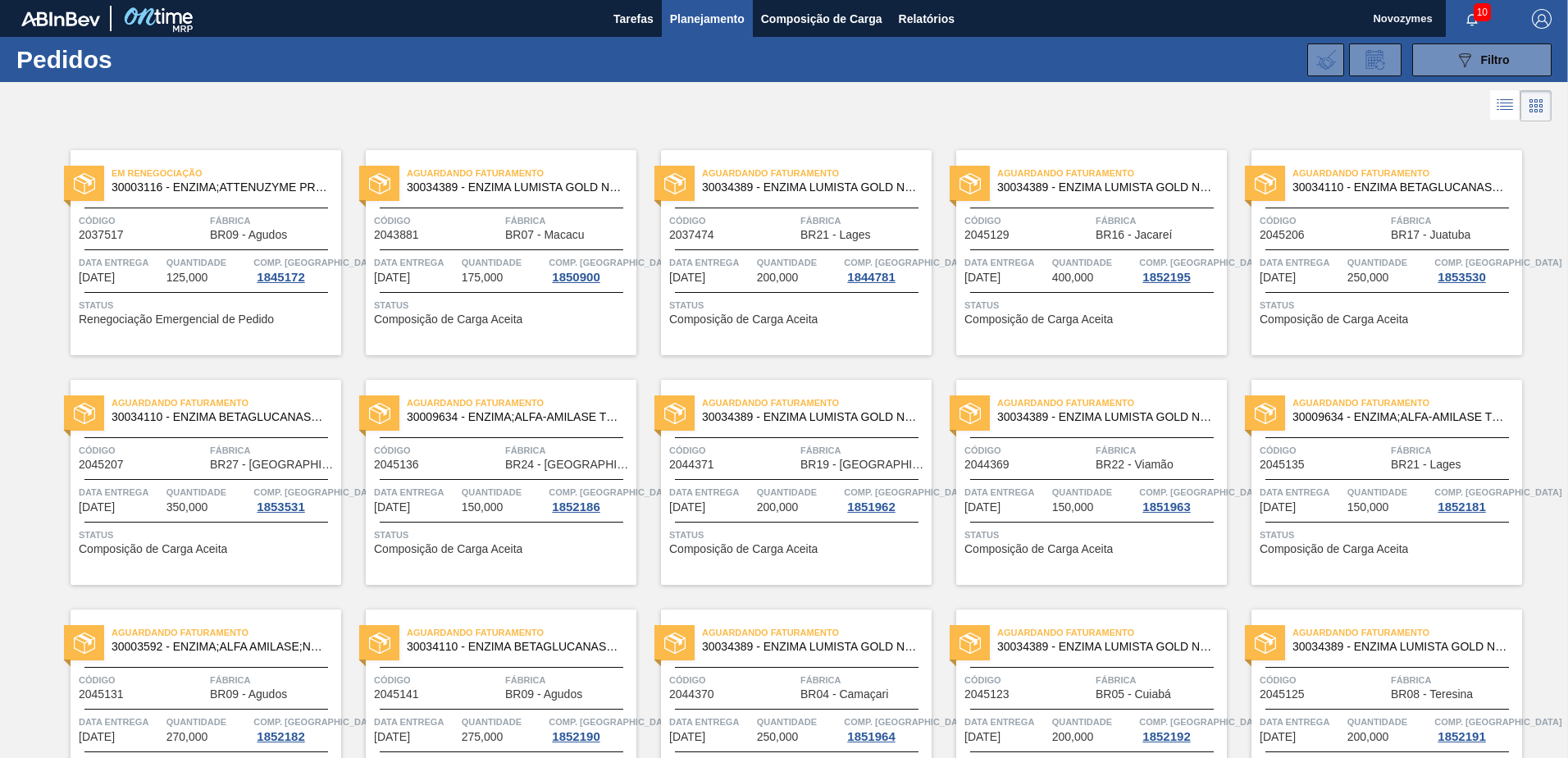
click at [492, 450] on span "Código" at bounding box center [437, 450] width 127 height 16
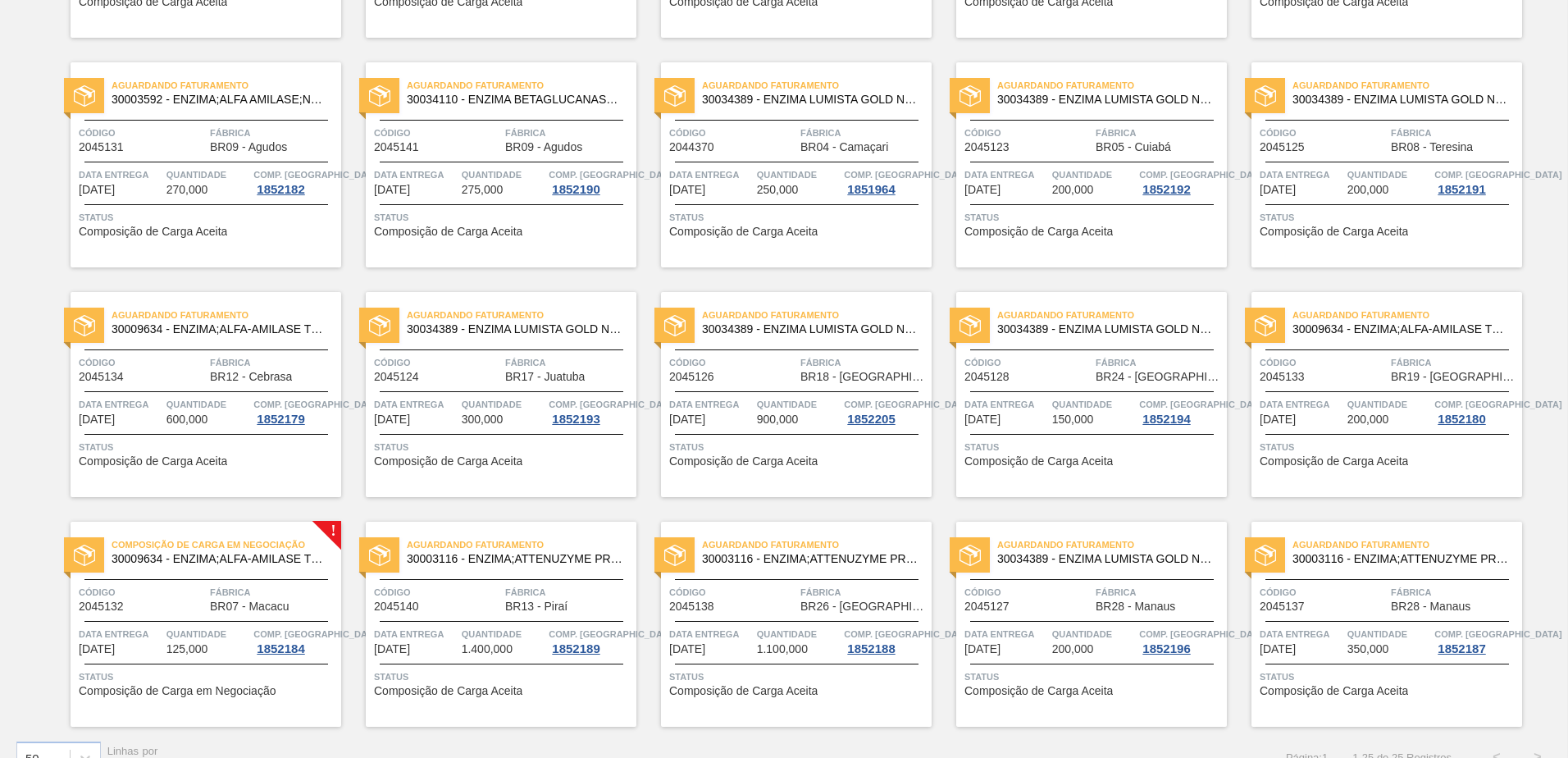
scroll to position [577, 0]
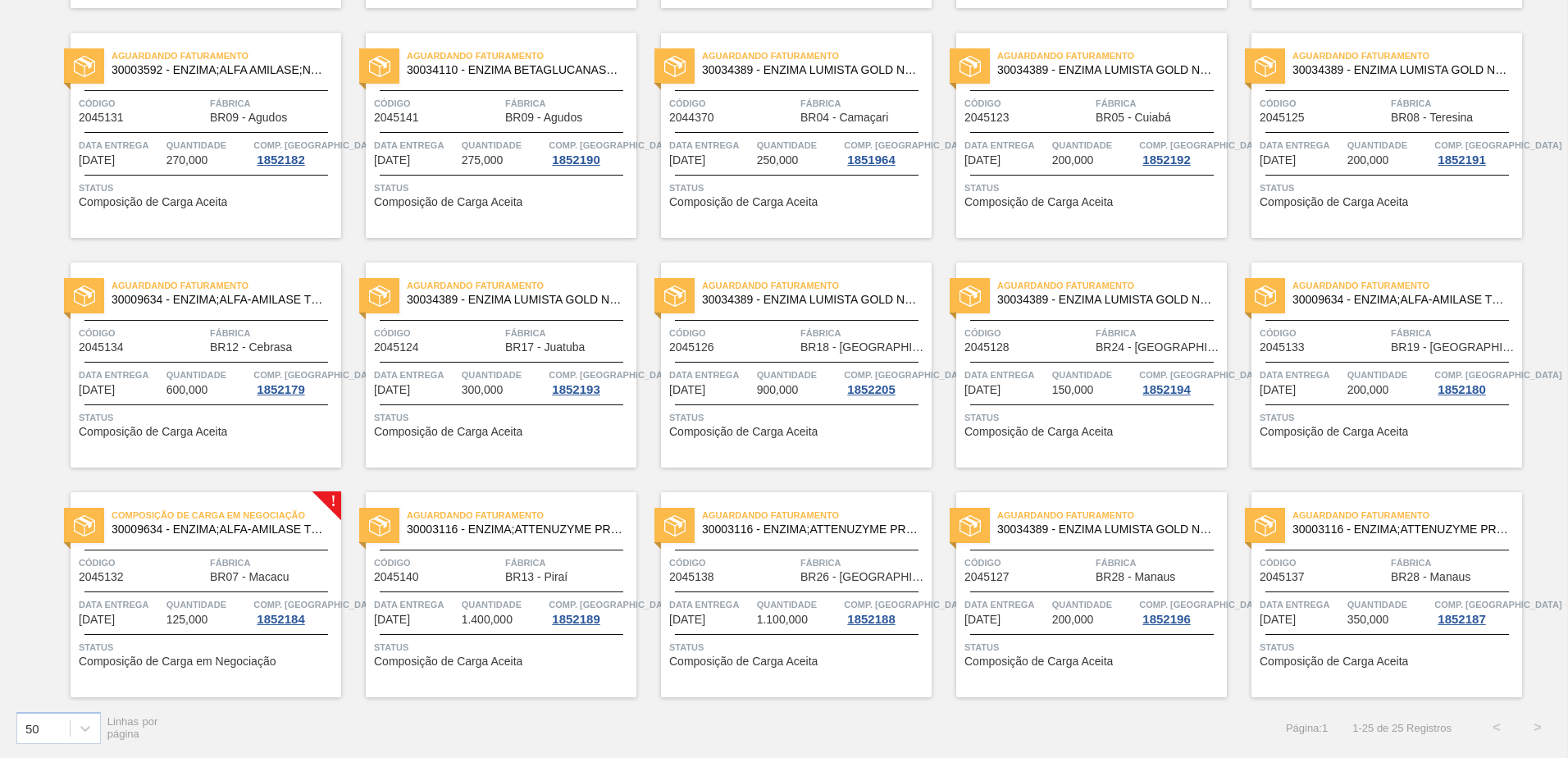
click at [1325, 662] on span "Composição de Carga Aceita" at bounding box center [1334, 661] width 148 height 12
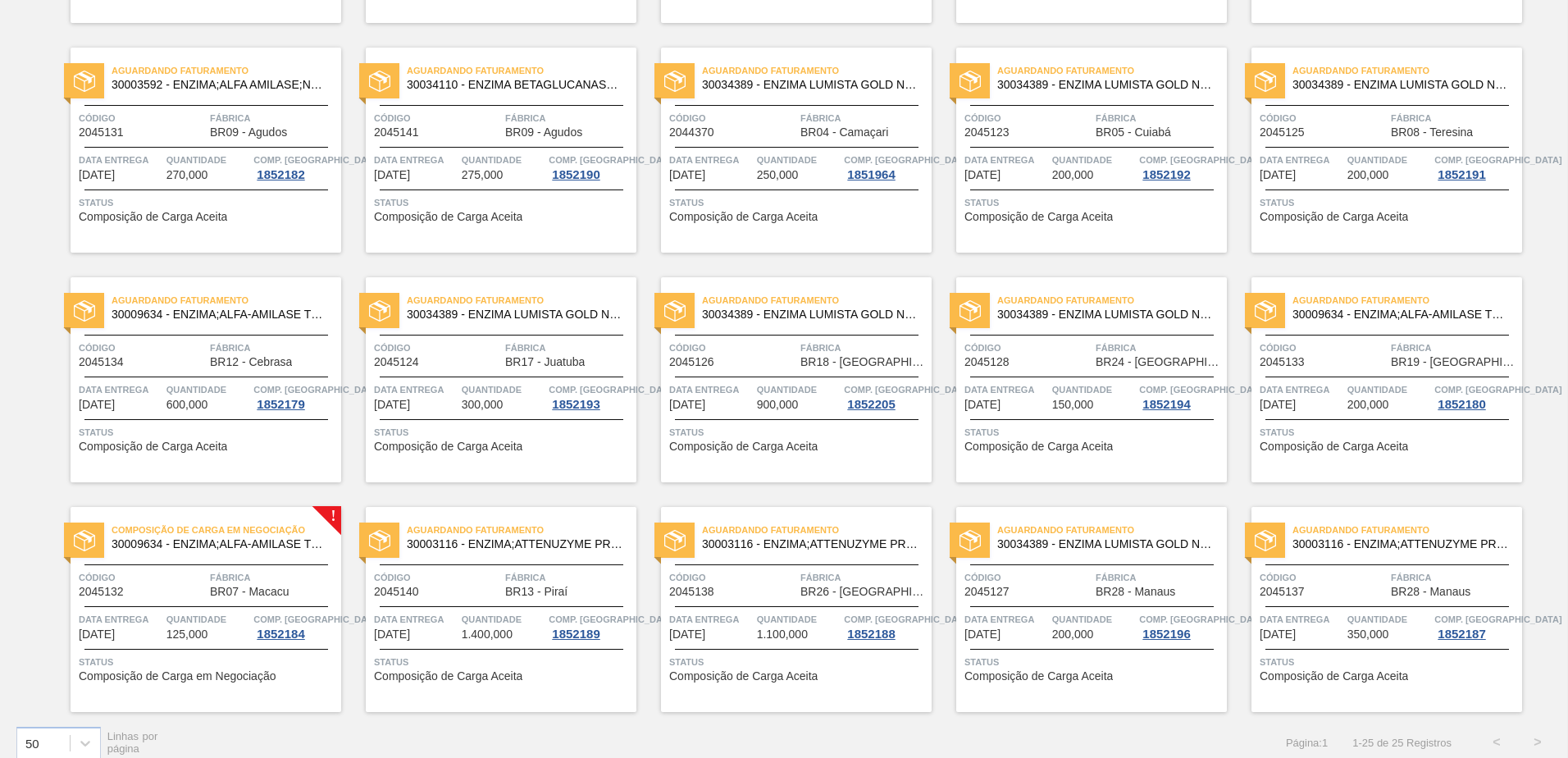
scroll to position [574, 0]
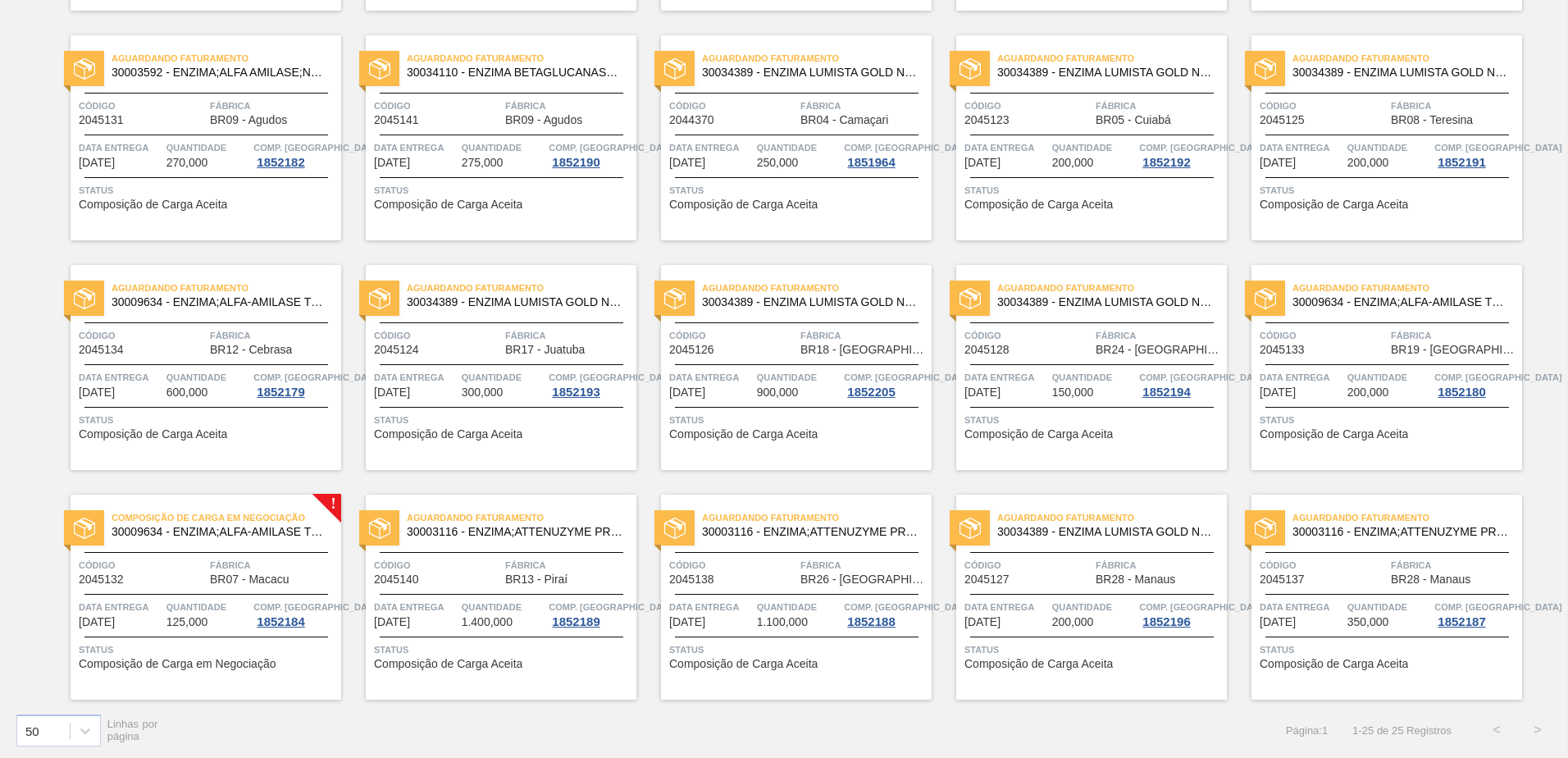
click at [186, 541] on div "Composição de Carga em Negociação 30009634 - ENZIMA;ALFA-AMILASE TERMOESTÁVEL;T…" at bounding box center [206, 525] width 271 height 37
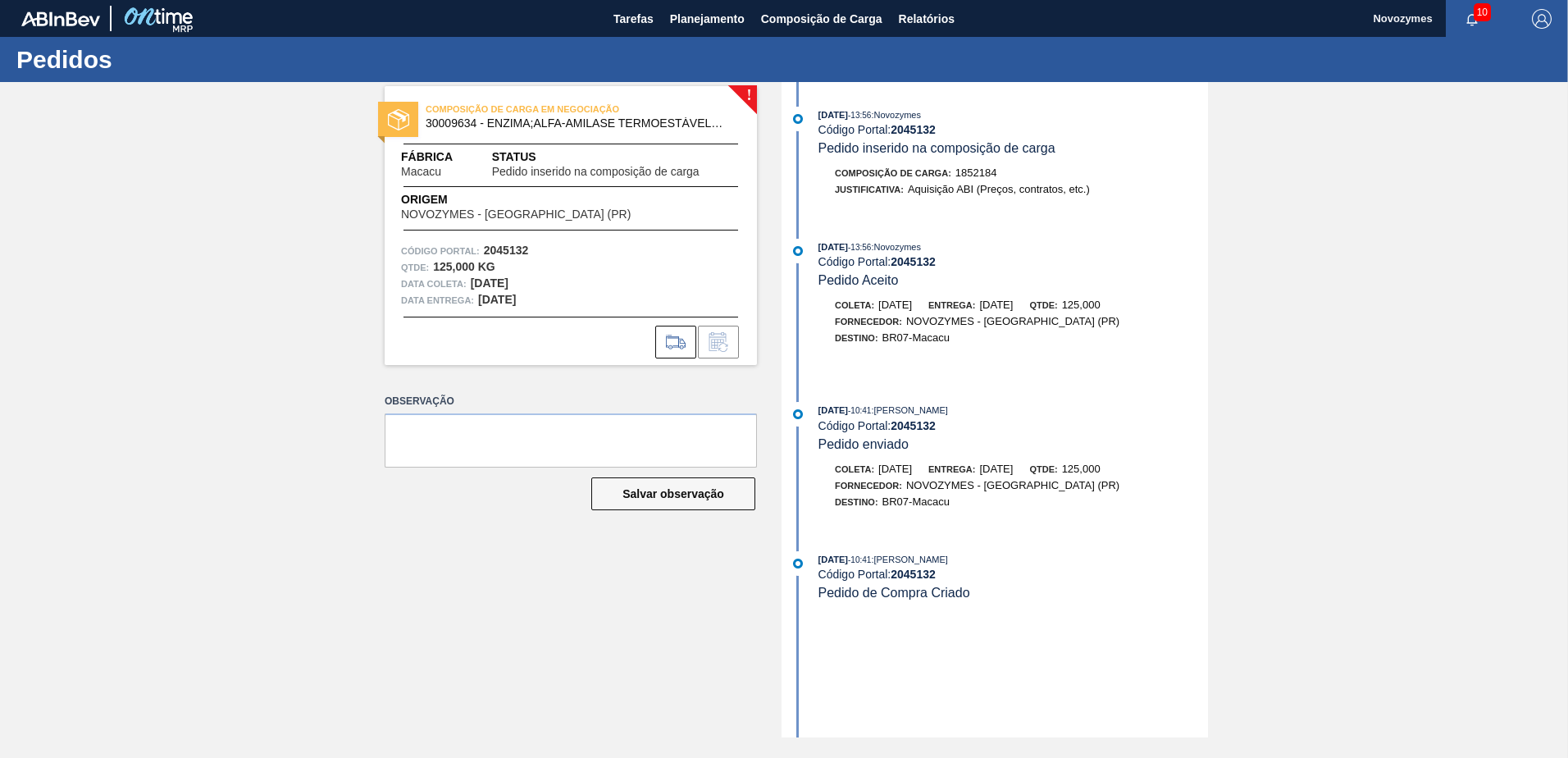
click at [756, 88] on div "COMPOSIÇÃO DE CARGA EM NEGOCIAÇÃO 30009634 - ENZIMA;ALFA-AMILASE TERMOESTÁVEL;T…" at bounding box center [570, 225] width 372 height 279
click at [669, 345] on icon at bounding box center [676, 342] width 26 height 20
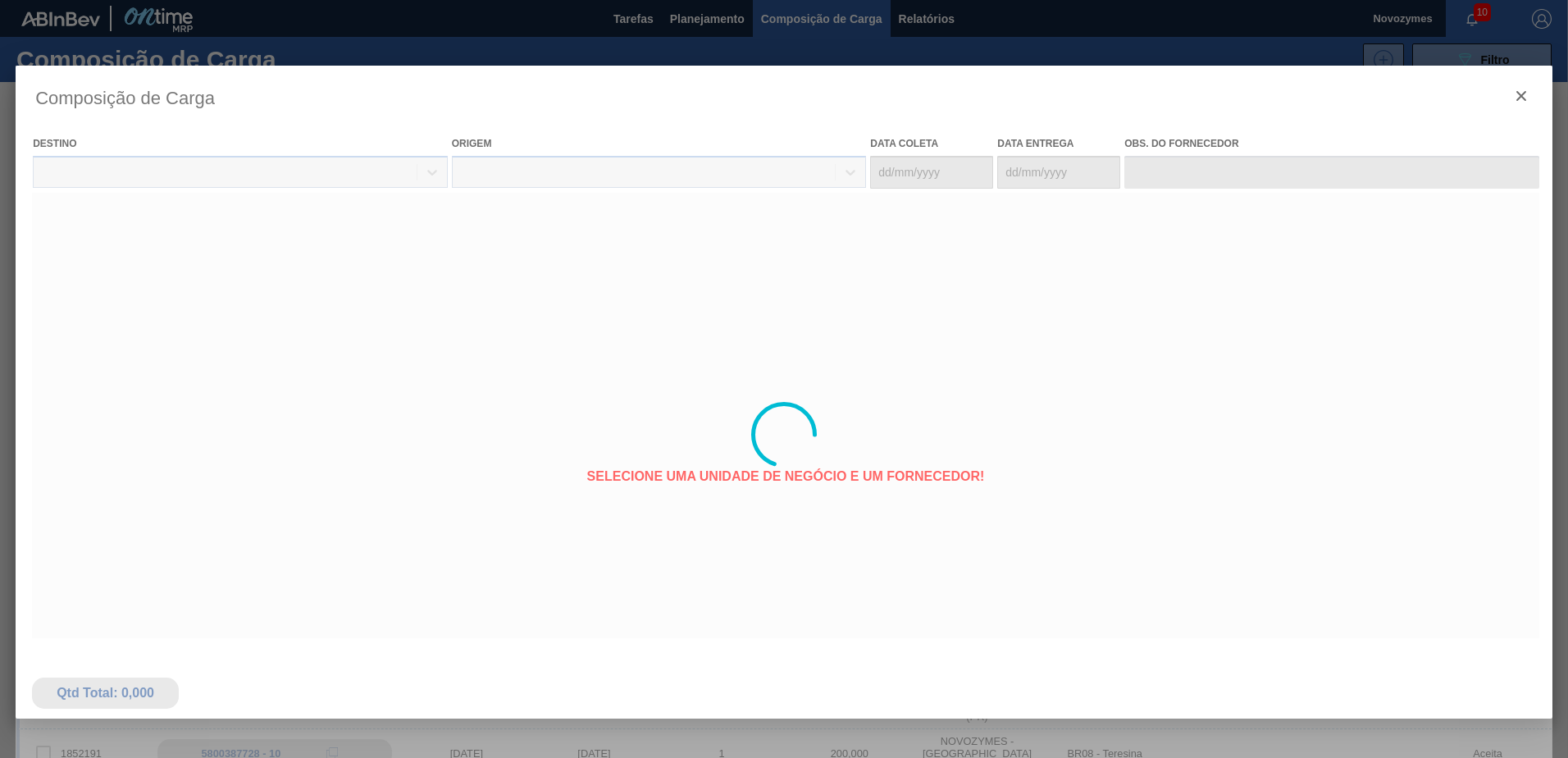
type coleta "[DATE]"
type Entrega "[DATE]"
click at [1519, 95] on div at bounding box center [784, 434] width 1537 height 738
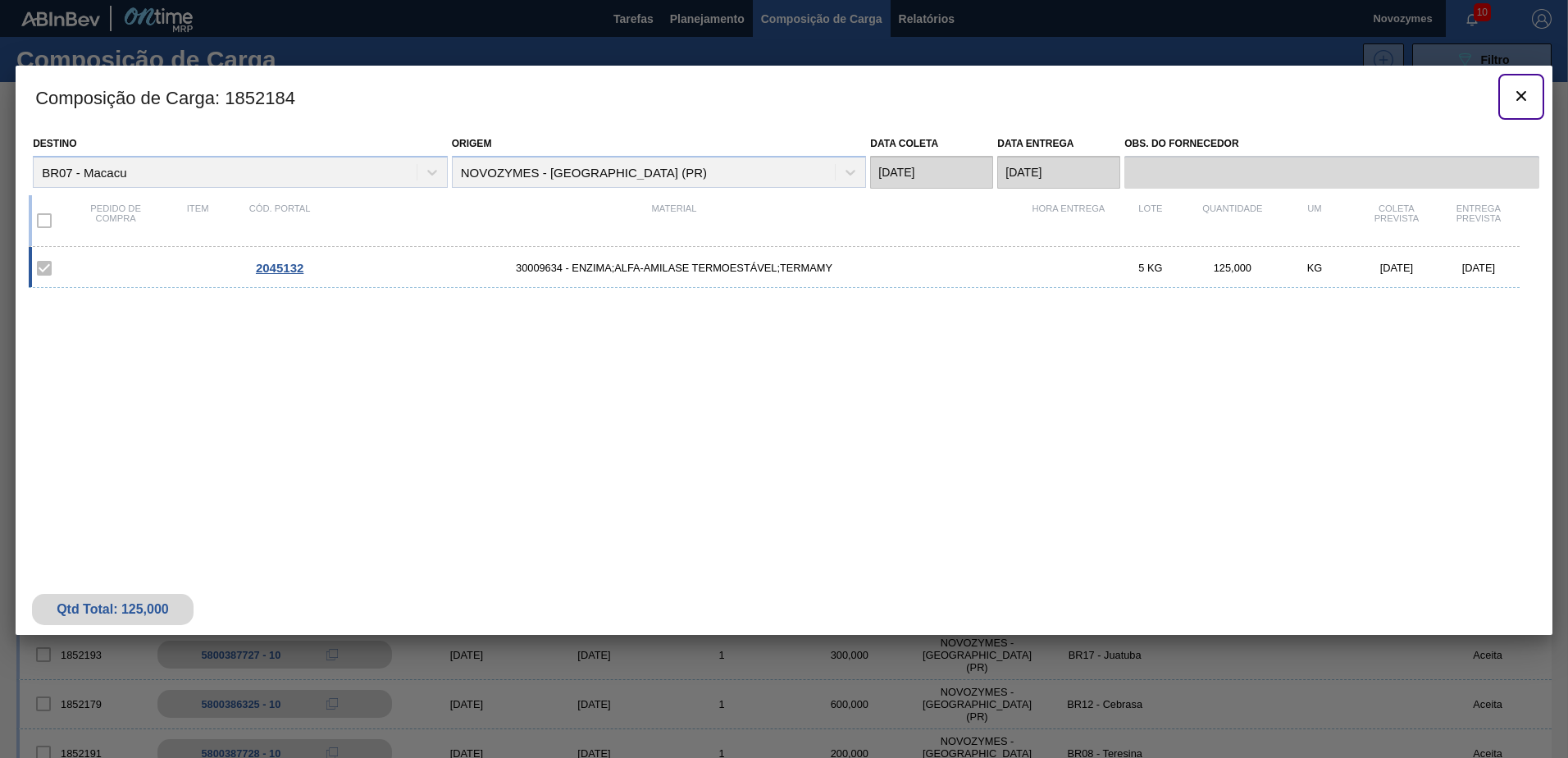
click at [1519, 95] on icon "botão de ícone" at bounding box center [1521, 96] width 20 height 20
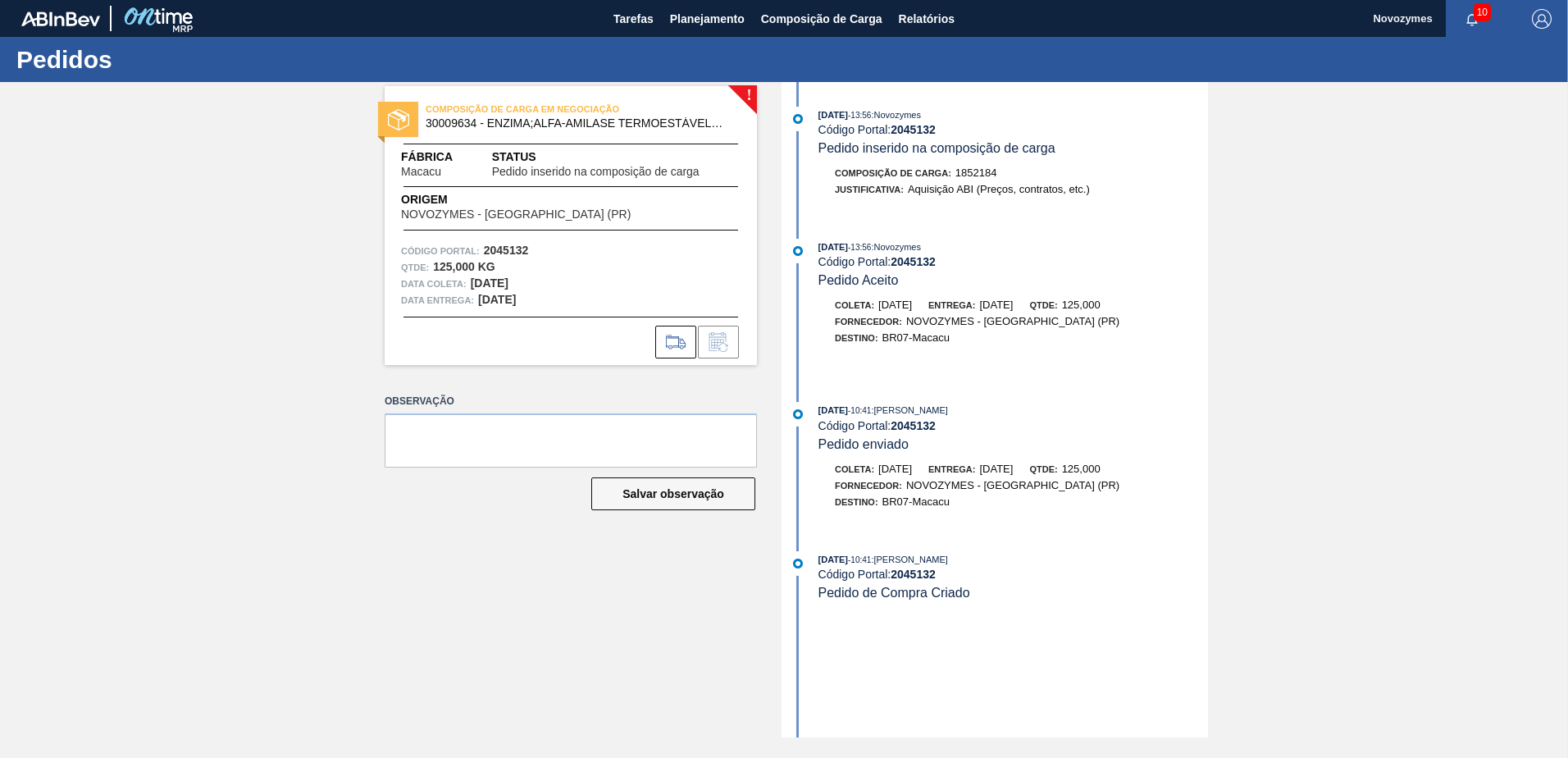
click at [574, 605] on div "! COMPOSIÇÃO DE CARGA EM NEGOCIAÇÃO 30009634 - ENZIMA;ALFA-AMILASE TERMOESTÁVEL…" at bounding box center [558, 409] width 397 height 655
